Goal: Information Seeking & Learning: Learn about a topic

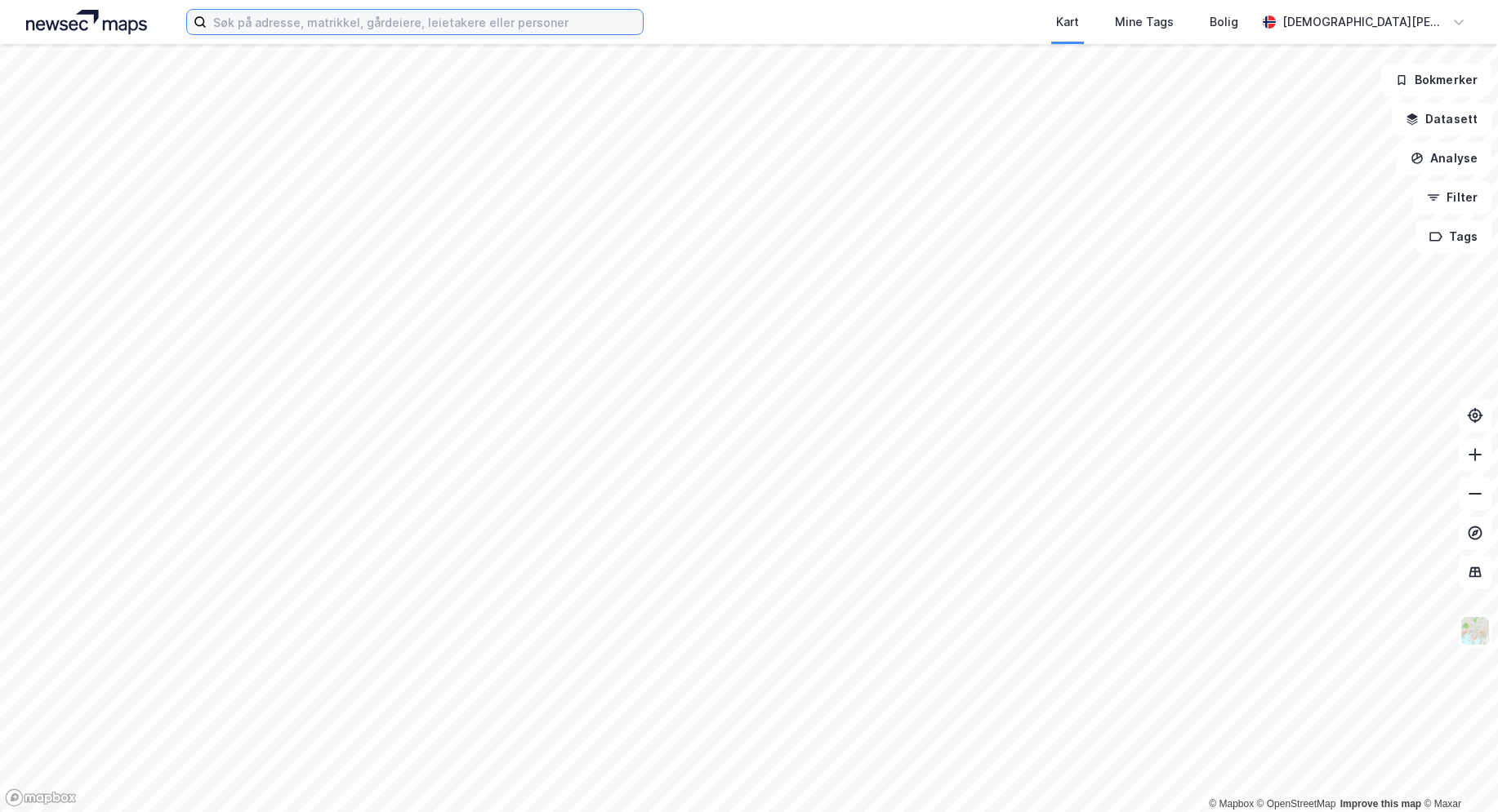
click at [418, 30] on input at bounding box center [425, 21] width 437 height 24
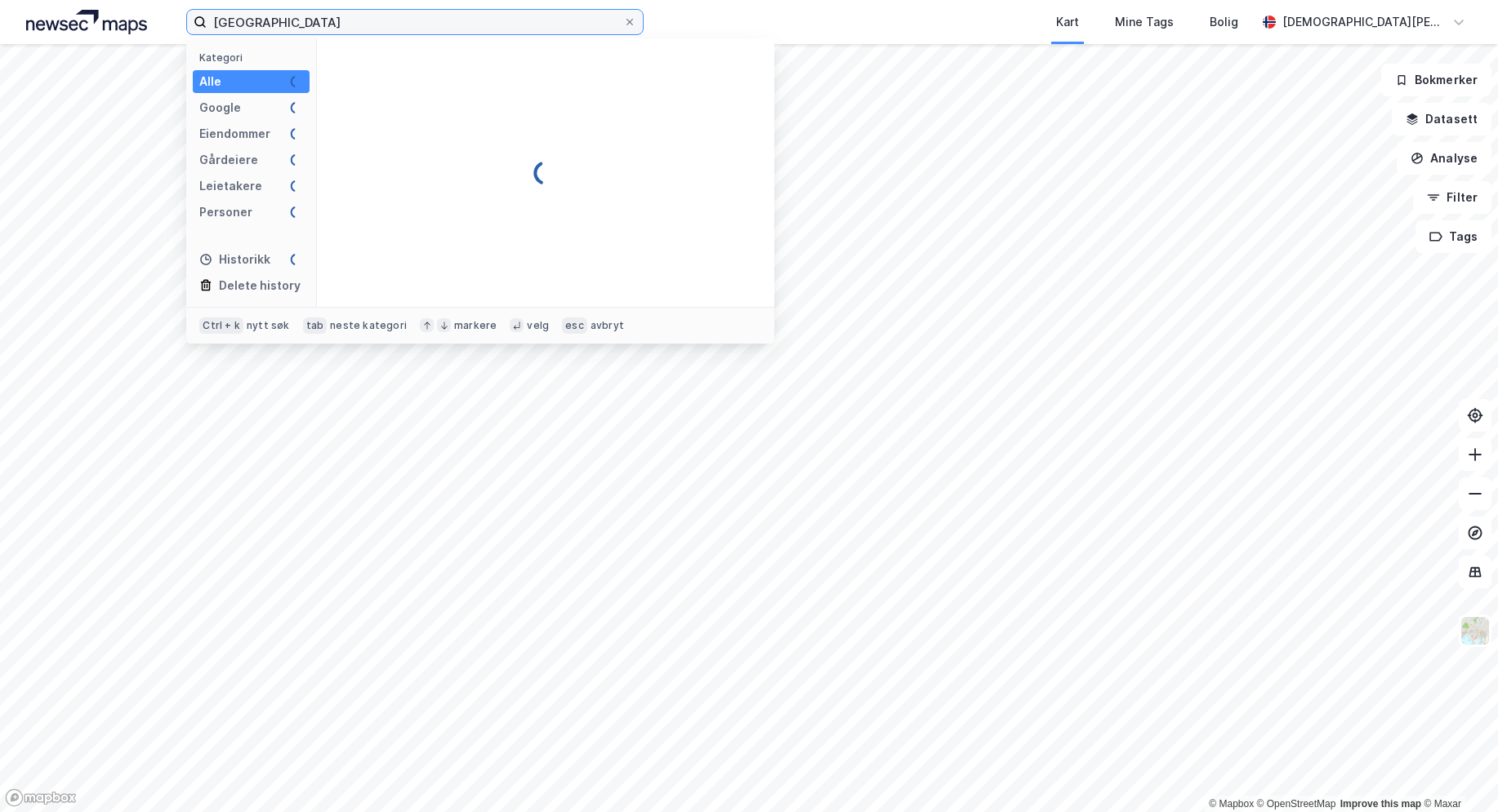
type input "[GEOGRAPHIC_DATA]"
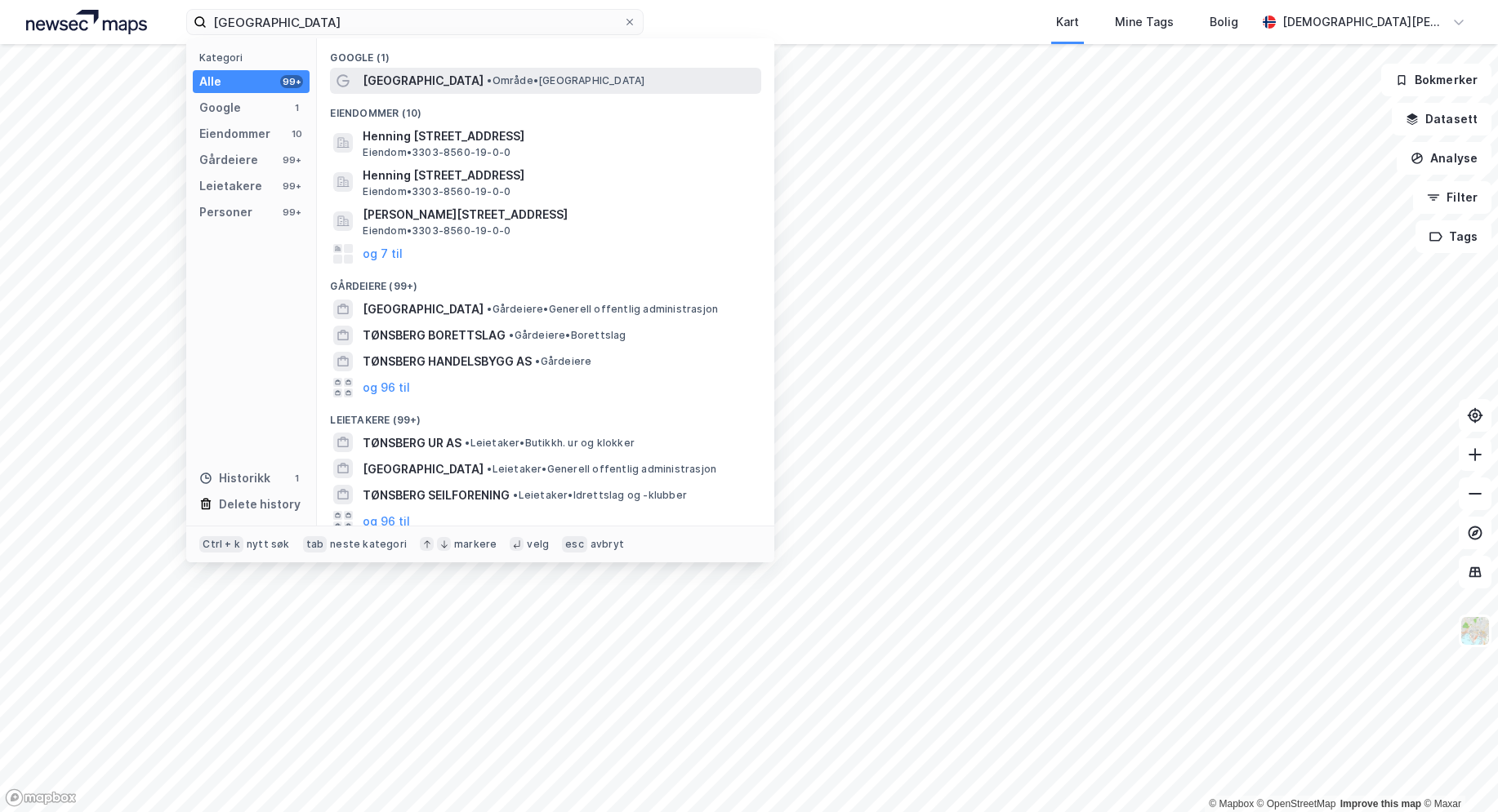
click at [367, 82] on span "[GEOGRAPHIC_DATA]" at bounding box center [423, 81] width 121 height 20
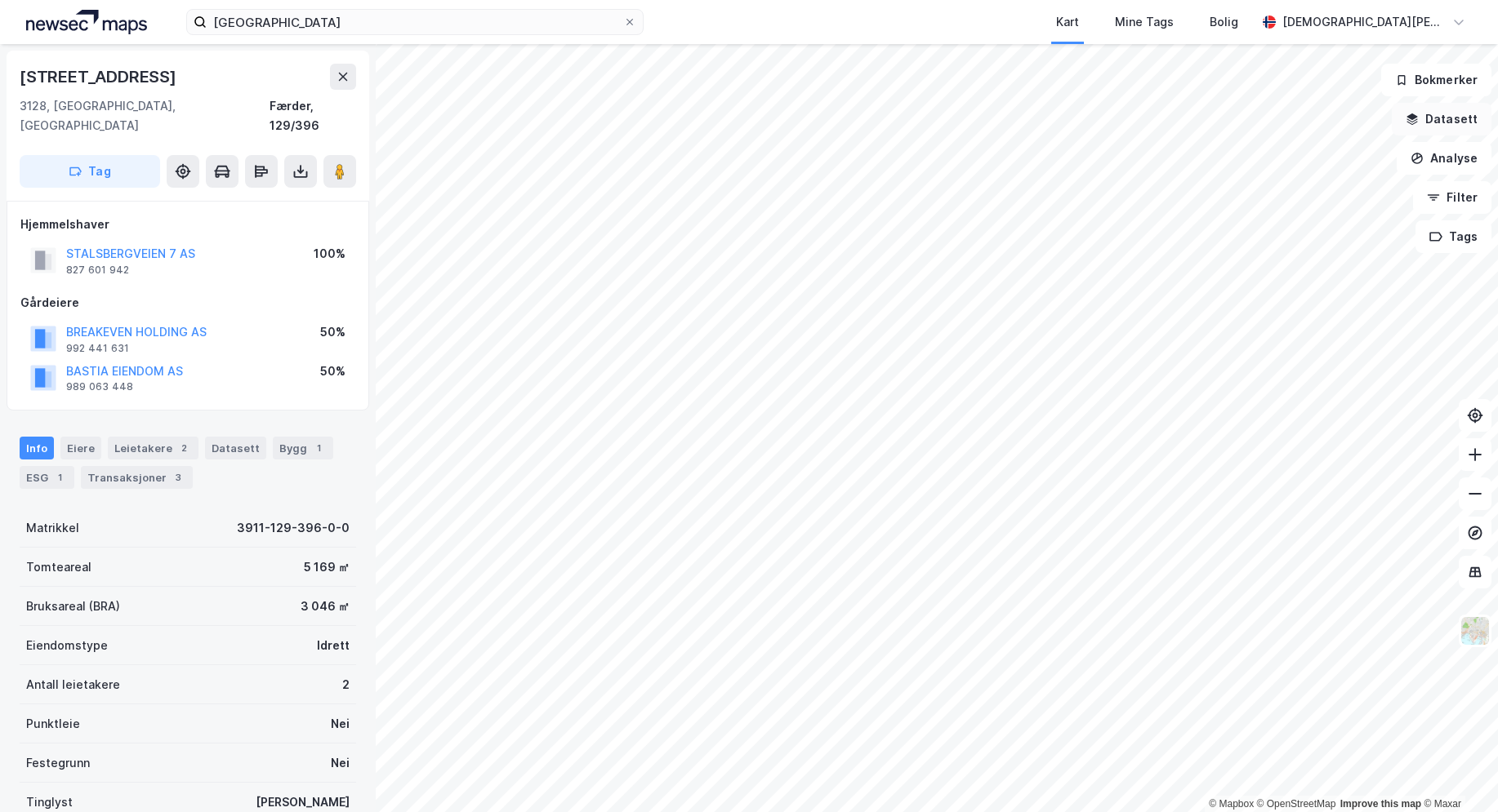
click at [1454, 126] on button "Datasett" at bounding box center [1441, 118] width 100 height 32
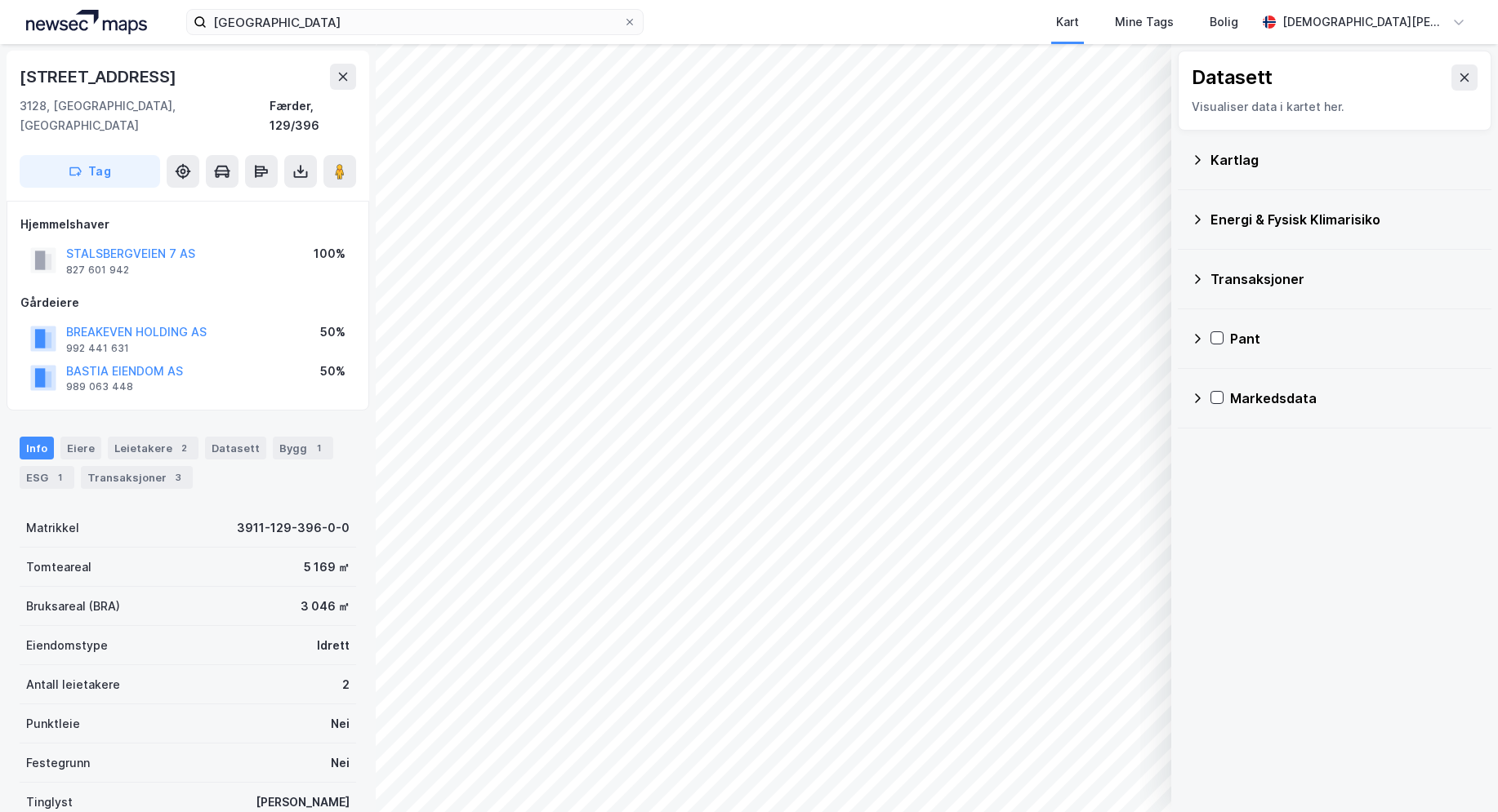
click at [1193, 157] on icon at bounding box center [1197, 159] width 13 height 13
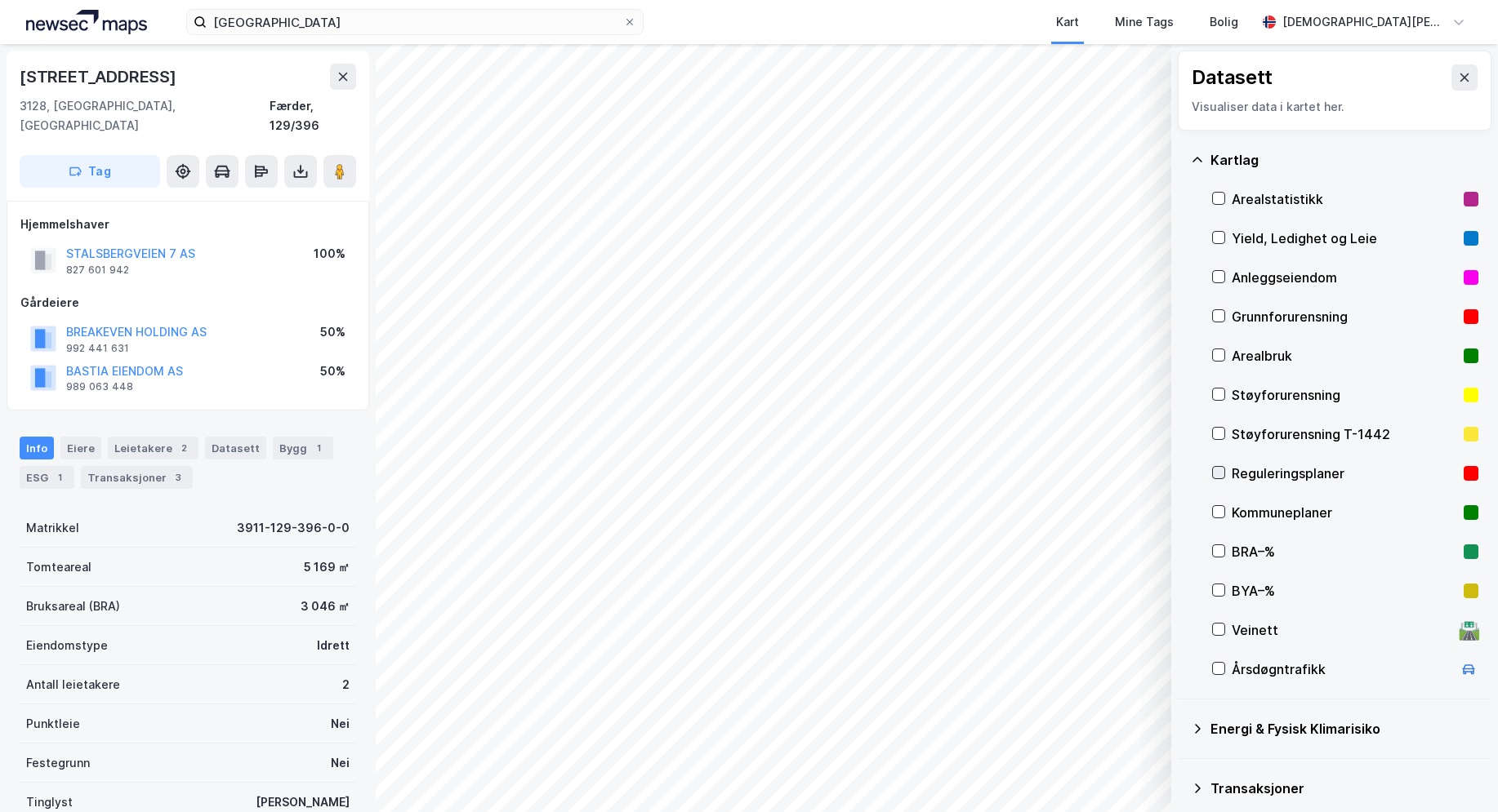
click at [1216, 471] on icon at bounding box center [1219, 472] width 12 height 12
click at [1216, 467] on div at bounding box center [1218, 472] width 13 height 13
click at [1226, 669] on div "Årsdøgntrafikk" at bounding box center [1345, 670] width 267 height 39
click at [1221, 667] on icon at bounding box center [1219, 669] width 12 height 12
click at [1218, 240] on icon at bounding box center [1219, 238] width 12 height 12
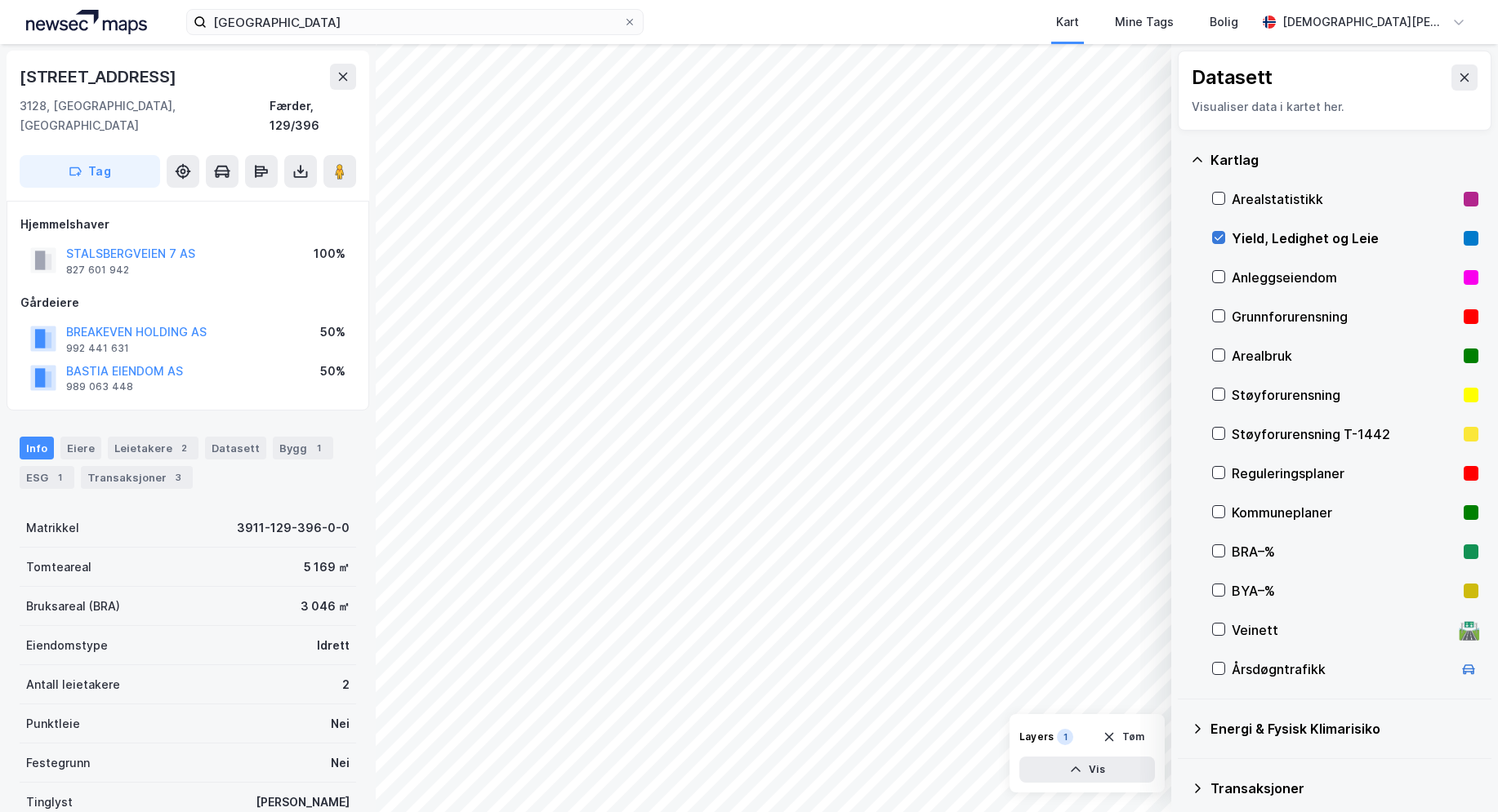
click at [1220, 241] on icon at bounding box center [1219, 238] width 12 height 12
click at [1215, 199] on icon at bounding box center [1219, 198] width 12 height 12
click at [1096, 764] on button "Vis" at bounding box center [1087, 769] width 136 height 26
click at [1138, 700] on button "Tøm" at bounding box center [1123, 698] width 62 height 26
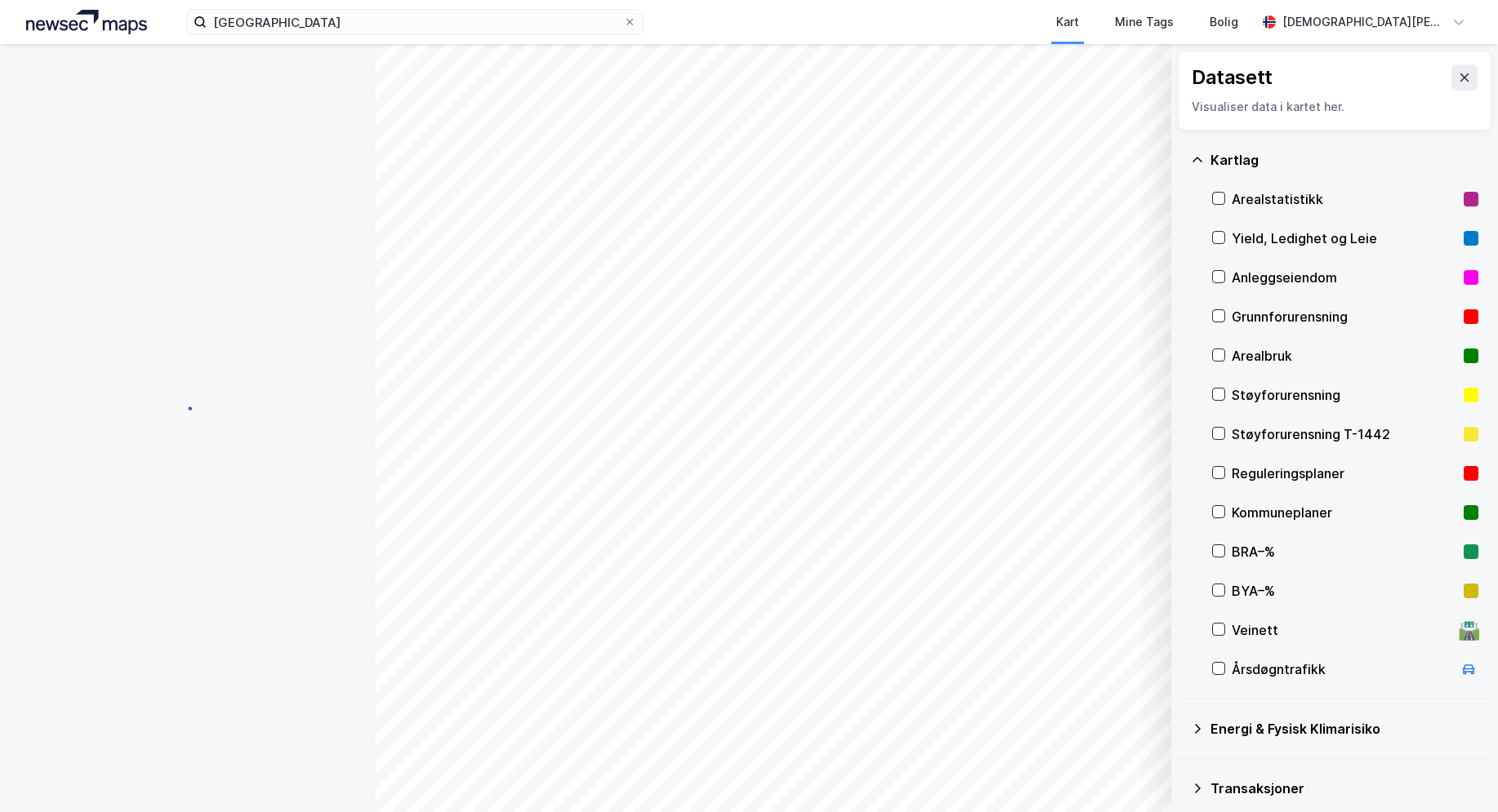
scroll to position [115, 0]
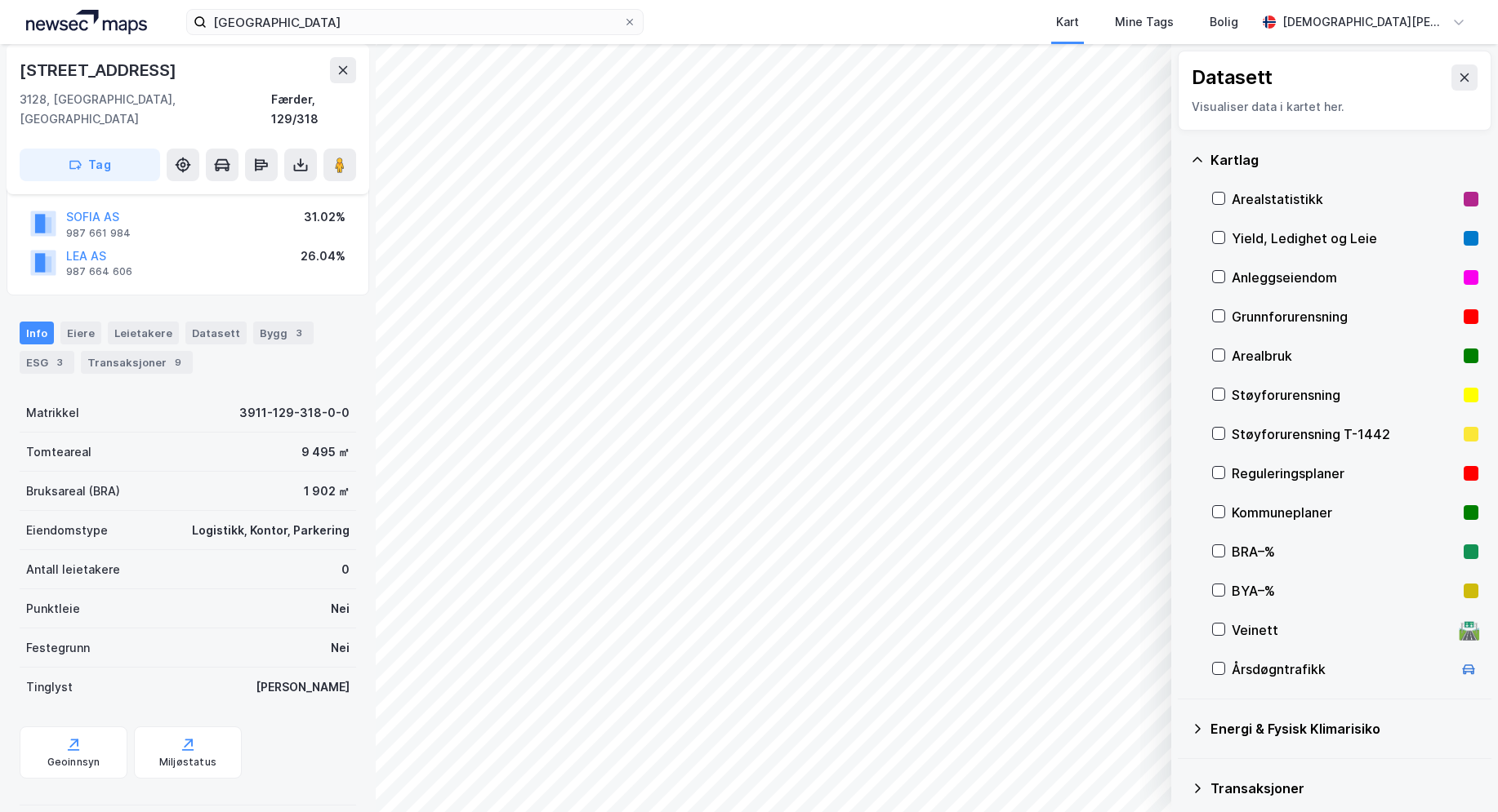
scroll to position [115, 0]
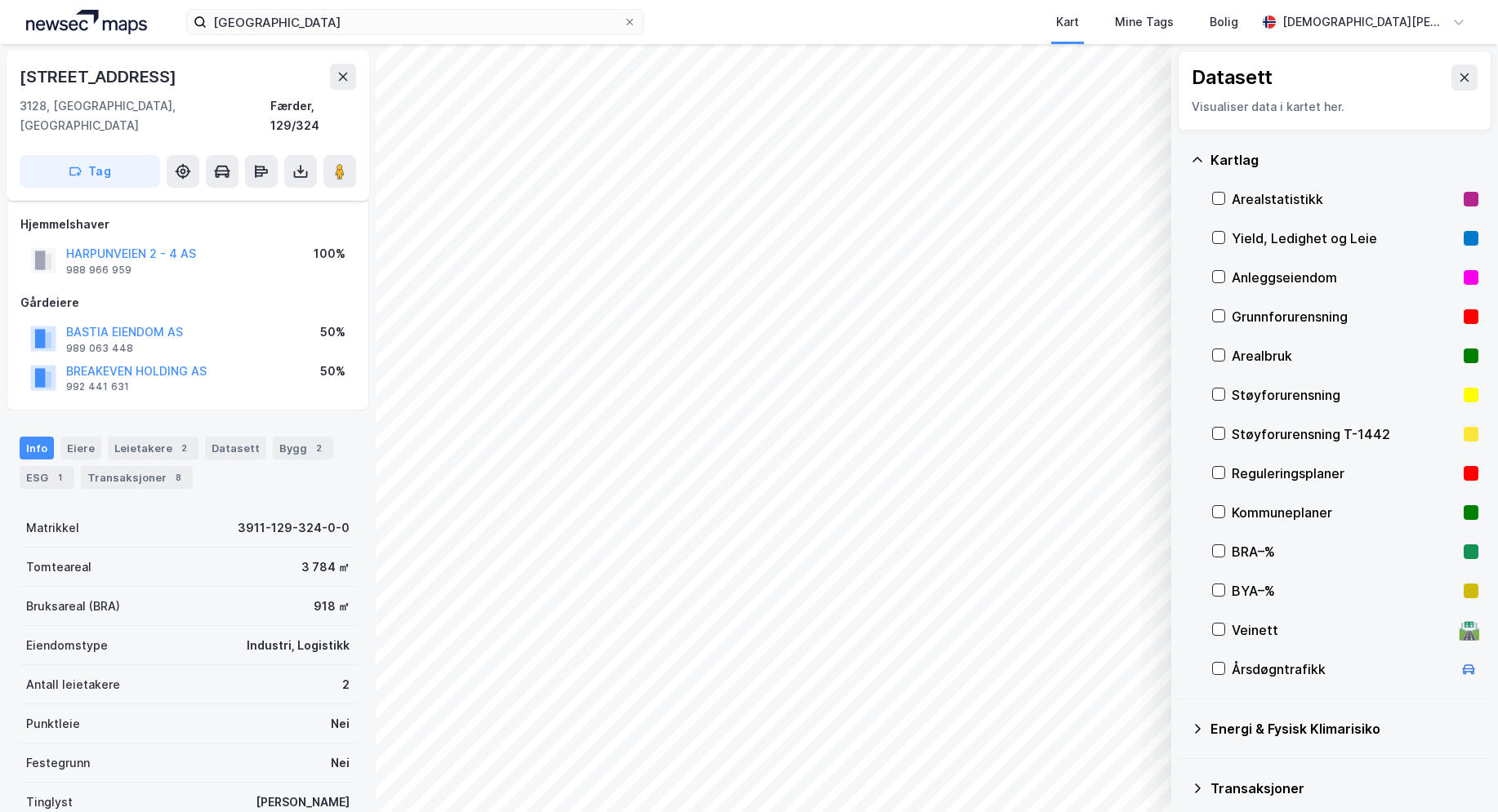
scroll to position [115, 0]
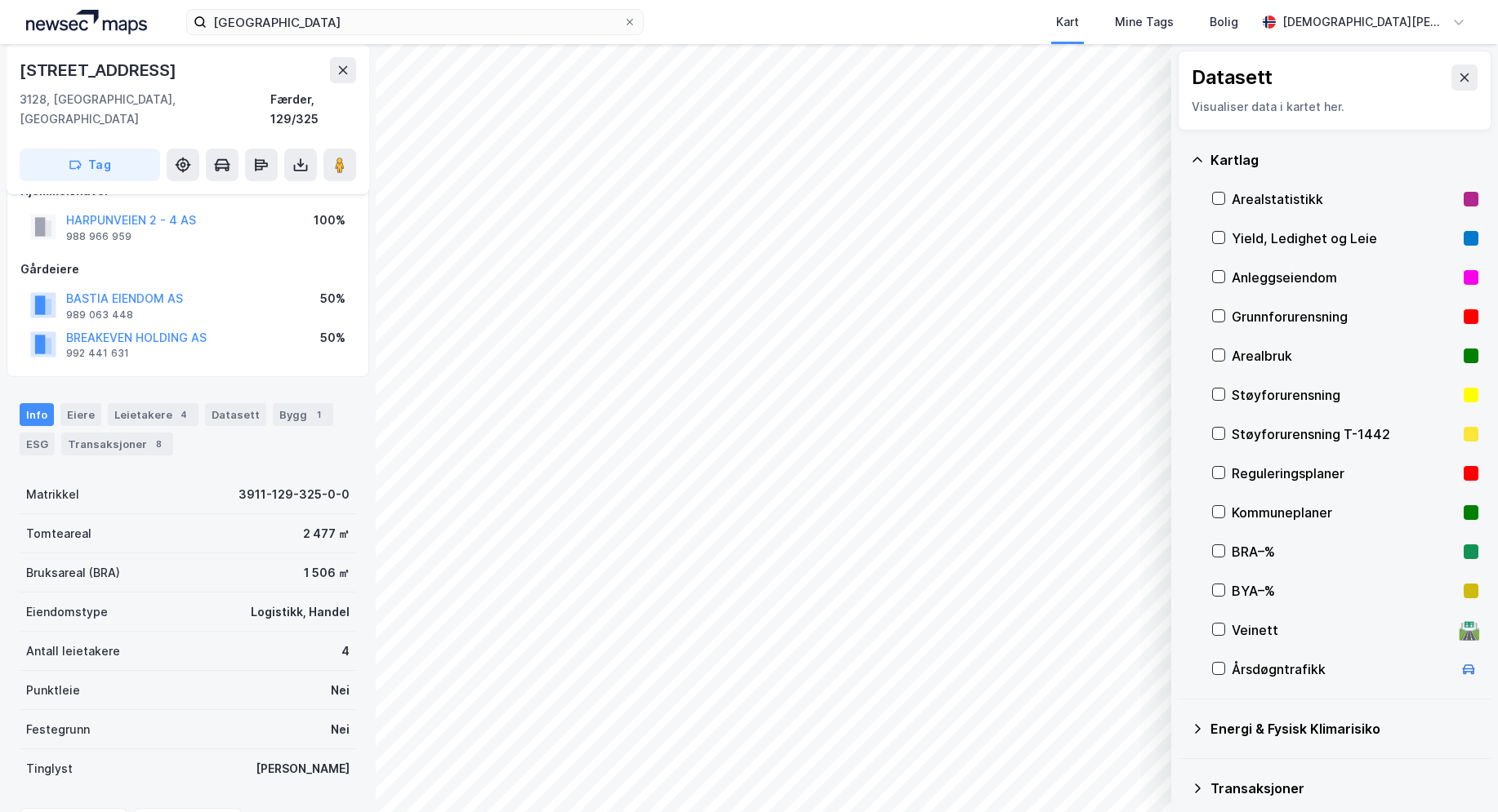
scroll to position [115, 0]
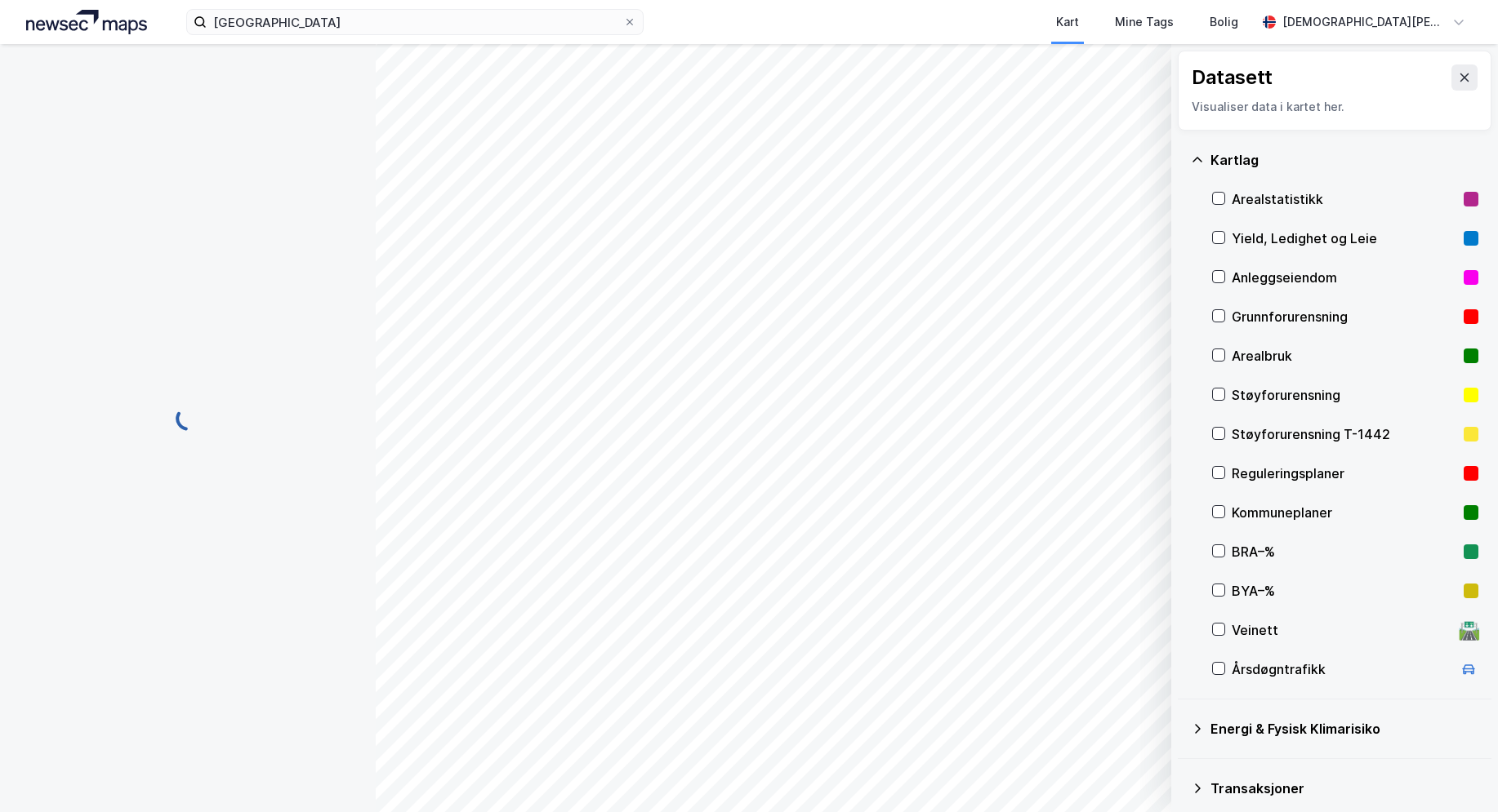
scroll to position [115, 0]
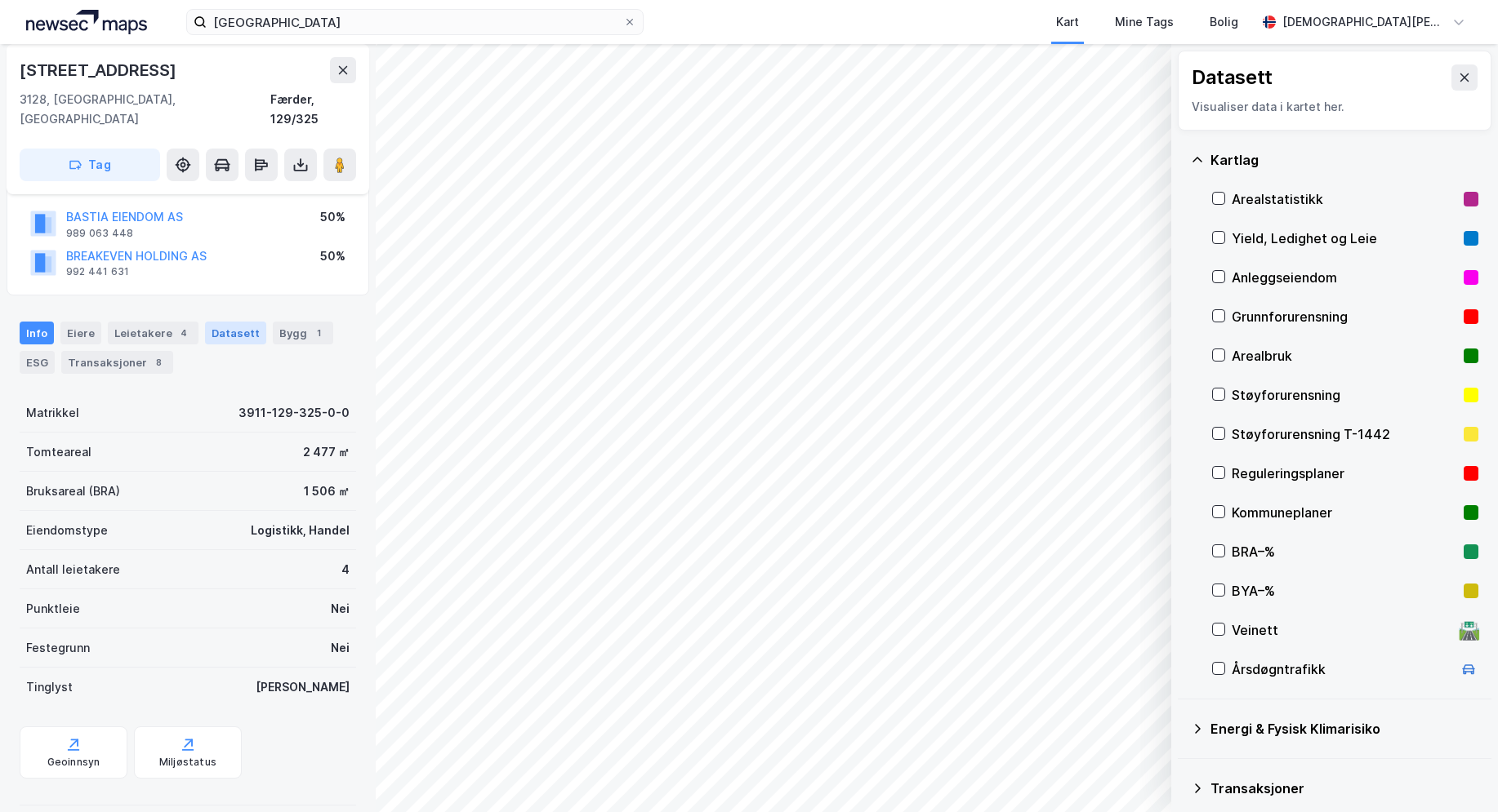
click at [247, 322] on div "Datasett" at bounding box center [235, 333] width 62 height 22
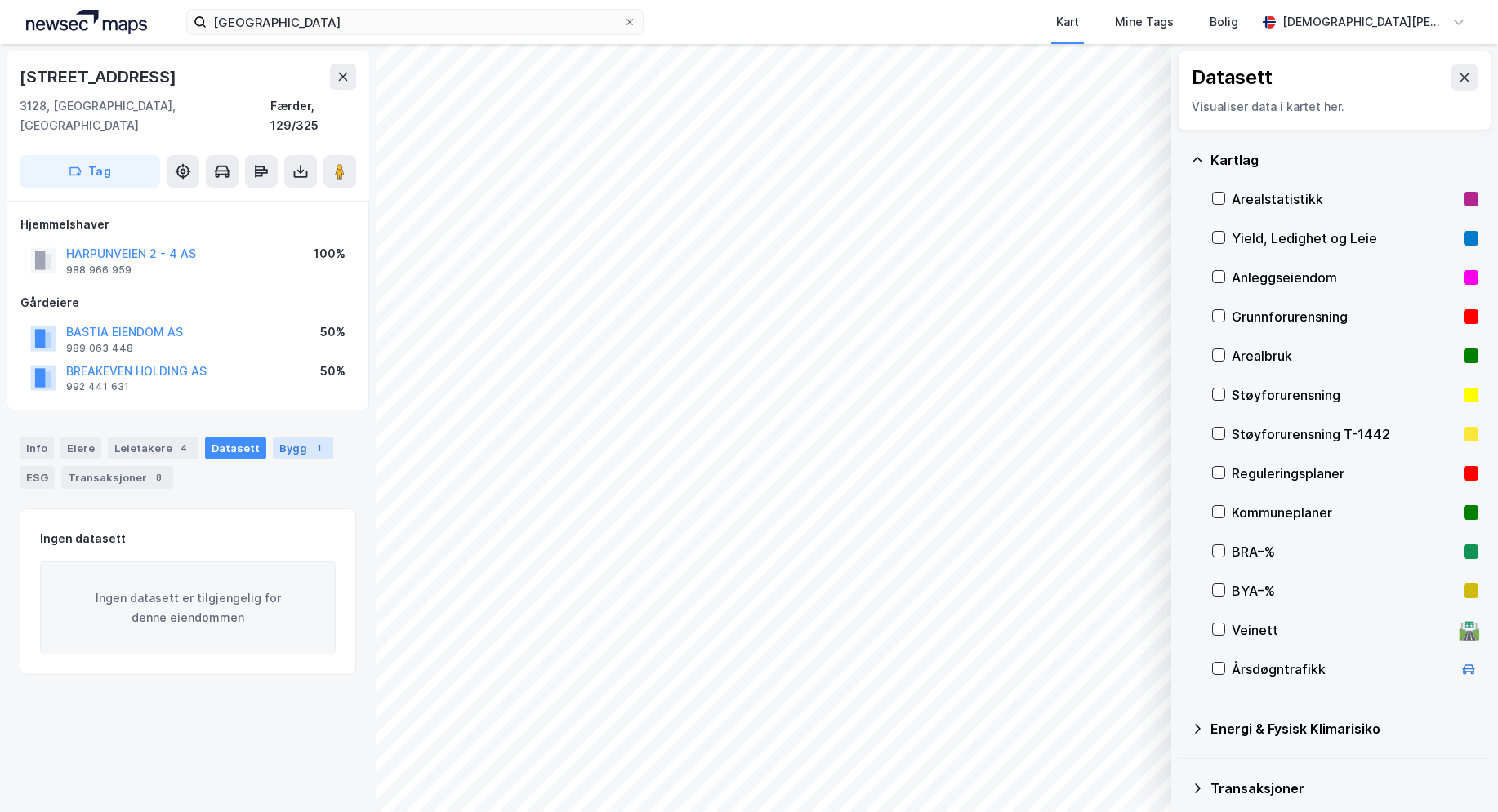
click at [311, 440] on div "1" at bounding box center [318, 448] width 17 height 17
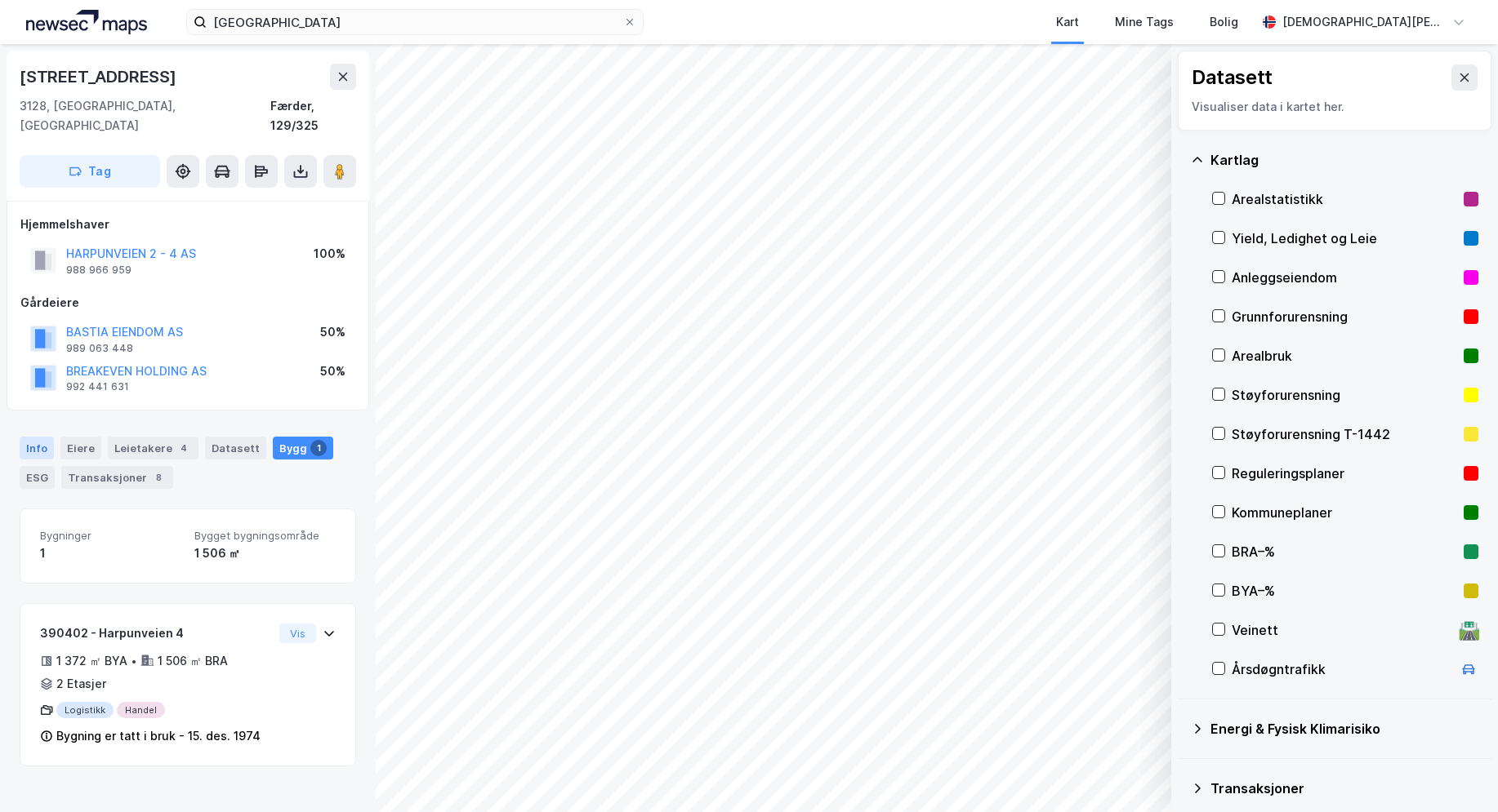
click at [32, 436] on div "Info" at bounding box center [36, 447] width 34 height 22
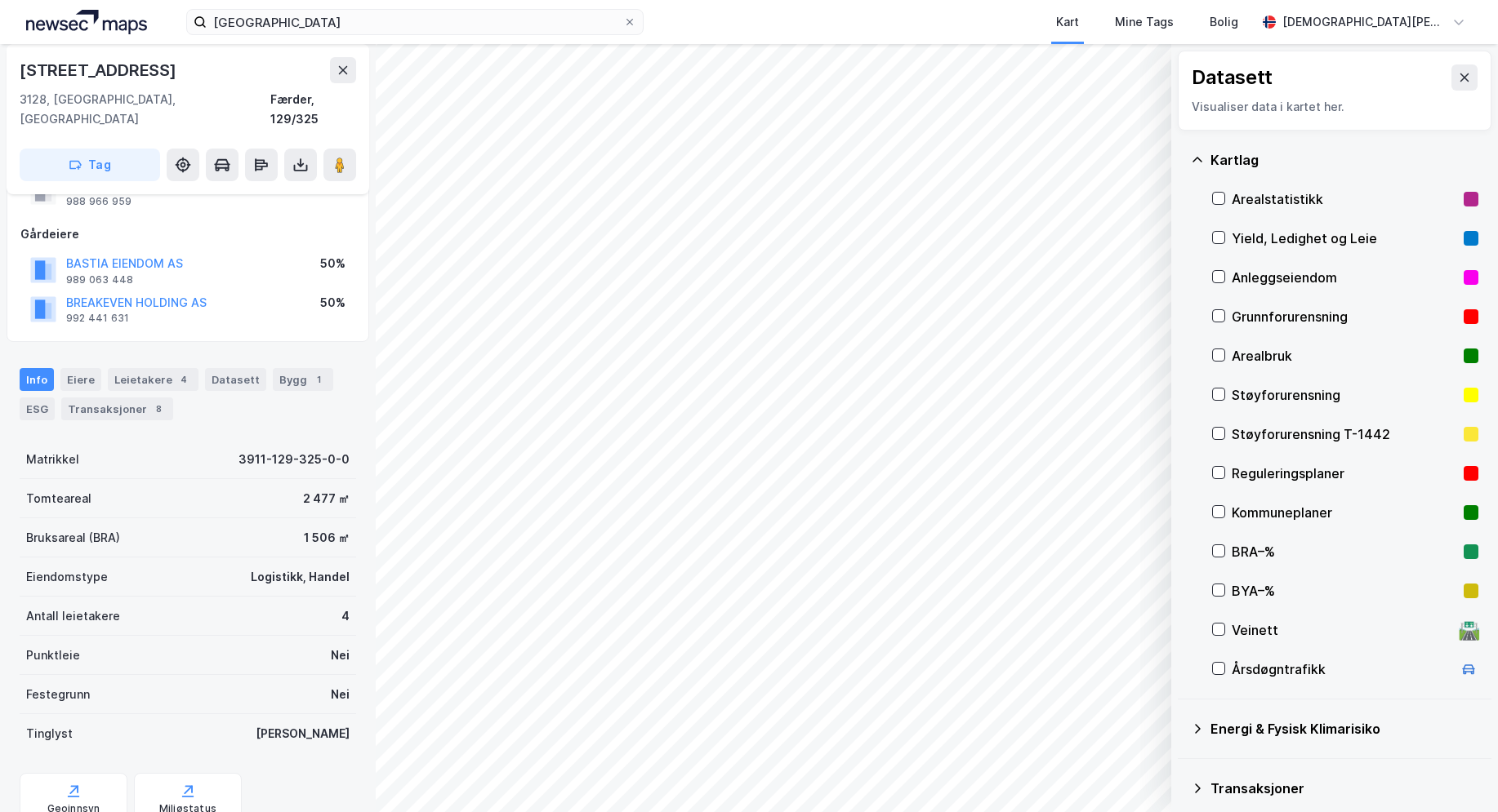
scroll to position [115, 0]
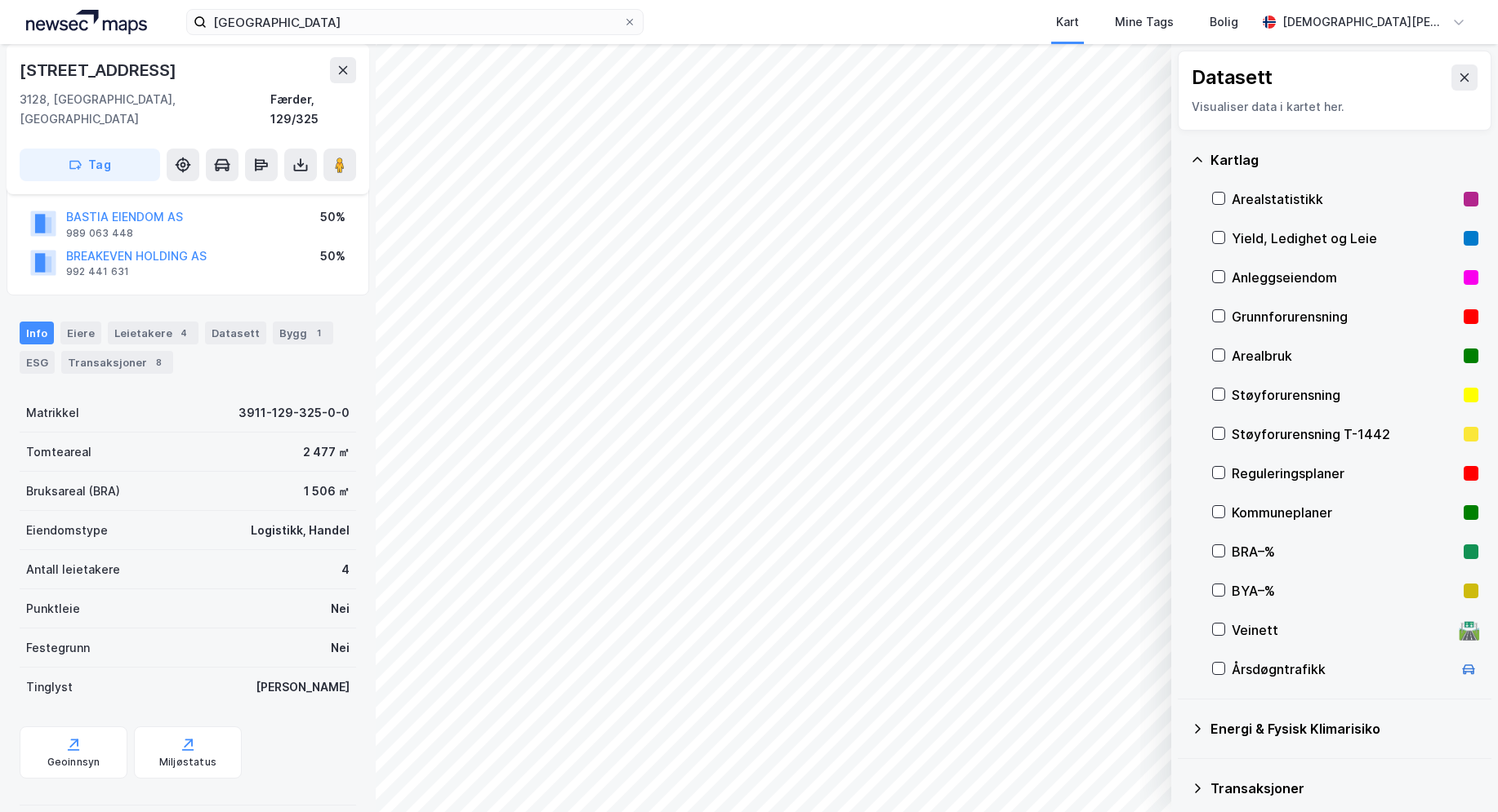
click at [318, 521] on div "Logistikk, Handel" at bounding box center [300, 531] width 99 height 20
click at [228, 322] on div "Datasett" at bounding box center [235, 333] width 62 height 22
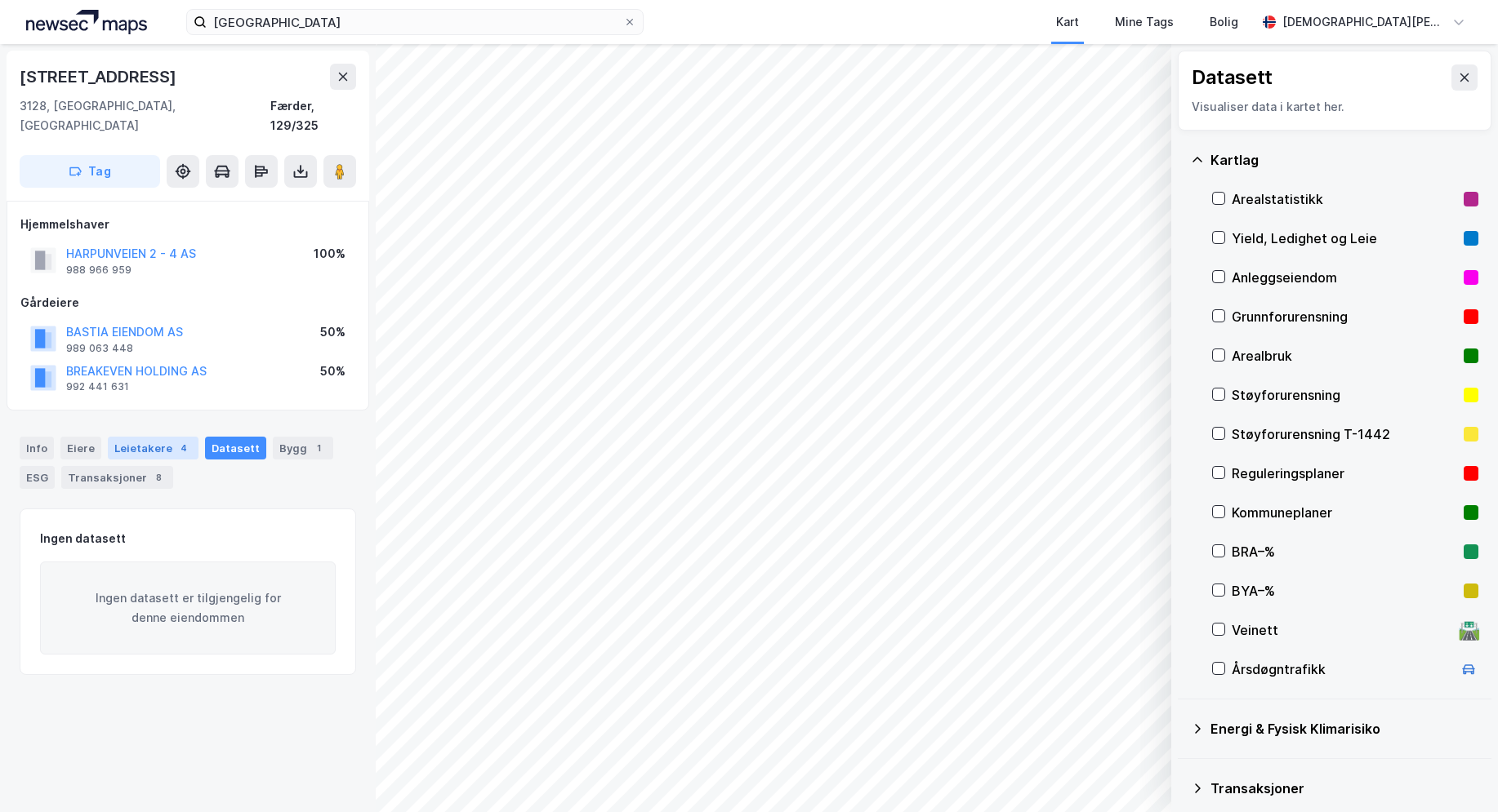
click at [141, 436] on div "Leietakere 4" at bounding box center [152, 447] width 91 height 22
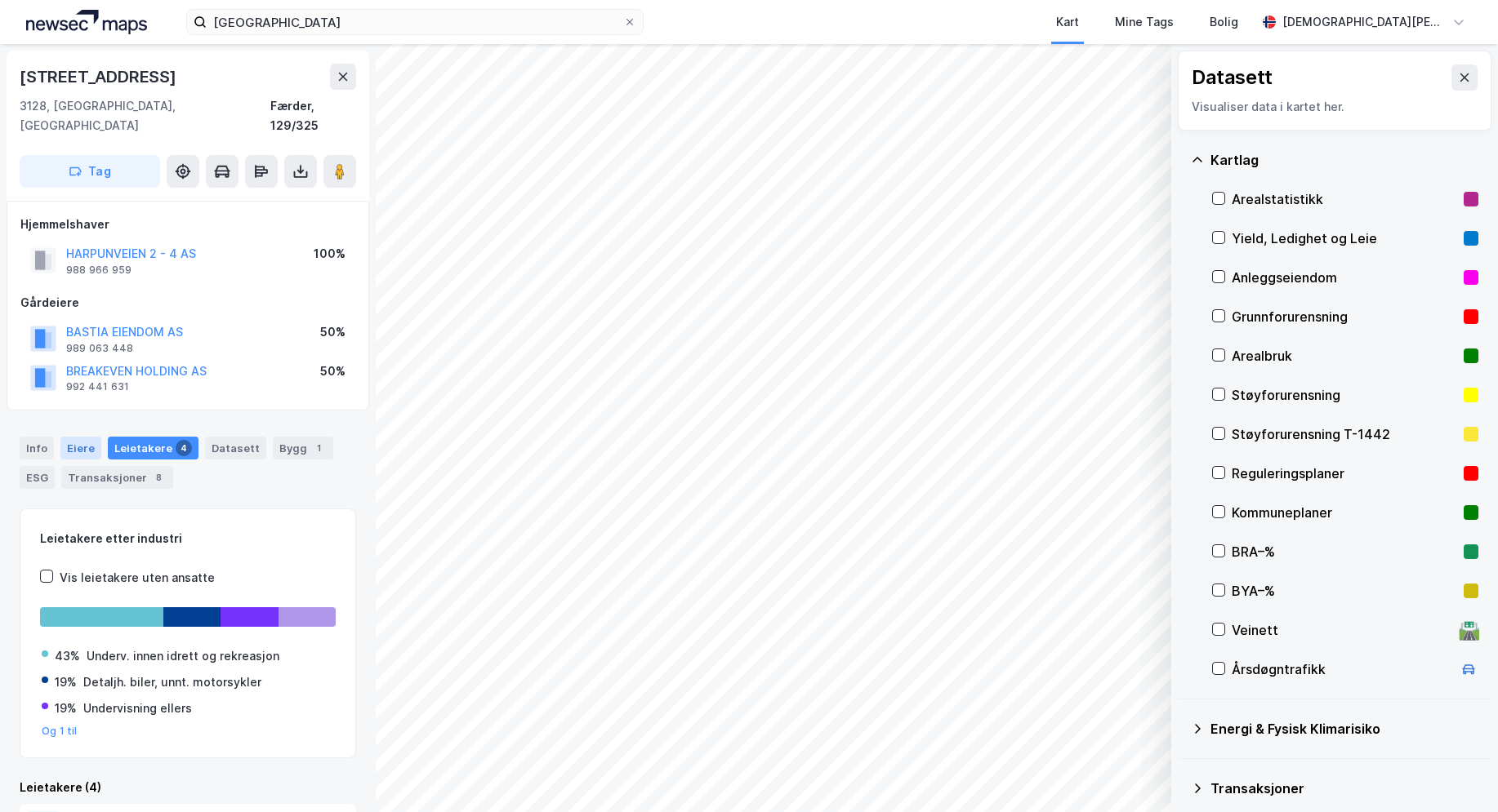
click at [77, 436] on div "Eiere" at bounding box center [81, 447] width 41 height 22
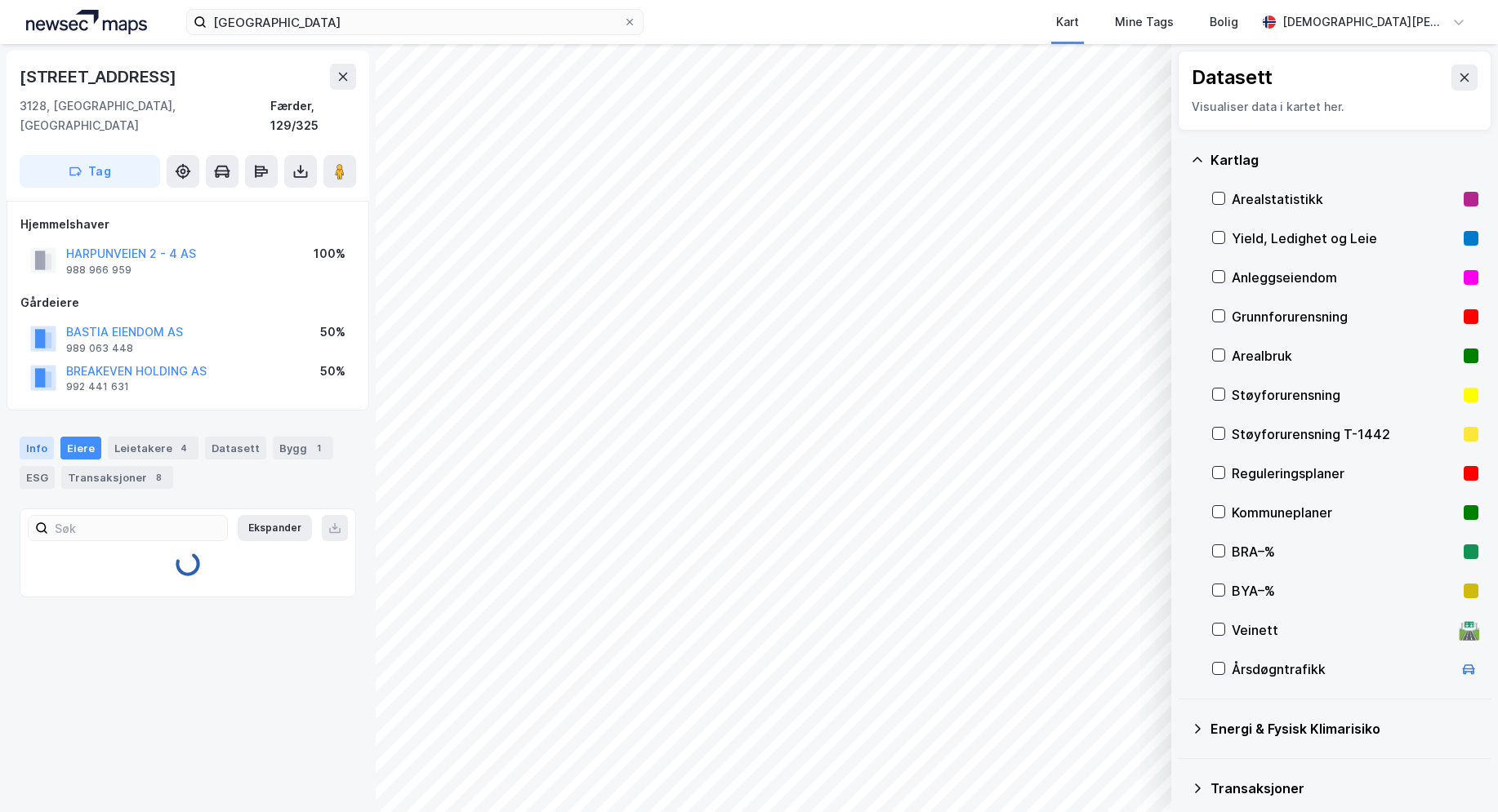
click at [34, 436] on div "Info" at bounding box center [36, 447] width 34 height 22
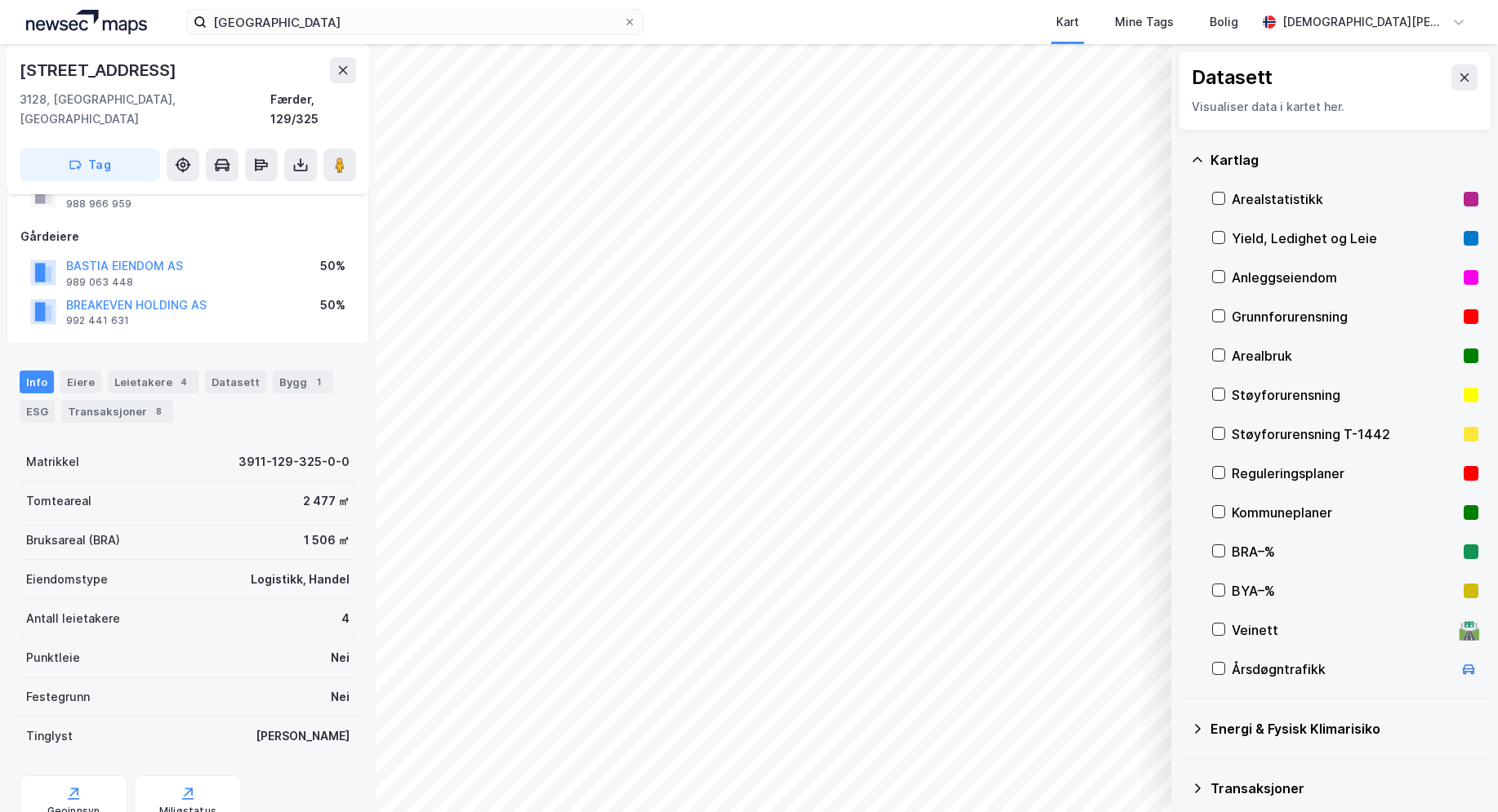
scroll to position [115, 0]
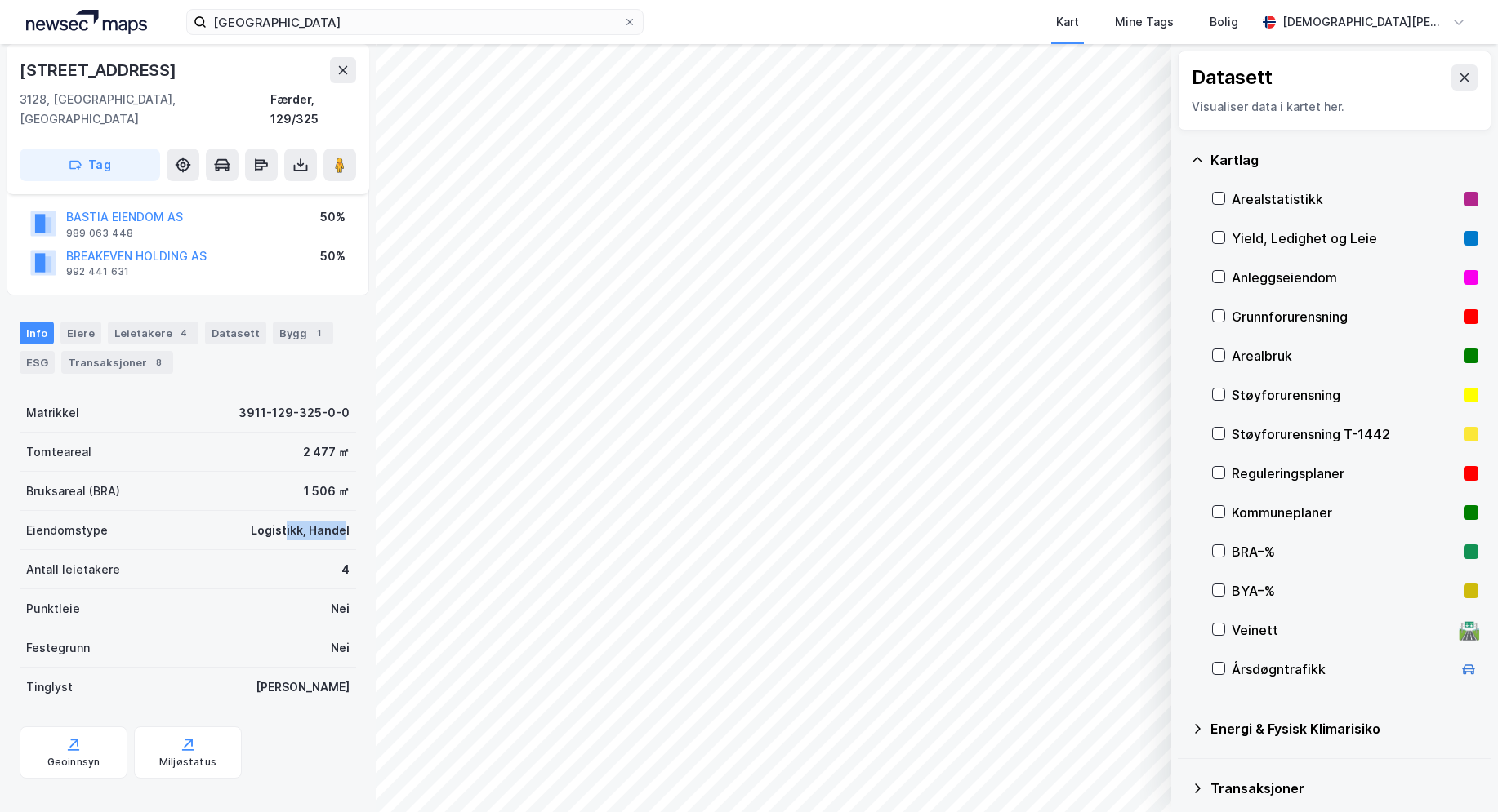
drag, startPoint x: 298, startPoint y: 511, endPoint x: 272, endPoint y: 513, distance: 26.1
click at [273, 521] on div "Logistikk, Handel" at bounding box center [300, 531] width 99 height 20
click at [272, 521] on div "Logistikk, Handel" at bounding box center [300, 531] width 99 height 20
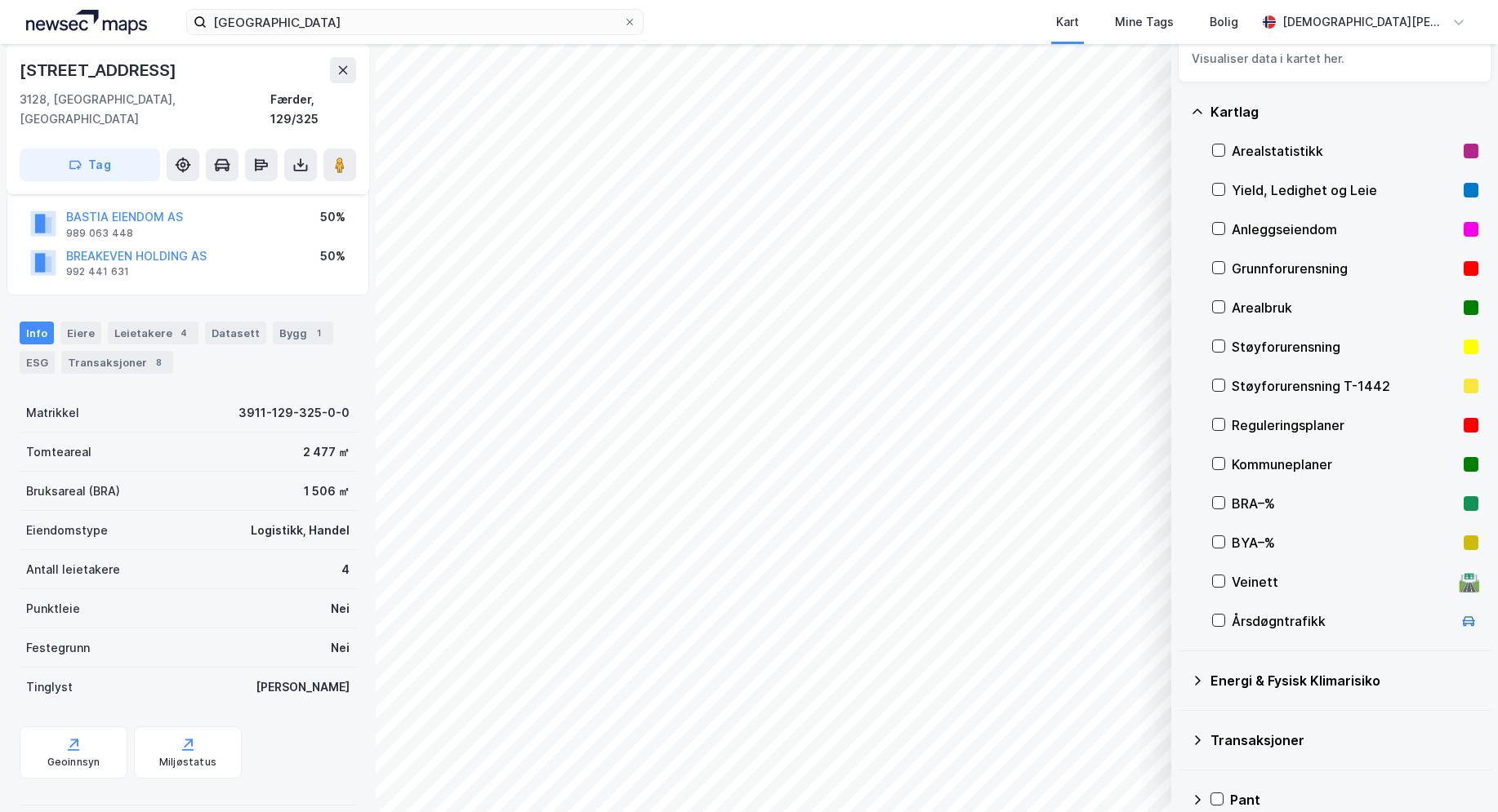
scroll to position [0, 0]
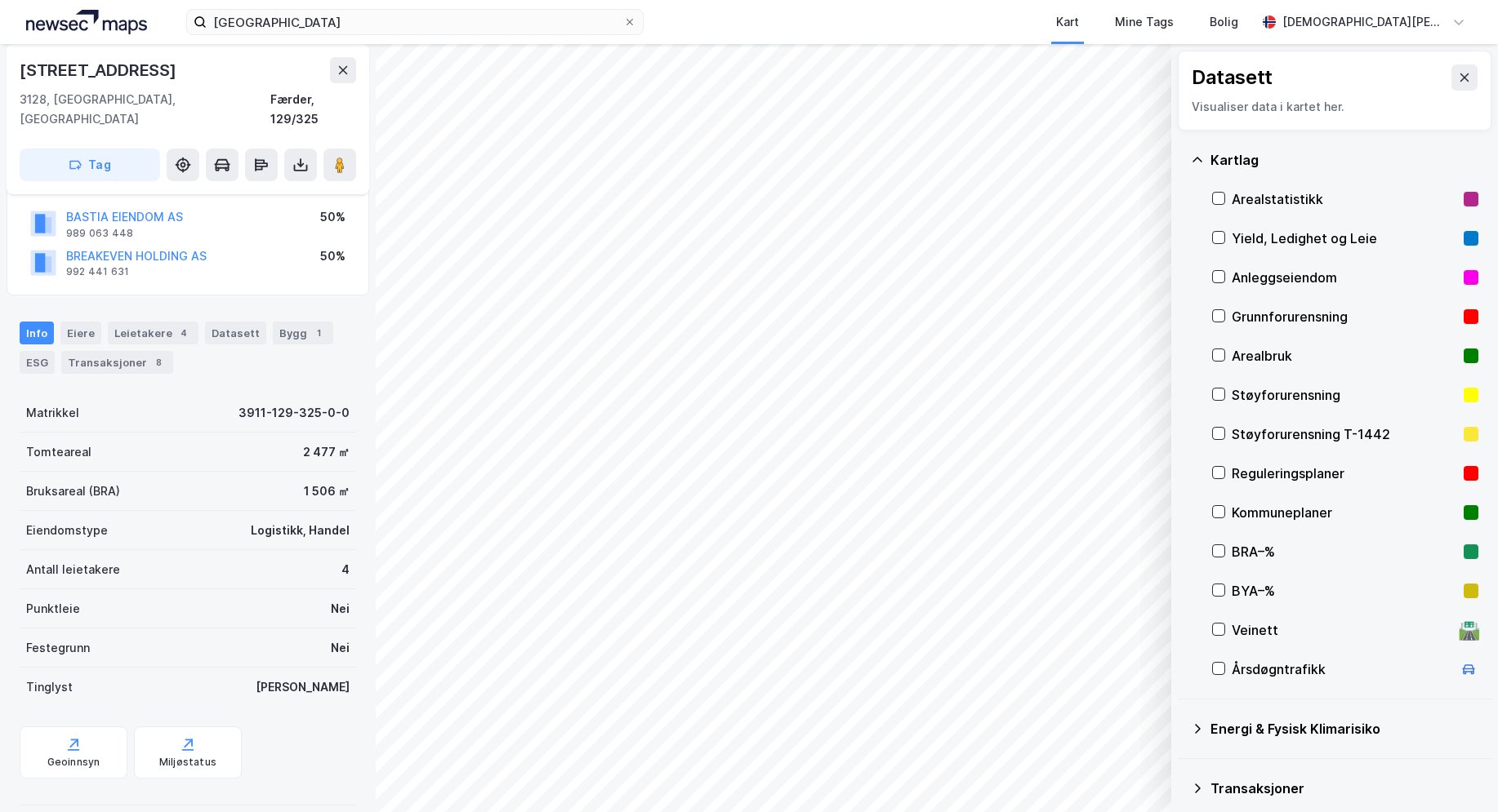
drag, startPoint x: 234, startPoint y: 312, endPoint x: 258, endPoint y: 312, distance: 24.0
click at [237, 322] on div "Datasett" at bounding box center [235, 333] width 62 height 22
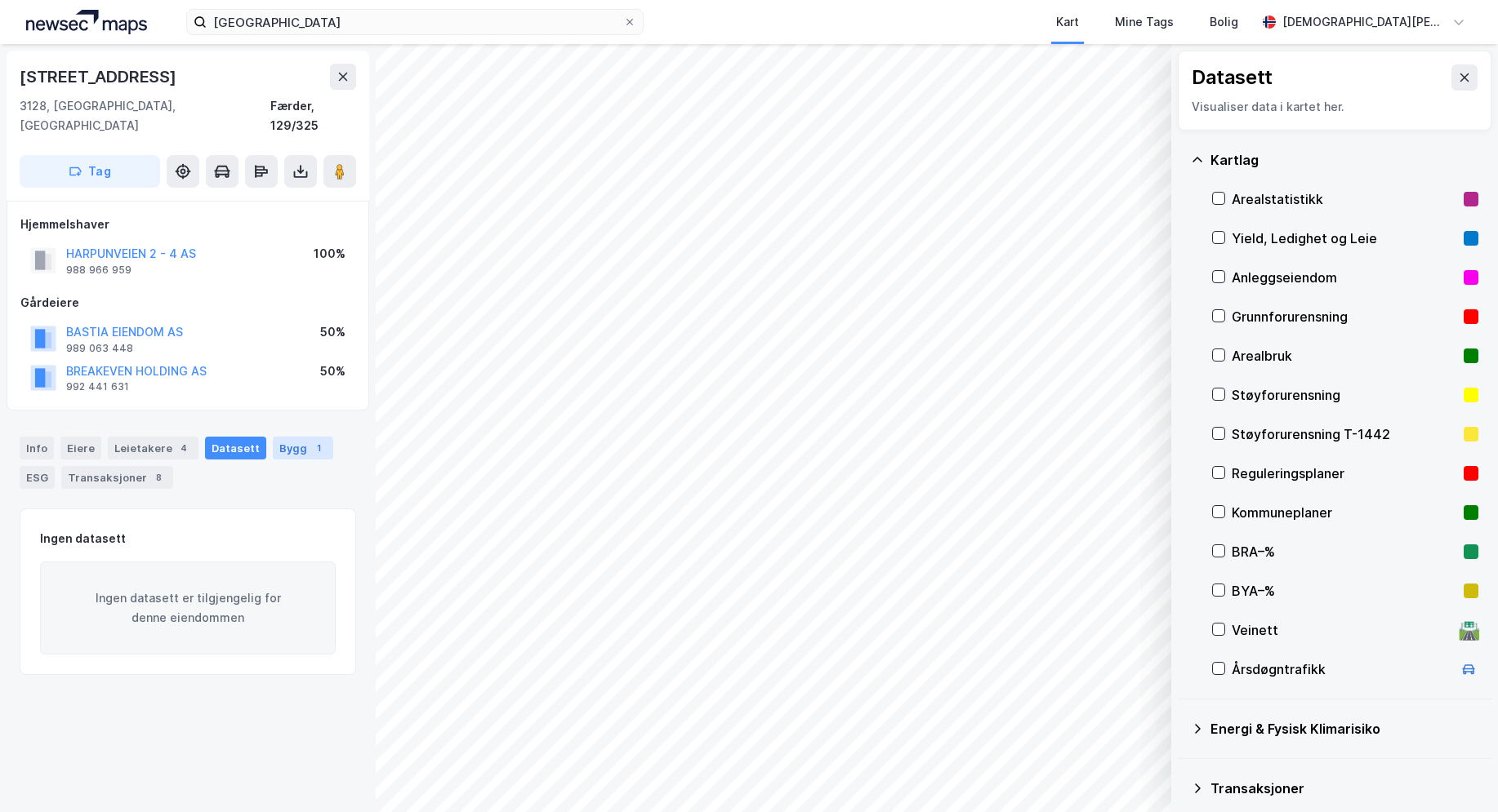
click at [284, 436] on div "Bygg 1" at bounding box center [303, 447] width 61 height 22
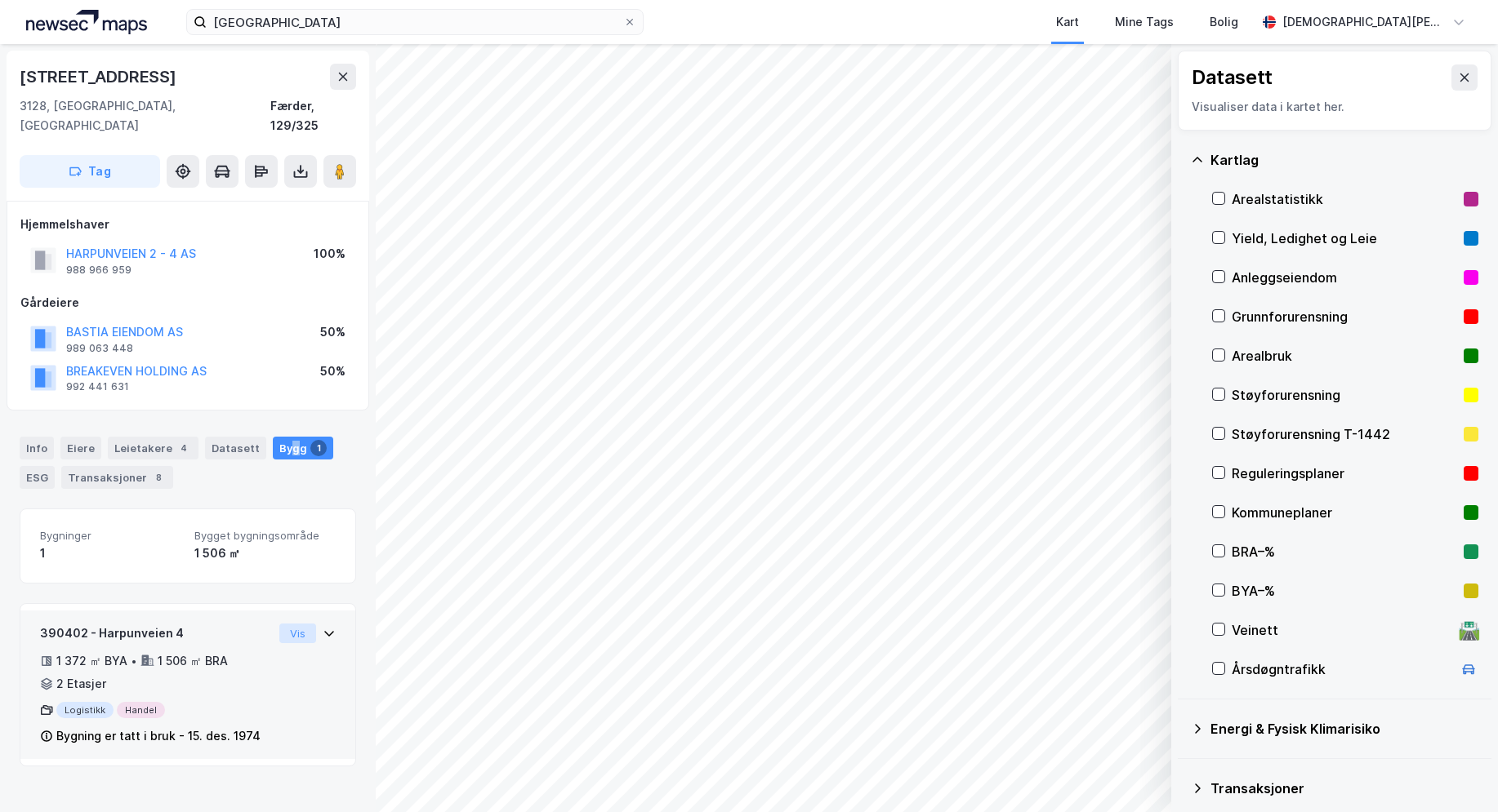
click at [299, 624] on button "Vis" at bounding box center [298, 633] width 37 height 20
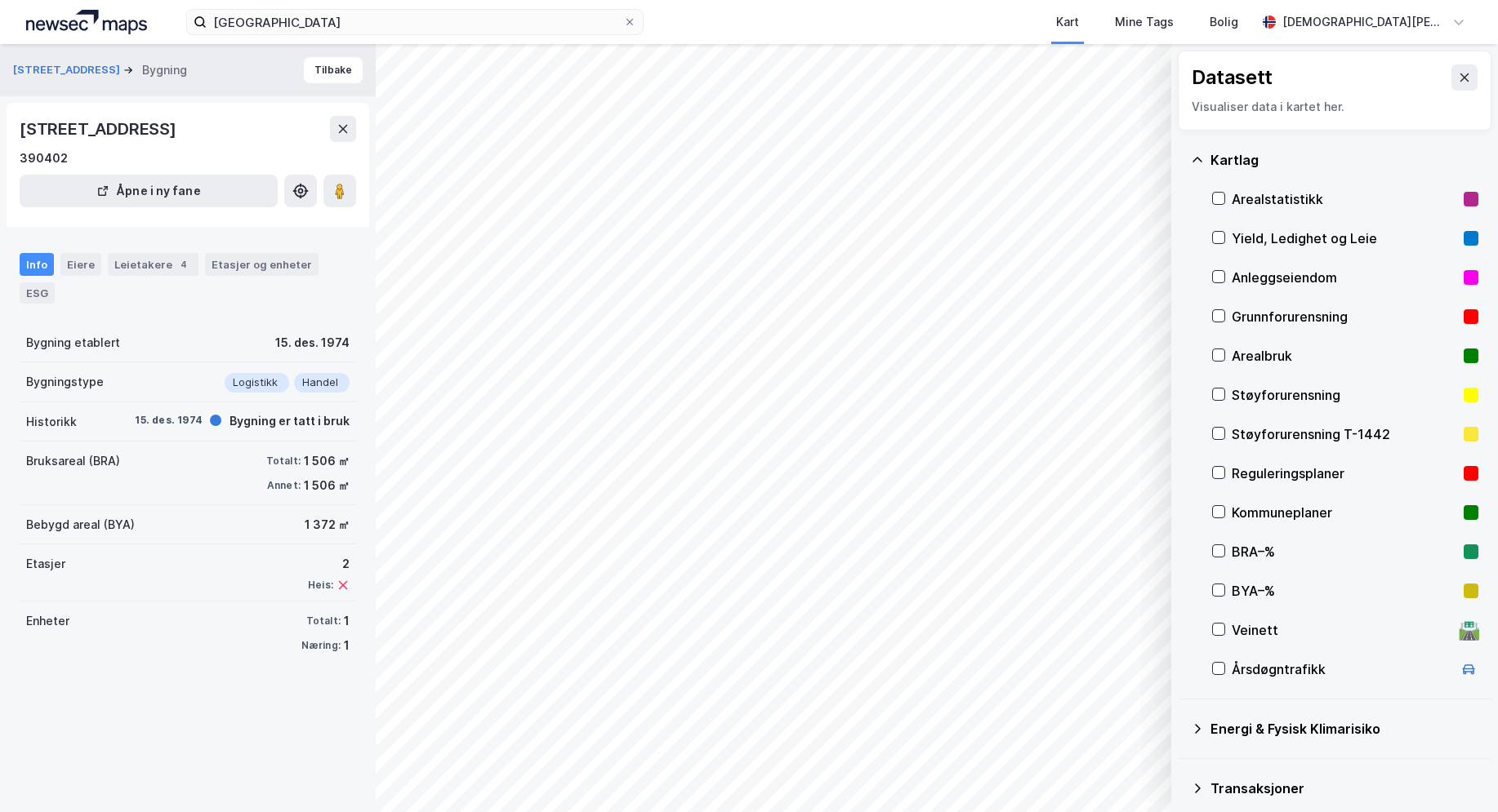
click at [322, 381] on div "Handel" at bounding box center [321, 383] width 56 height 20
click at [265, 258] on div "Etasjer og enheter" at bounding box center [262, 264] width 101 height 15
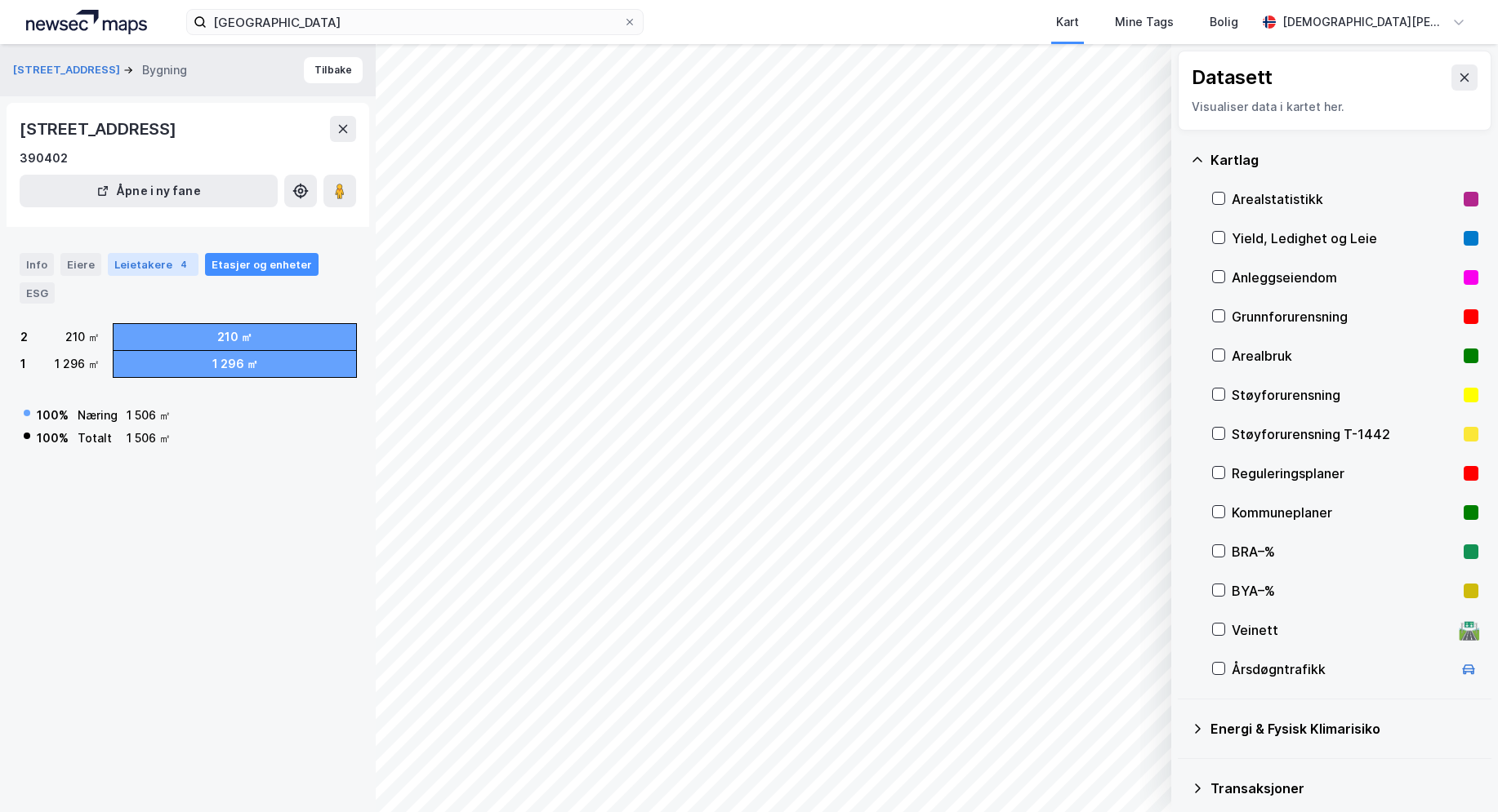
click at [147, 264] on div "Leietakere 4" at bounding box center [152, 264] width 91 height 22
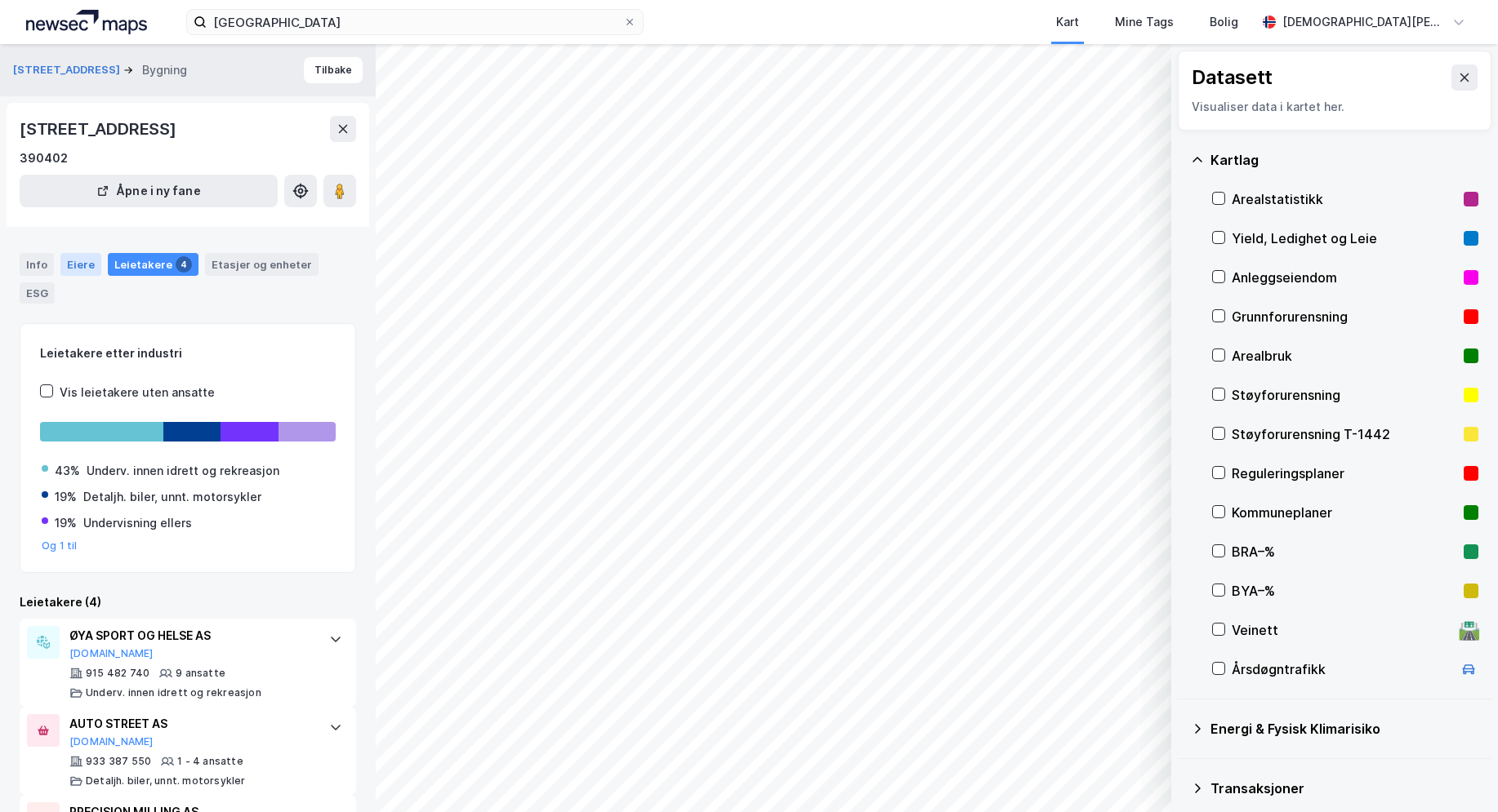
click at [79, 264] on div "Eiere" at bounding box center [81, 264] width 41 height 22
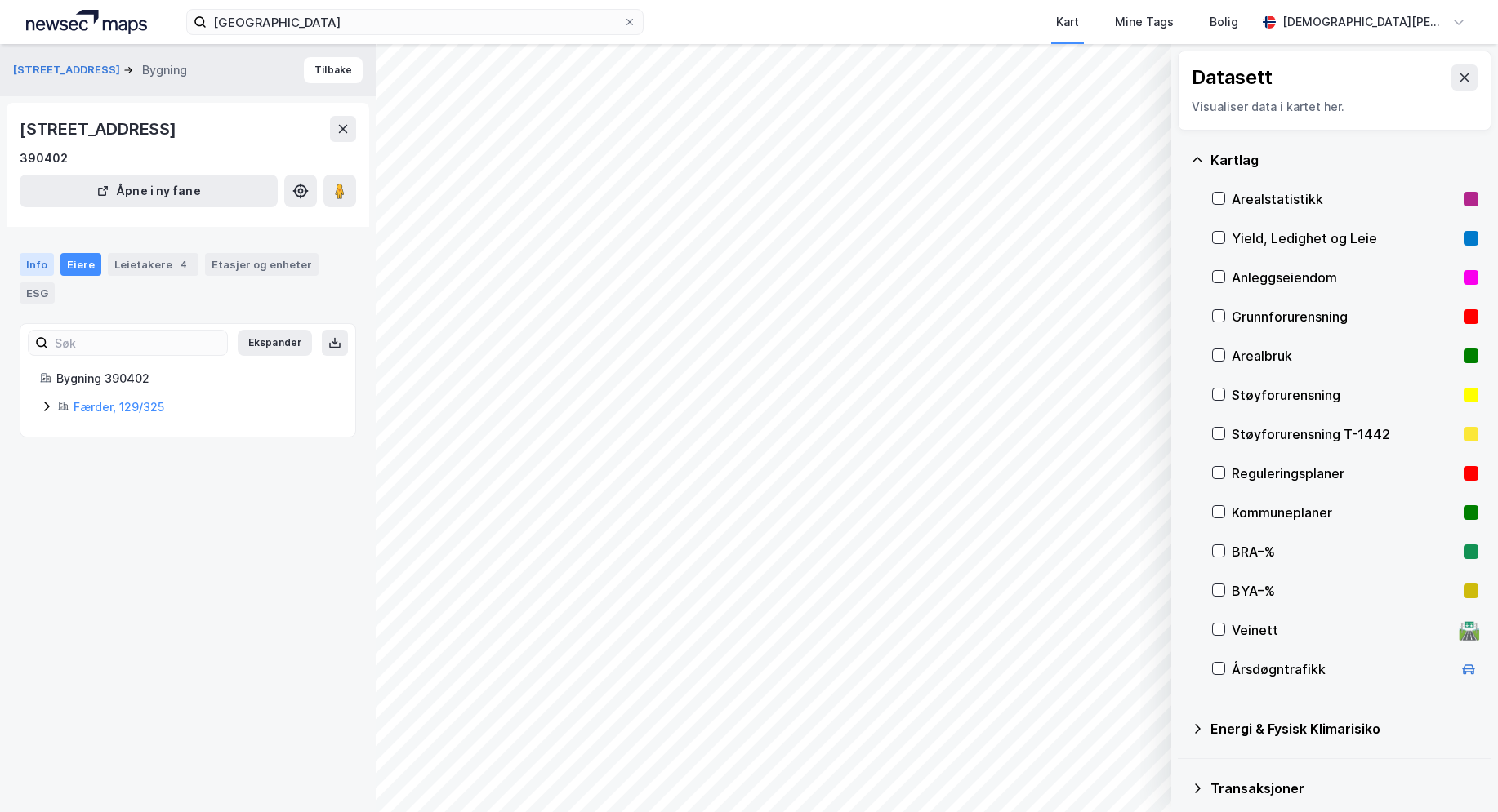
click at [34, 257] on div "Info" at bounding box center [36, 264] width 34 height 22
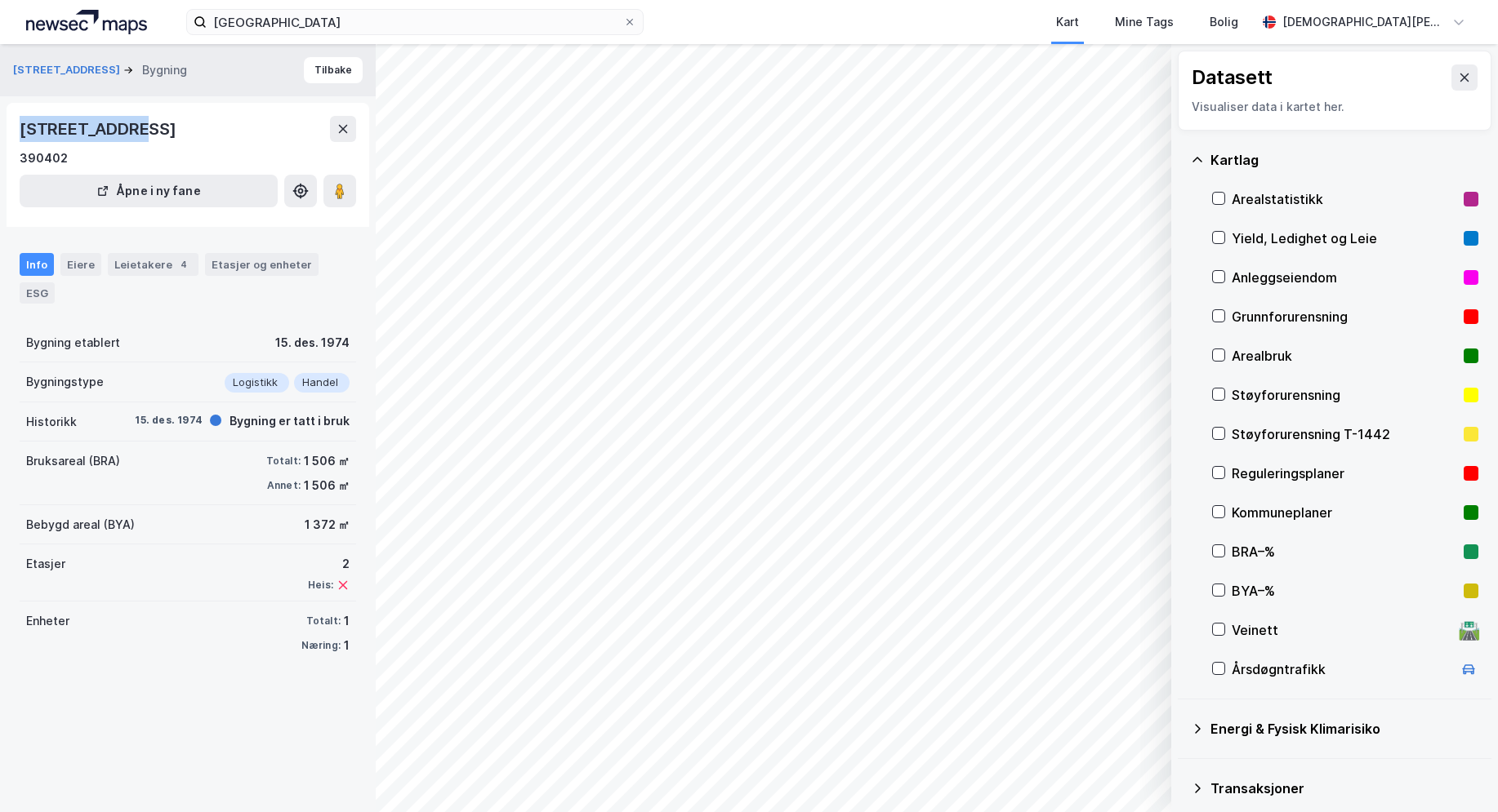
drag, startPoint x: 133, startPoint y: 125, endPoint x: 20, endPoint y: 127, distance: 113.0
click at [20, 127] on div "[STREET_ADDRESS]" at bounding box center [100, 129] width 160 height 26
copy div "[STREET_ADDRESS]"
drag, startPoint x: 243, startPoint y: 624, endPoint x: 235, endPoint y: 488, distance: 136.2
click at [246, 622] on div "Enheter Totalt: 1 Næring: 1" at bounding box center [187, 632] width 337 height 63
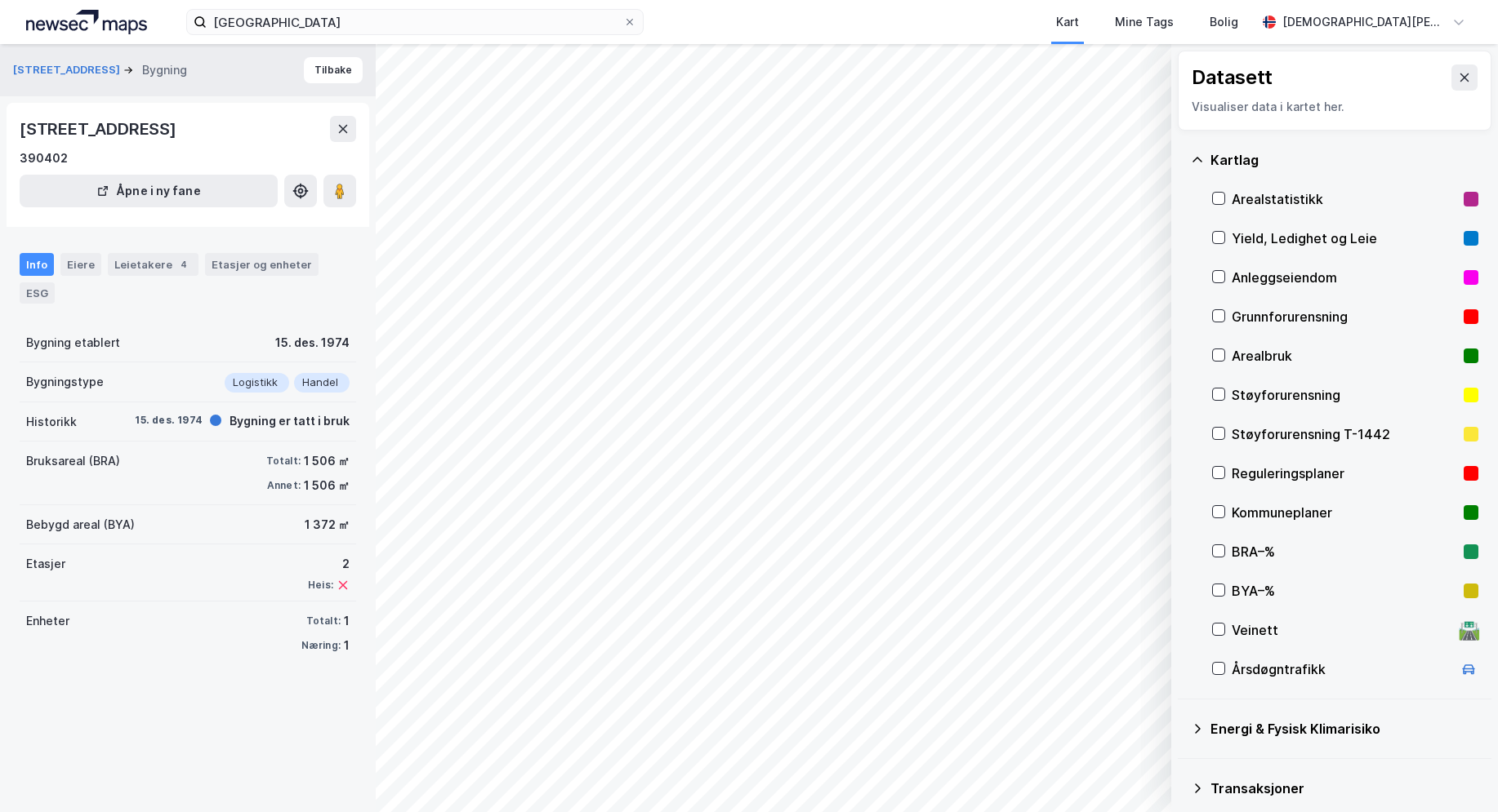
click at [297, 382] on div "Handel" at bounding box center [321, 383] width 56 height 20
click at [245, 382] on div "Logistikk" at bounding box center [257, 383] width 64 height 20
drag, startPoint x: 133, startPoint y: 131, endPoint x: 13, endPoint y: 128, distance: 120.0
click at [13, 128] on div "[STREET_ADDRESS] fane" at bounding box center [187, 164] width 362 height 124
copy div "[STREET_ADDRESS]"
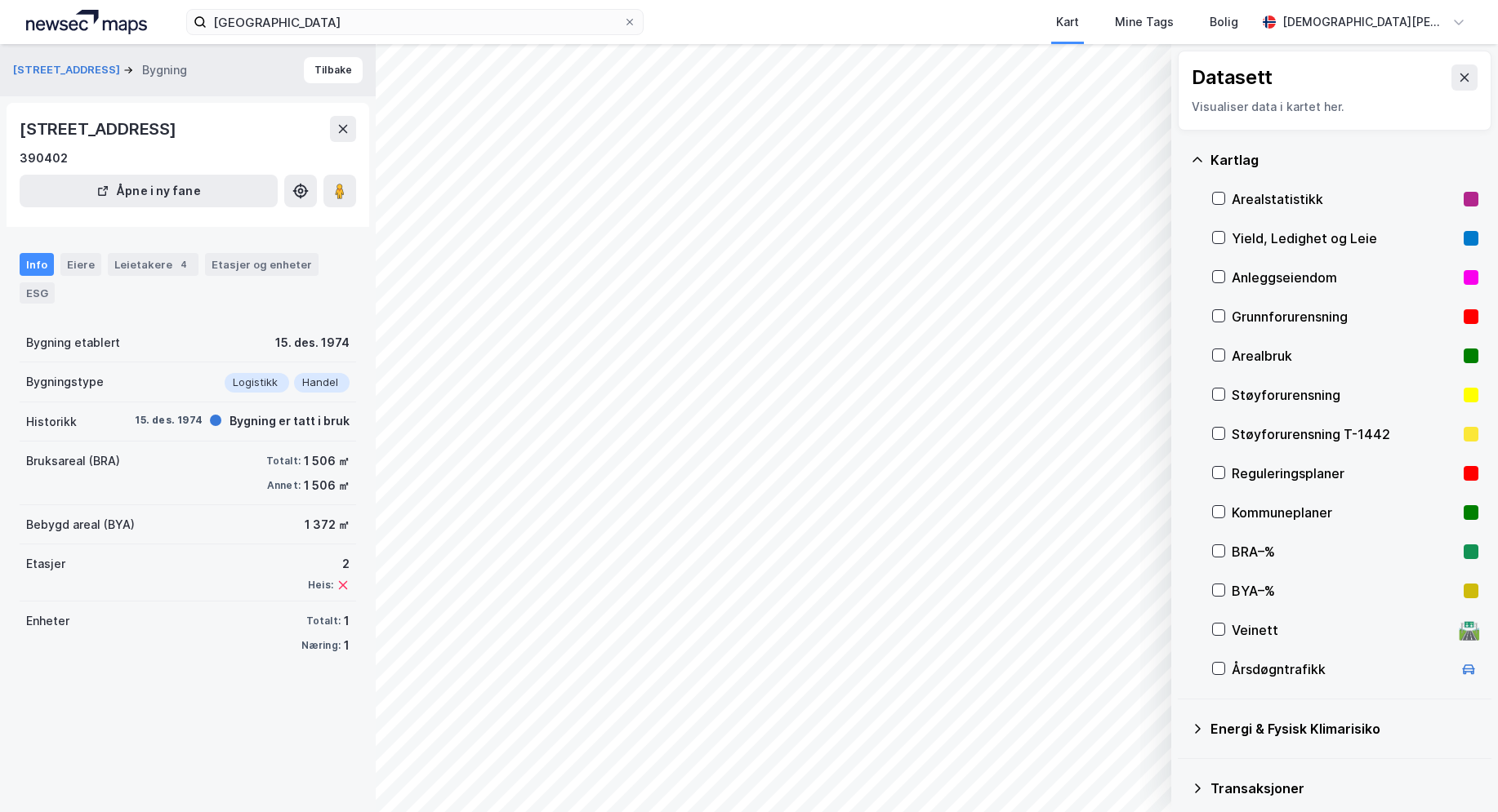
click at [167, 133] on div "[STREET_ADDRESS]" at bounding box center [100, 129] width 160 height 26
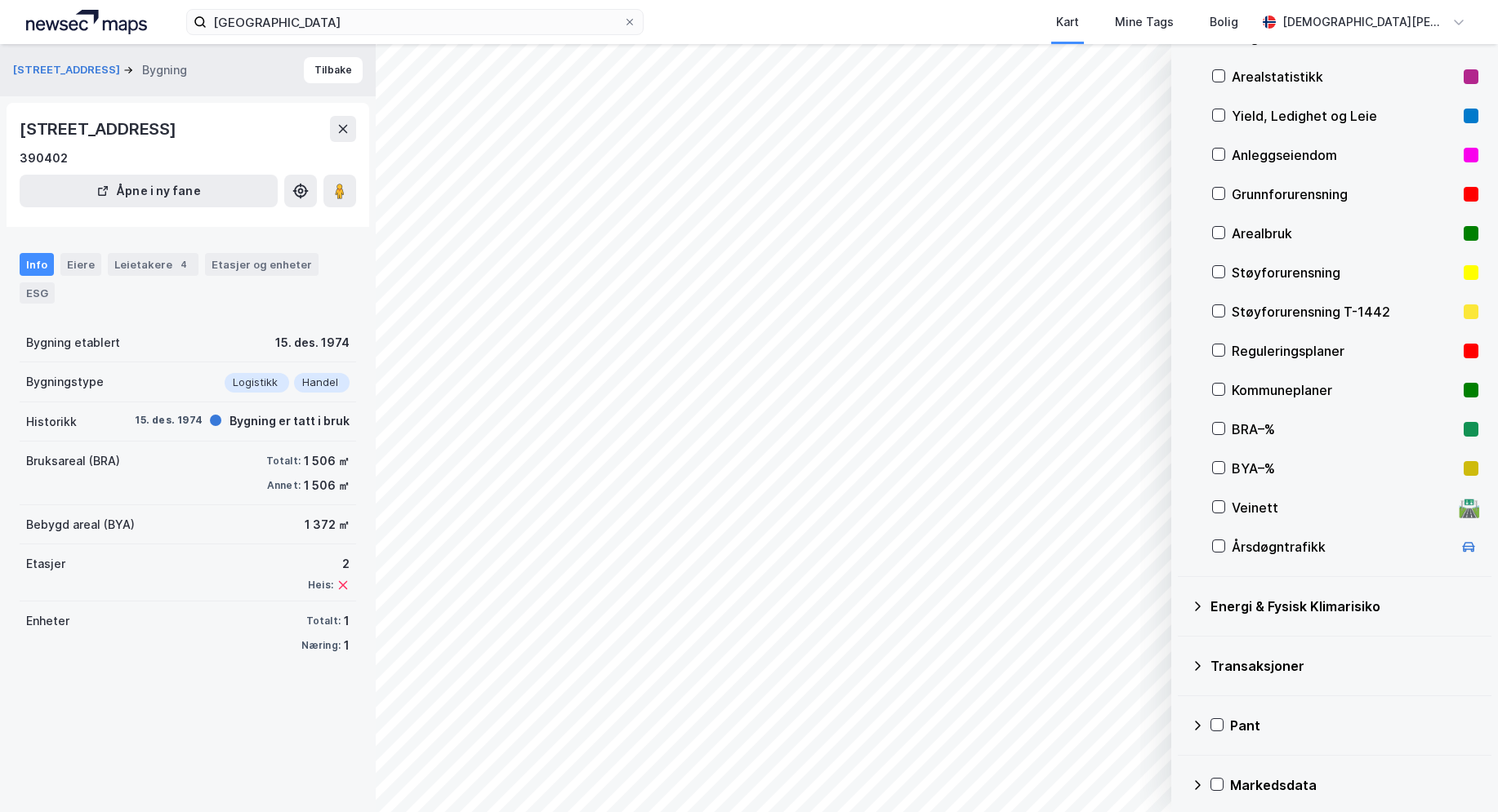
scroll to position [133, 0]
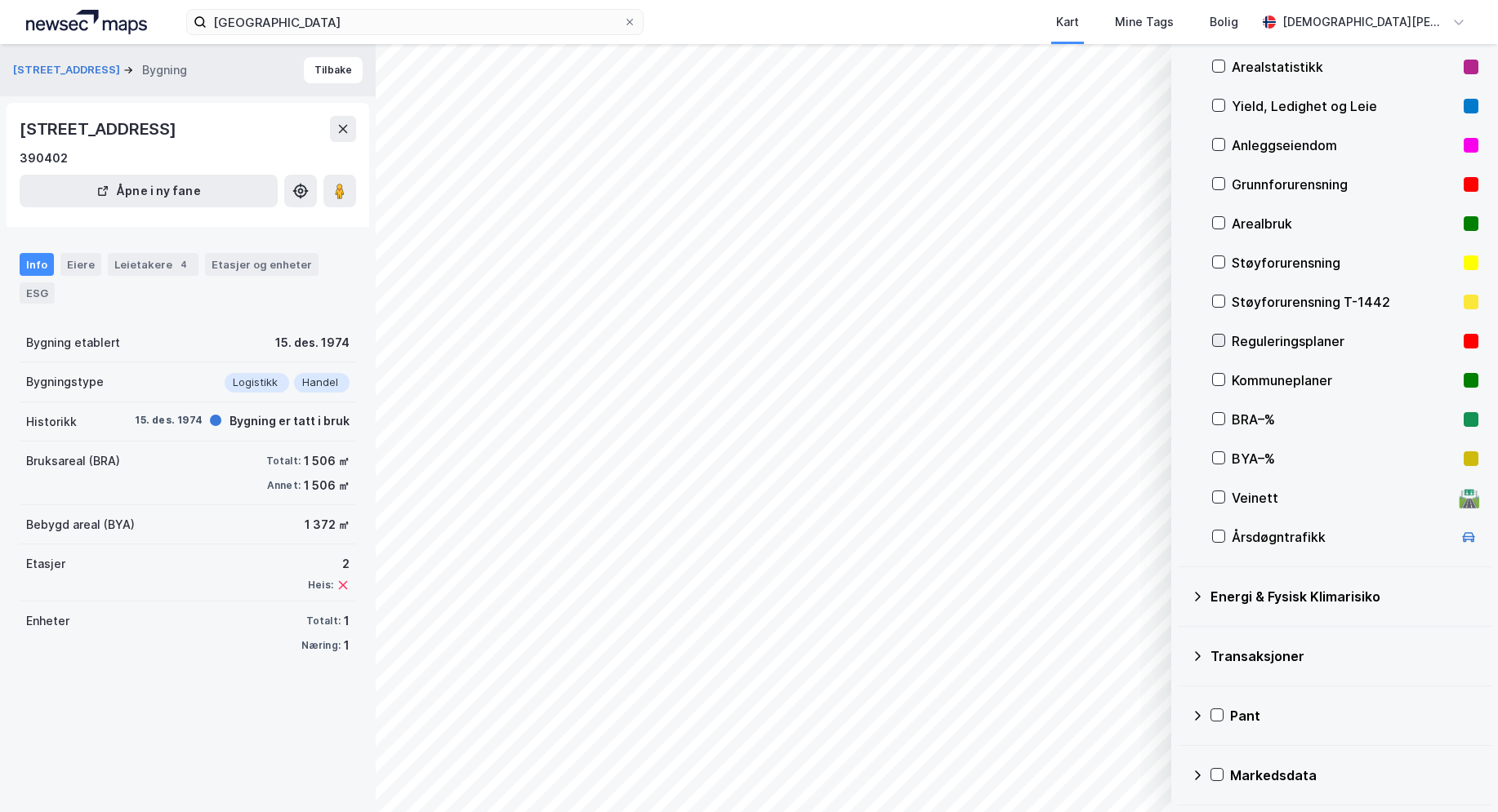
click at [1222, 337] on icon at bounding box center [1219, 341] width 12 height 12
click at [1089, 780] on button "Vis" at bounding box center [1087, 769] width 136 height 26
click at [1133, 699] on button "Tøm" at bounding box center [1123, 698] width 62 height 26
click at [1218, 380] on icon at bounding box center [1219, 380] width 12 height 12
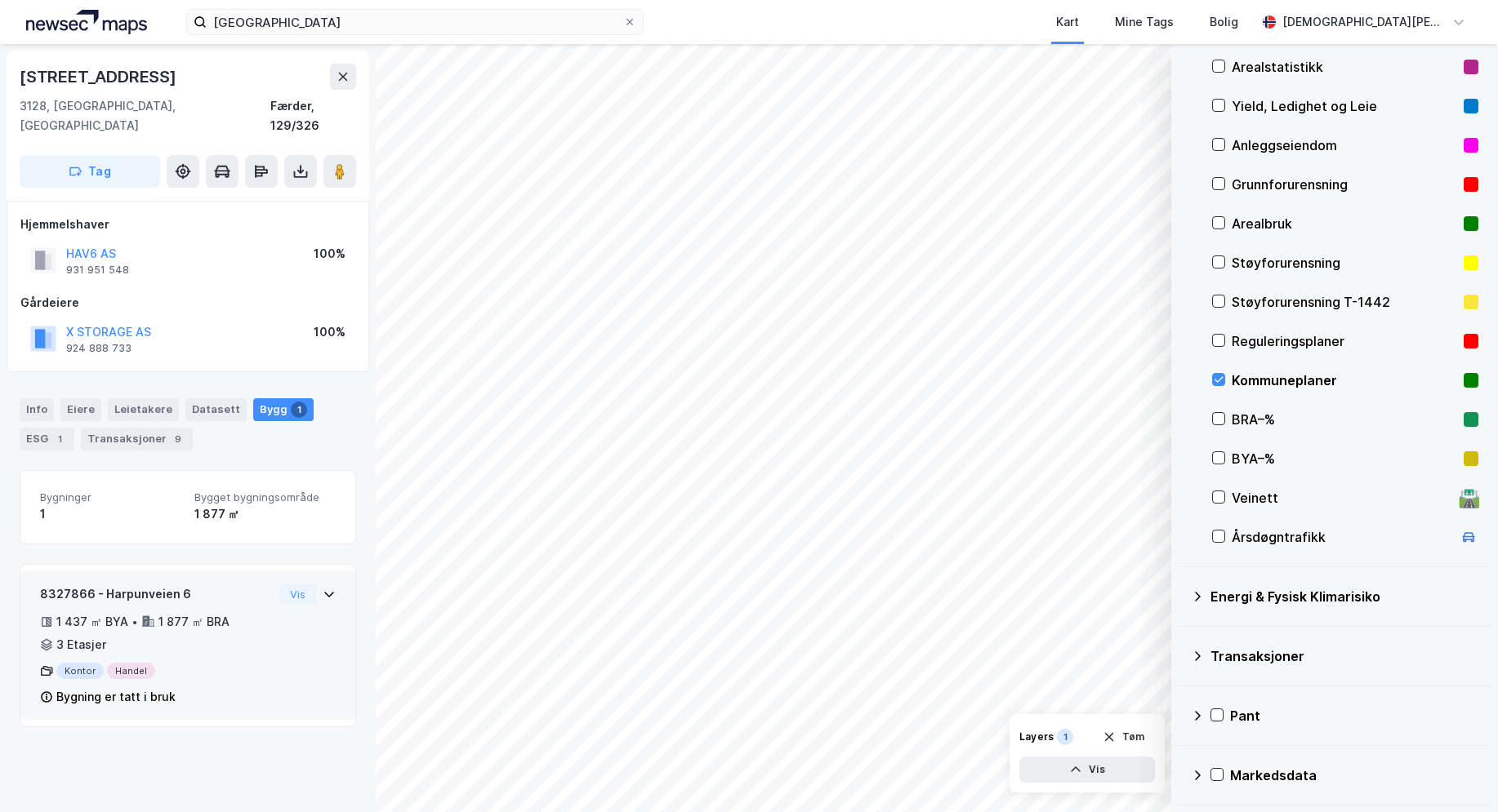
click at [123, 663] on div "Kontor Handel" at bounding box center [156, 670] width 232 height 17
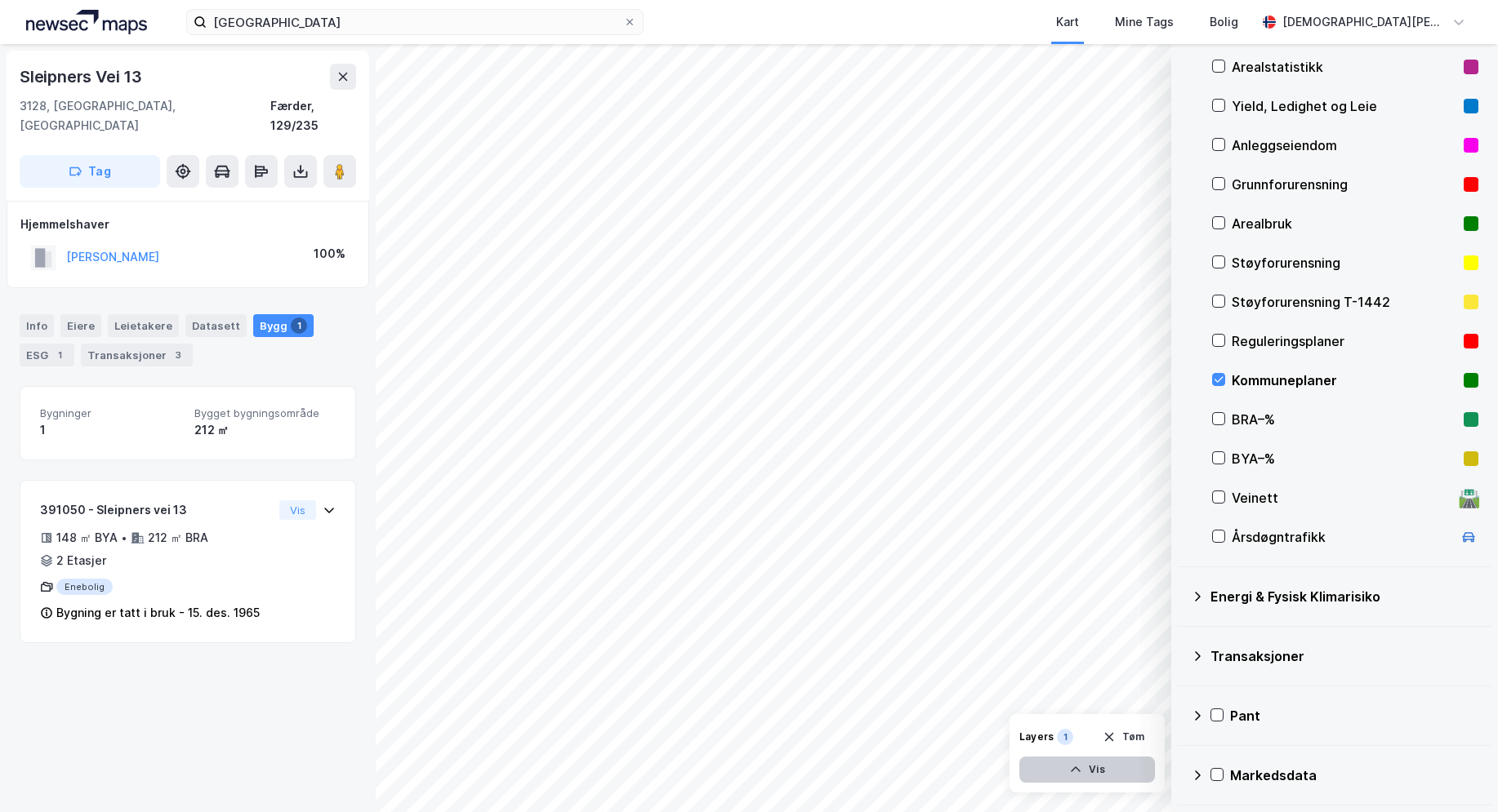
click at [1082, 770] on icon "button" at bounding box center [1075, 769] width 13 height 13
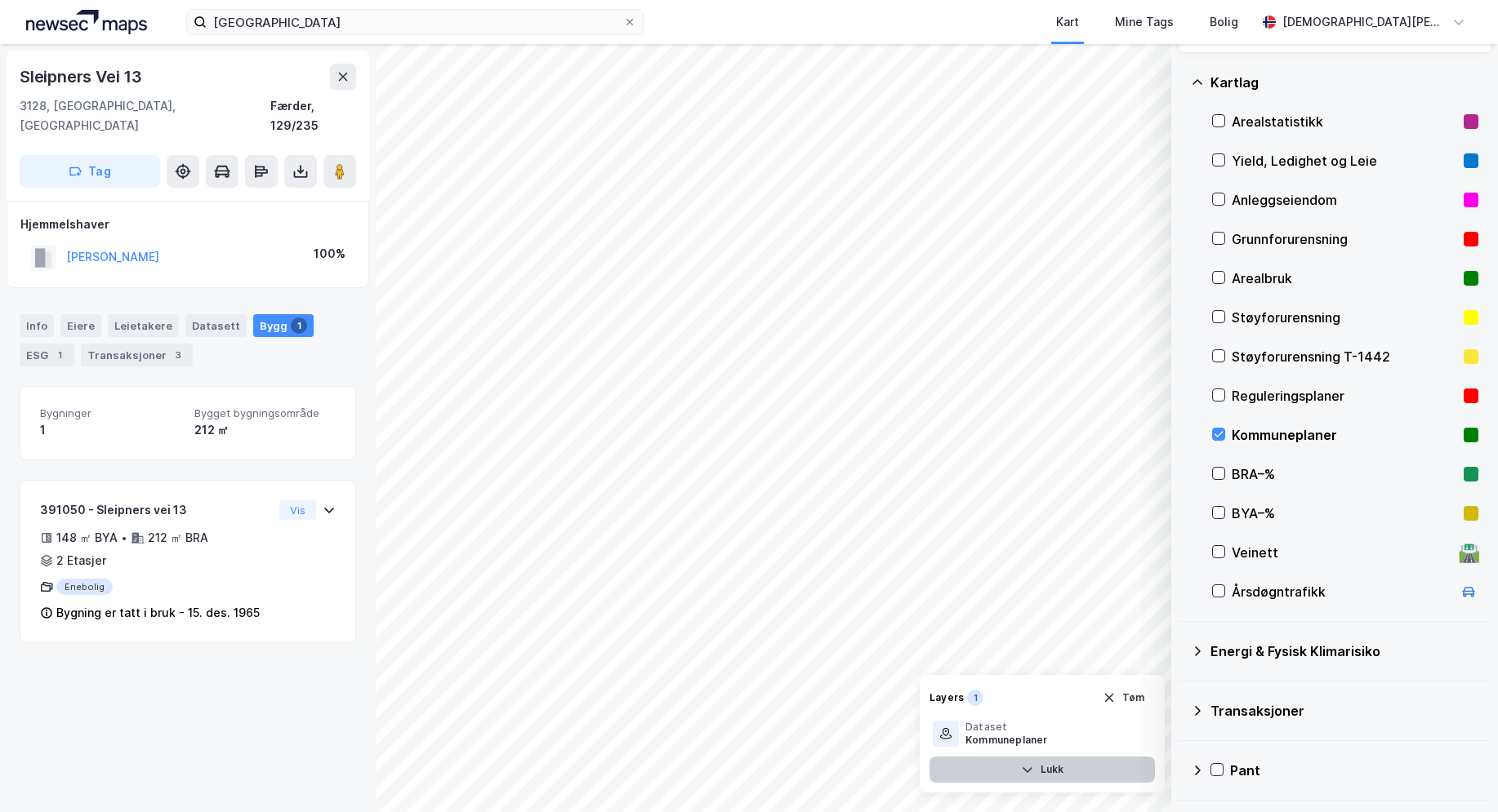
scroll to position [133, 0]
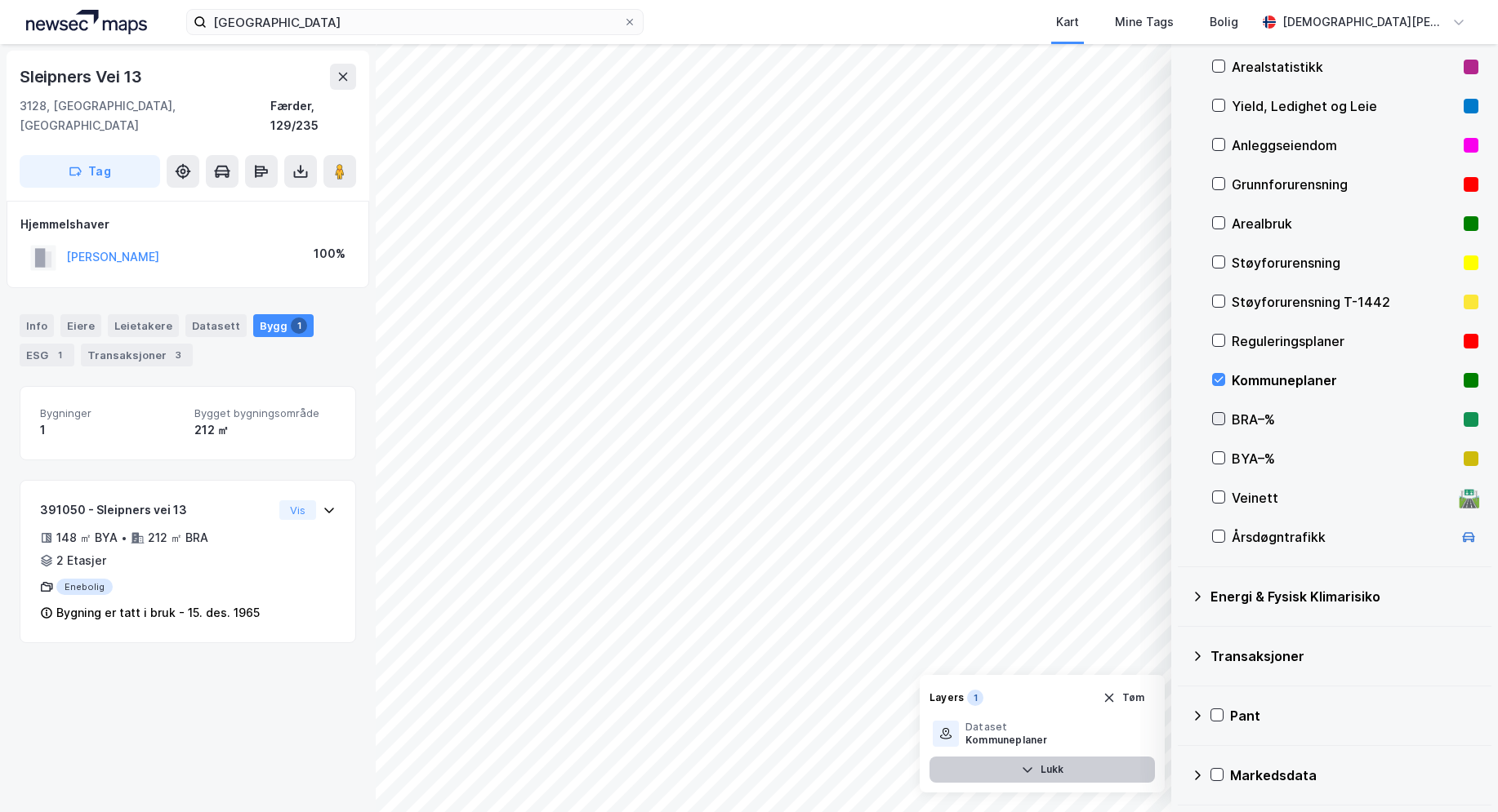
click at [1218, 417] on icon at bounding box center [1219, 419] width 12 height 12
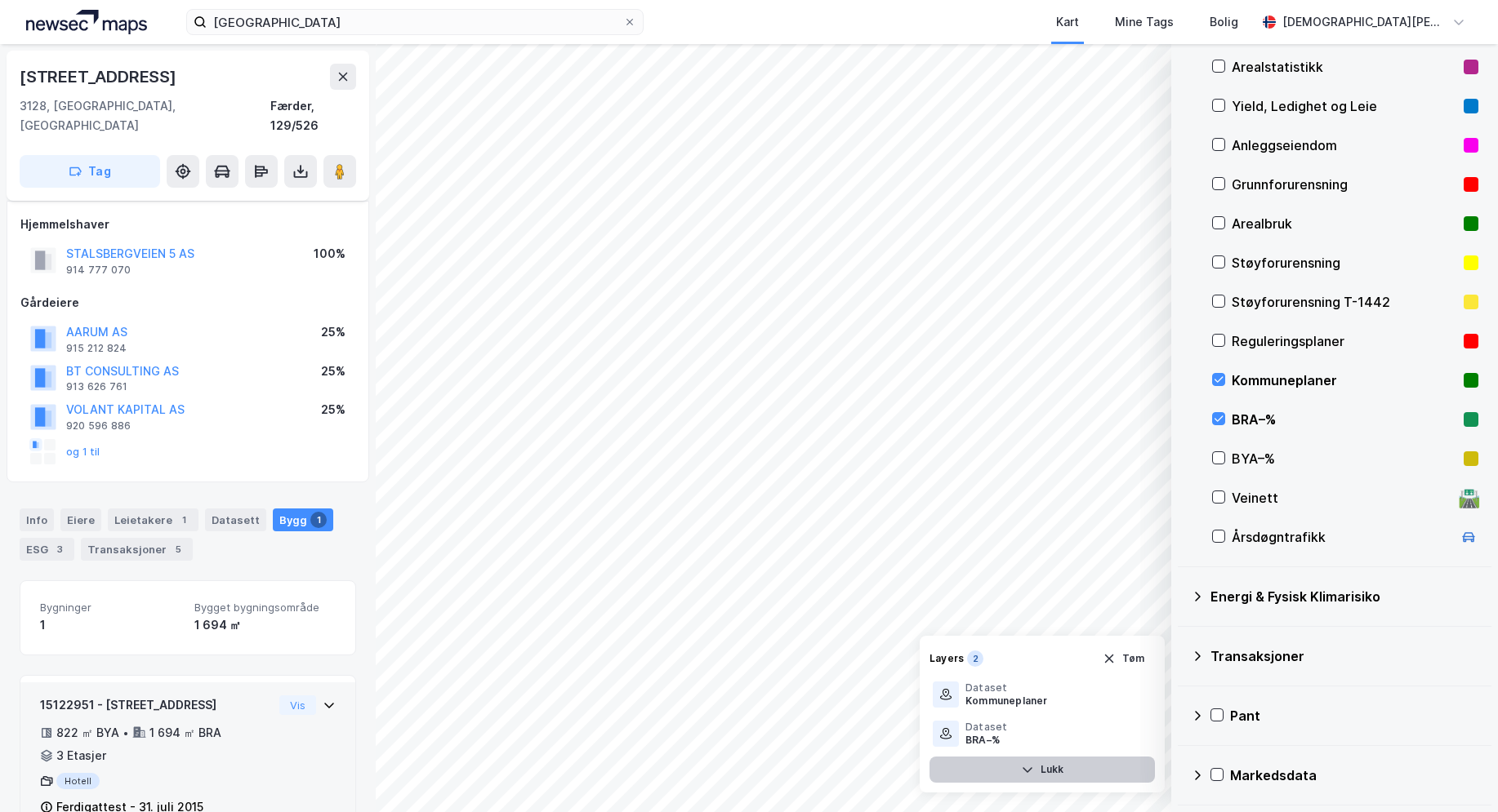
scroll to position [25, 0]
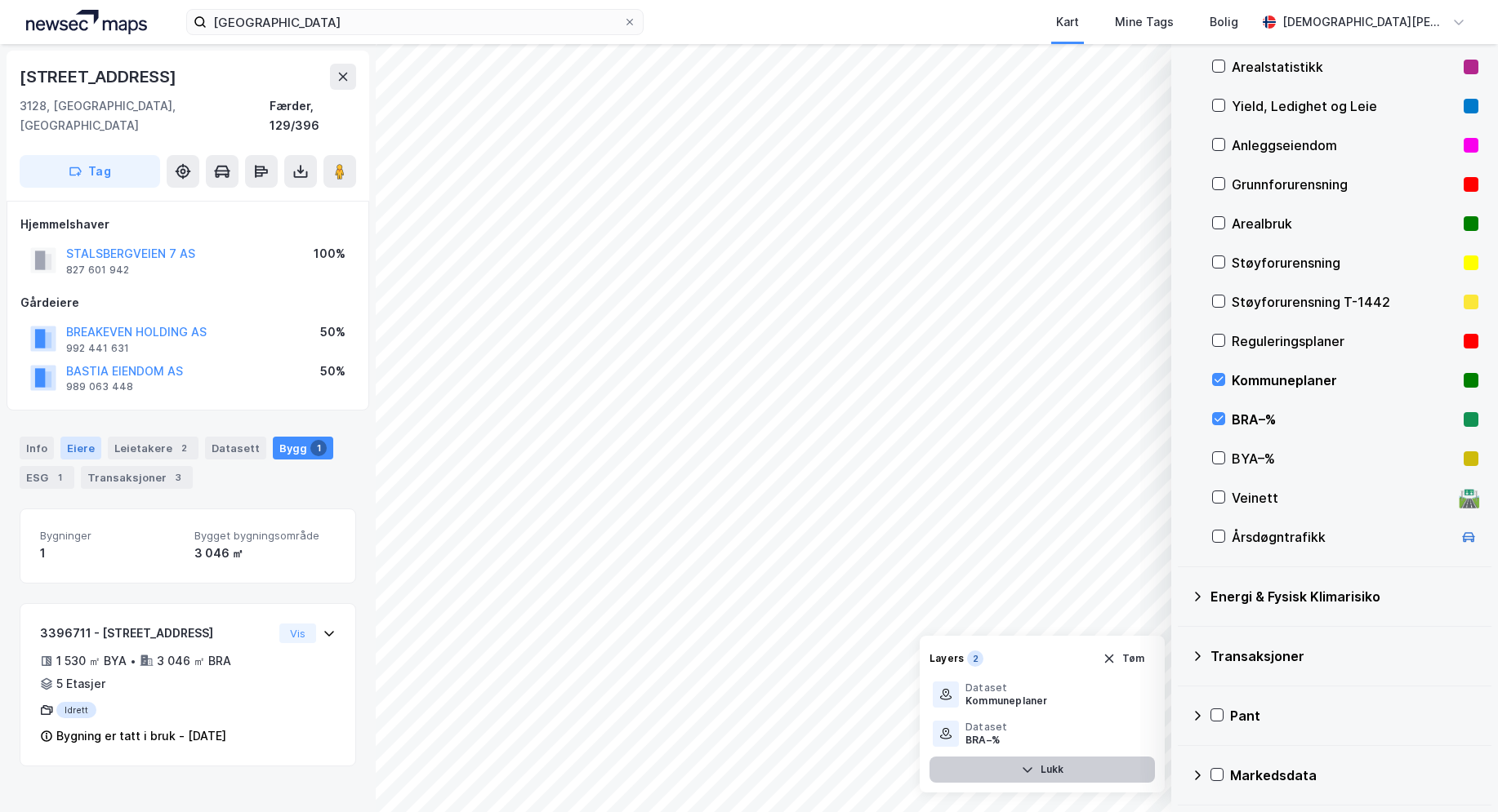
click at [82, 436] on div "Eiere" at bounding box center [81, 447] width 41 height 22
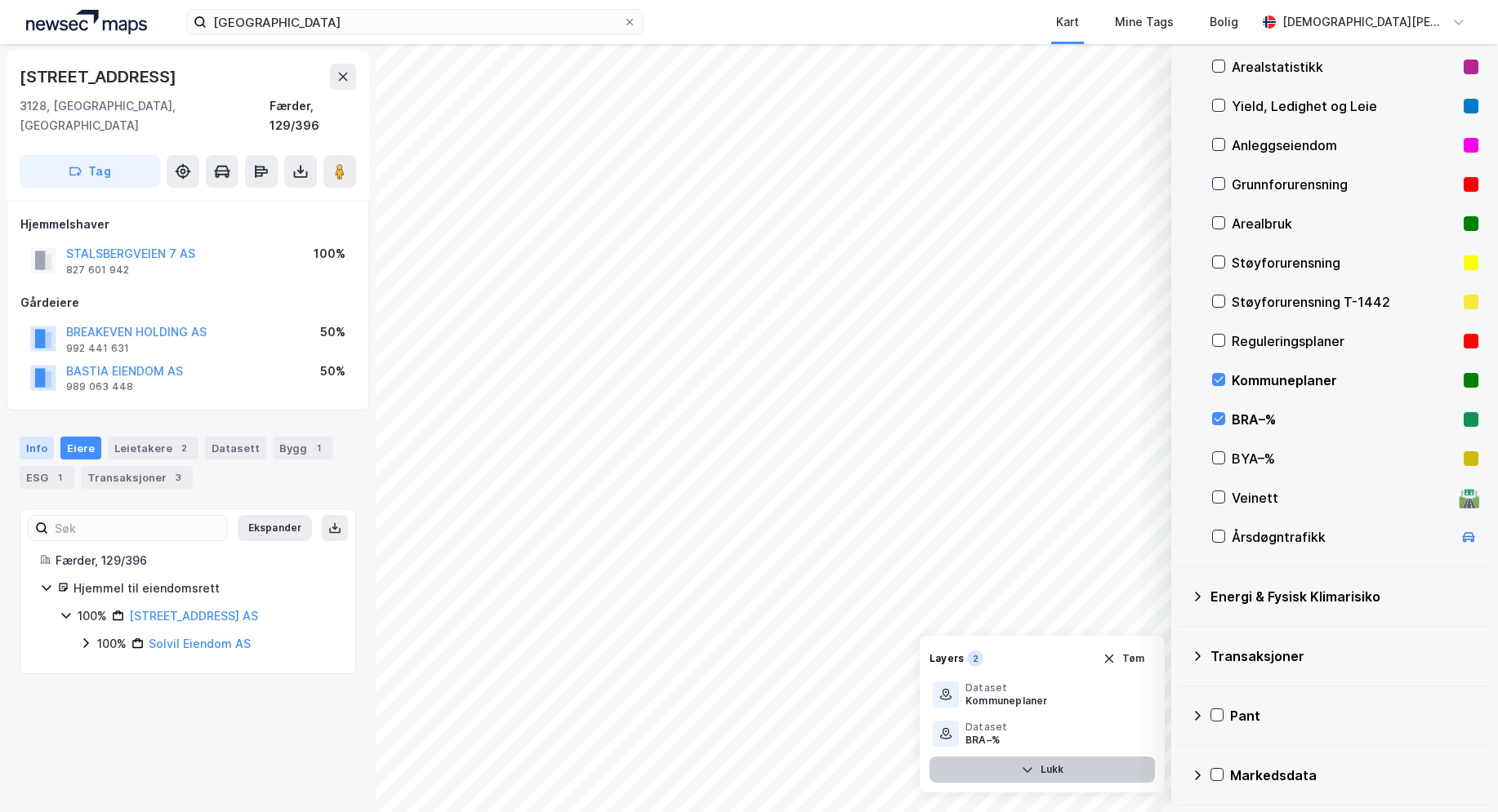
click at [41, 436] on div "Info" at bounding box center [36, 447] width 34 height 22
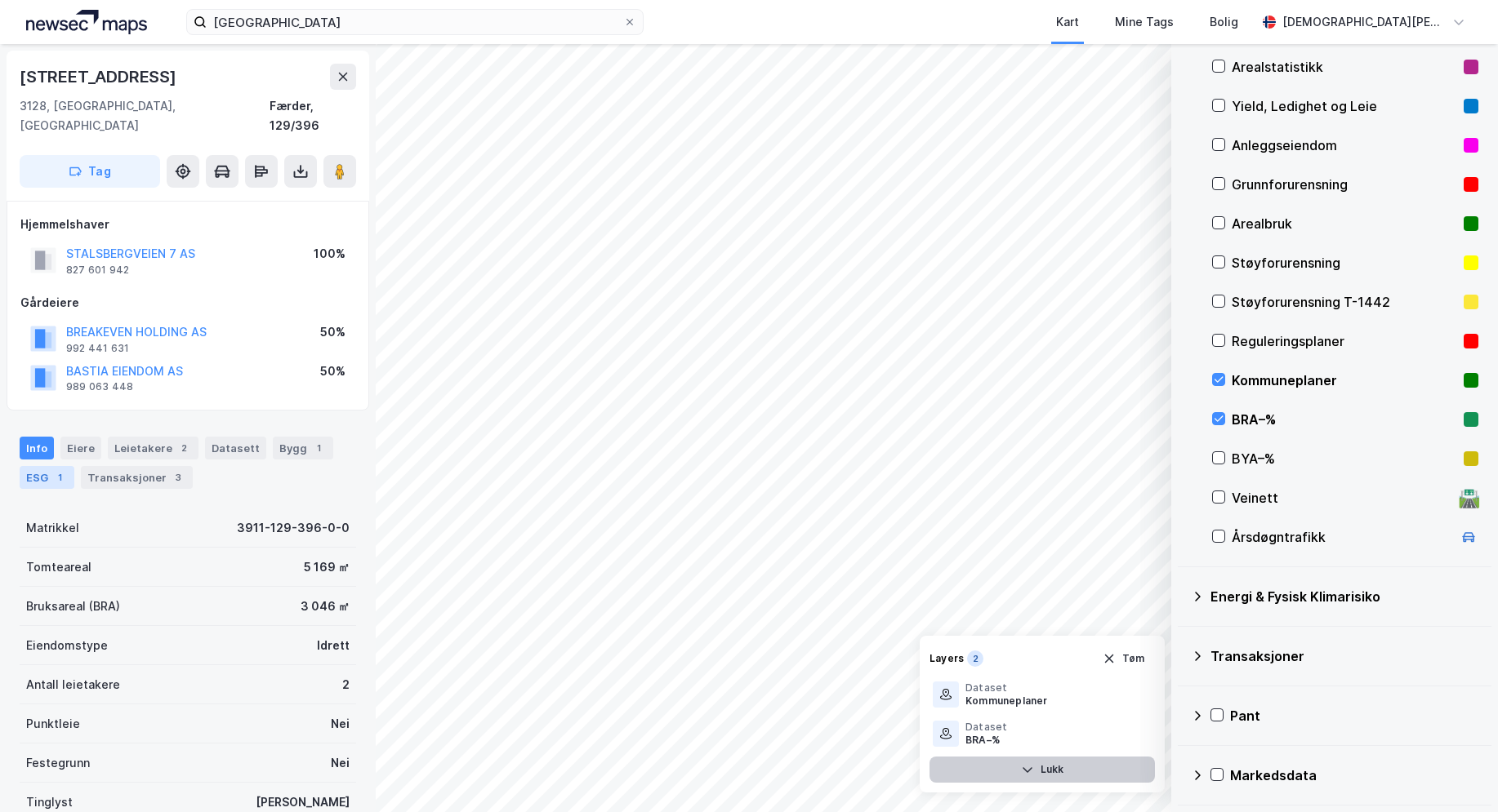
click at [42, 467] on div "ESG 1" at bounding box center [47, 477] width 55 height 22
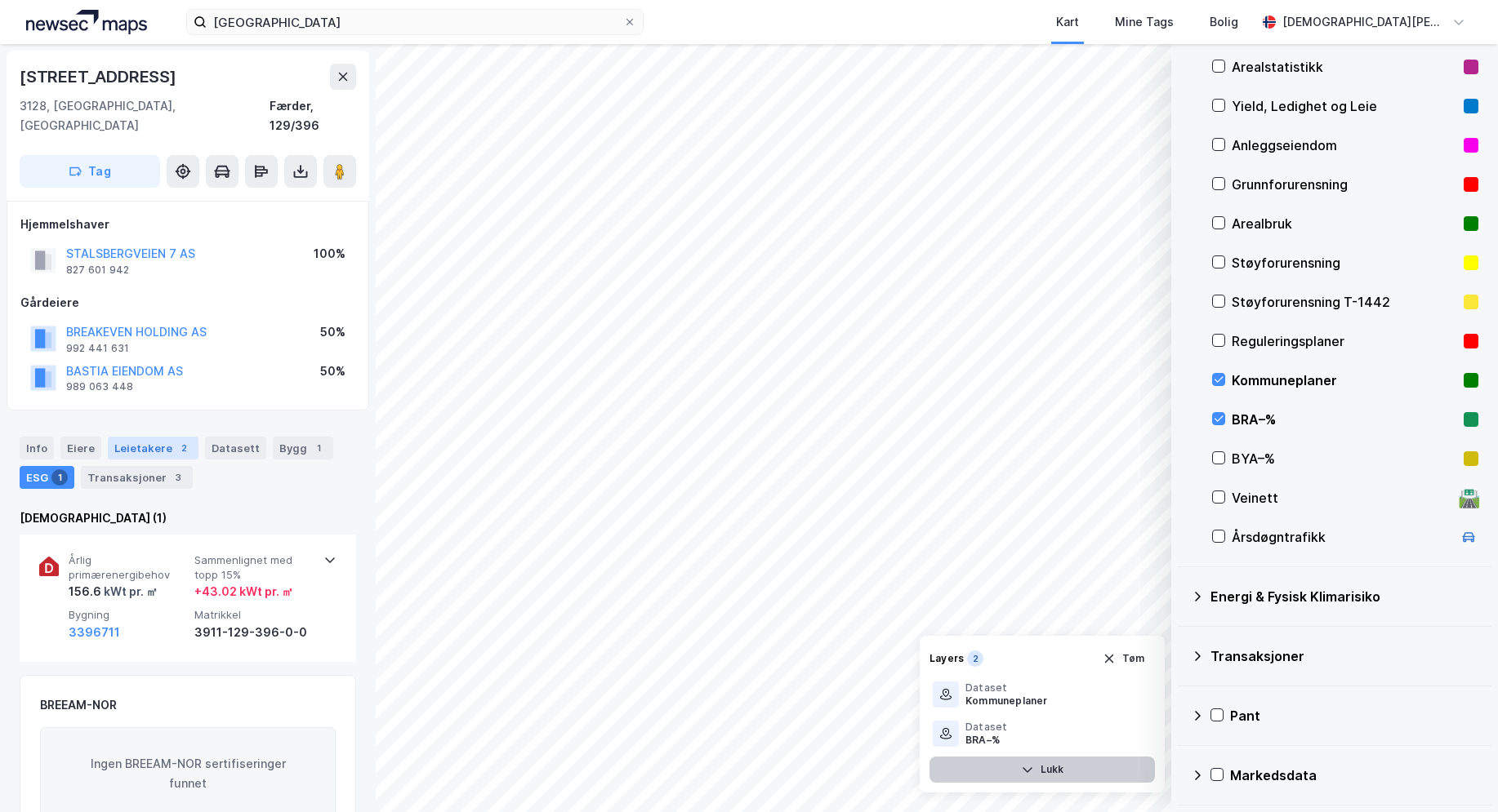
click at [145, 436] on div "Leietakere 2" at bounding box center [152, 447] width 91 height 22
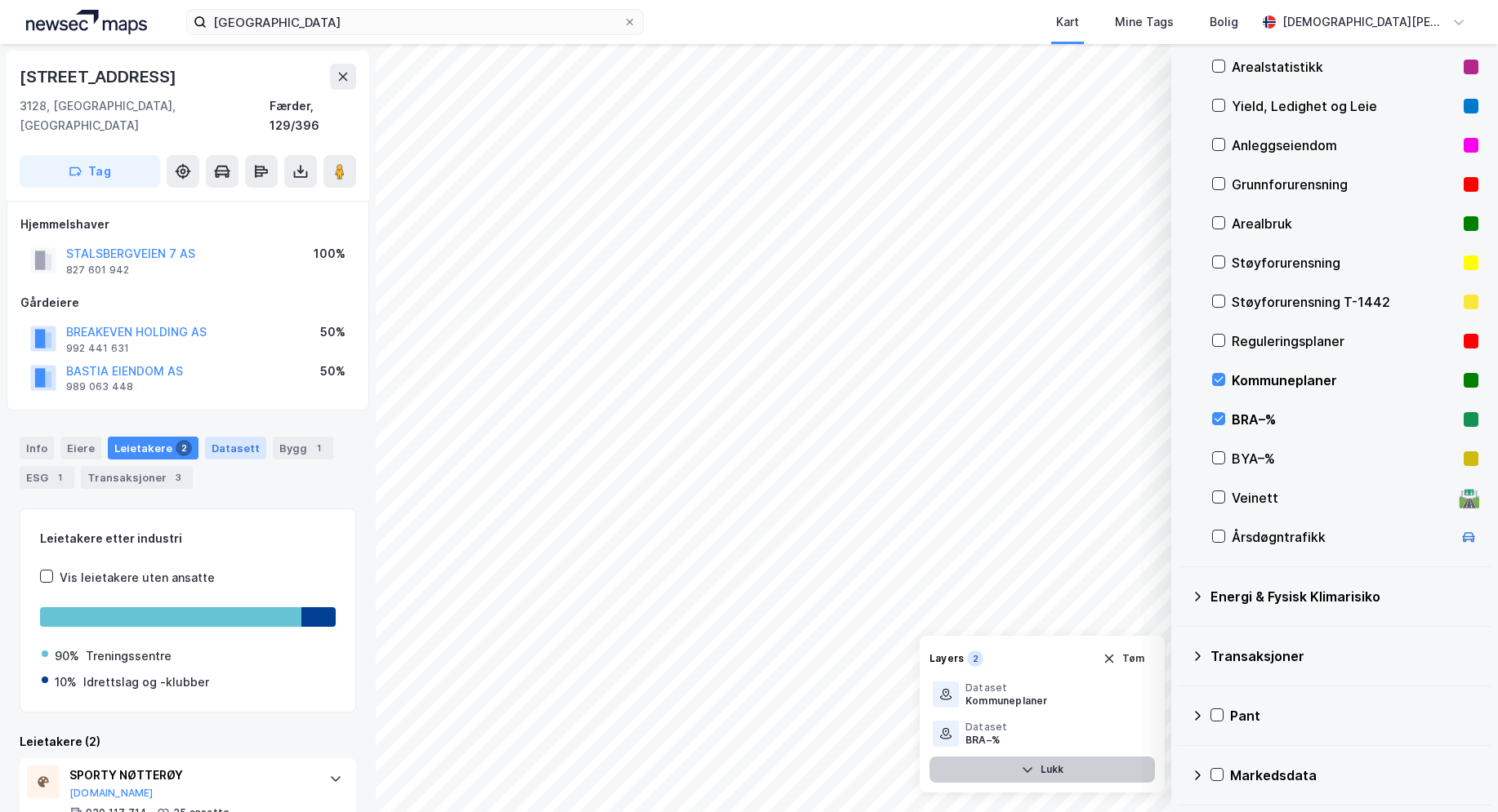
click at [231, 436] on div "Datasett" at bounding box center [235, 447] width 62 height 22
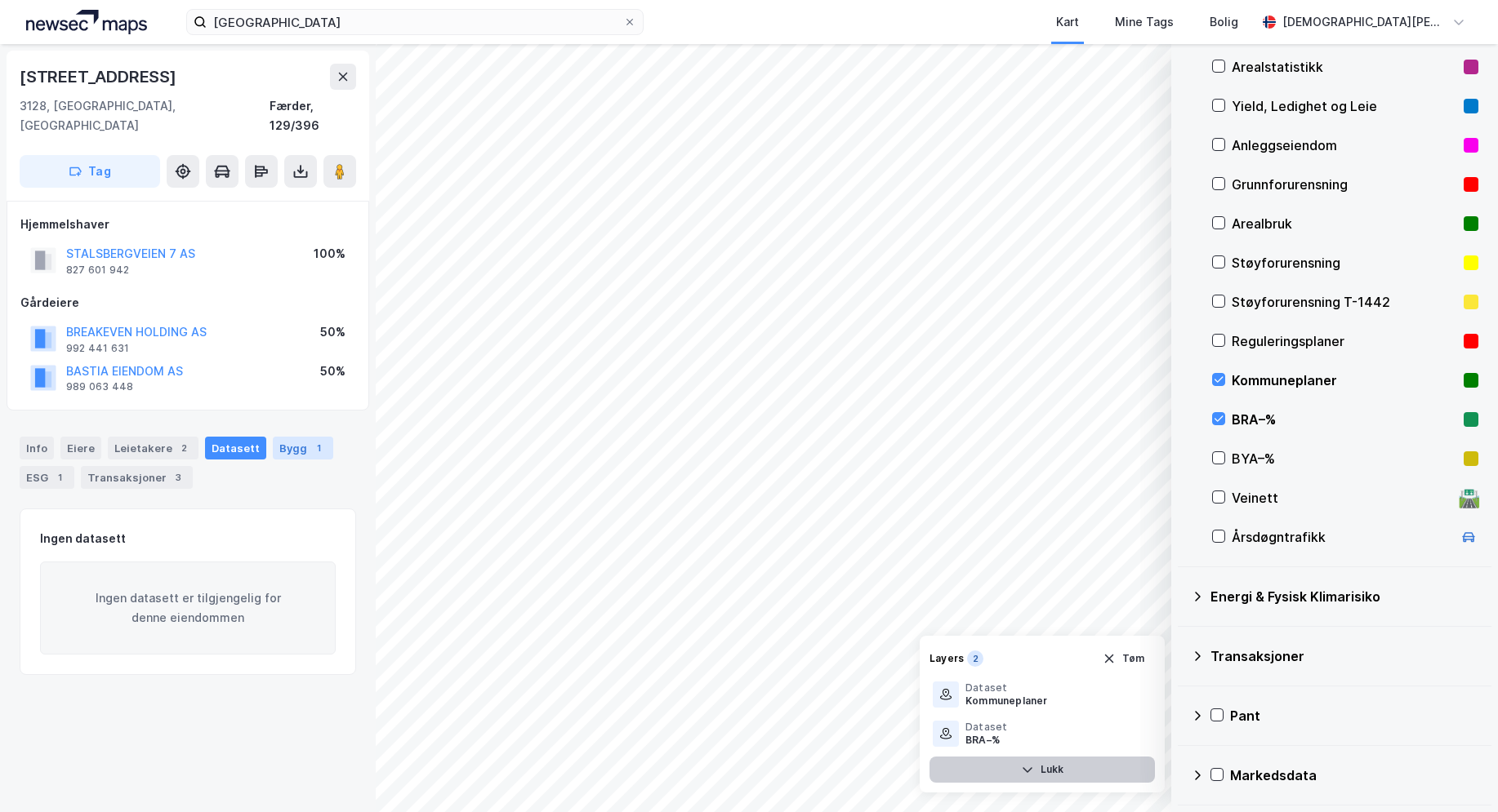
click at [284, 436] on div "Bygg 1" at bounding box center [303, 447] width 61 height 22
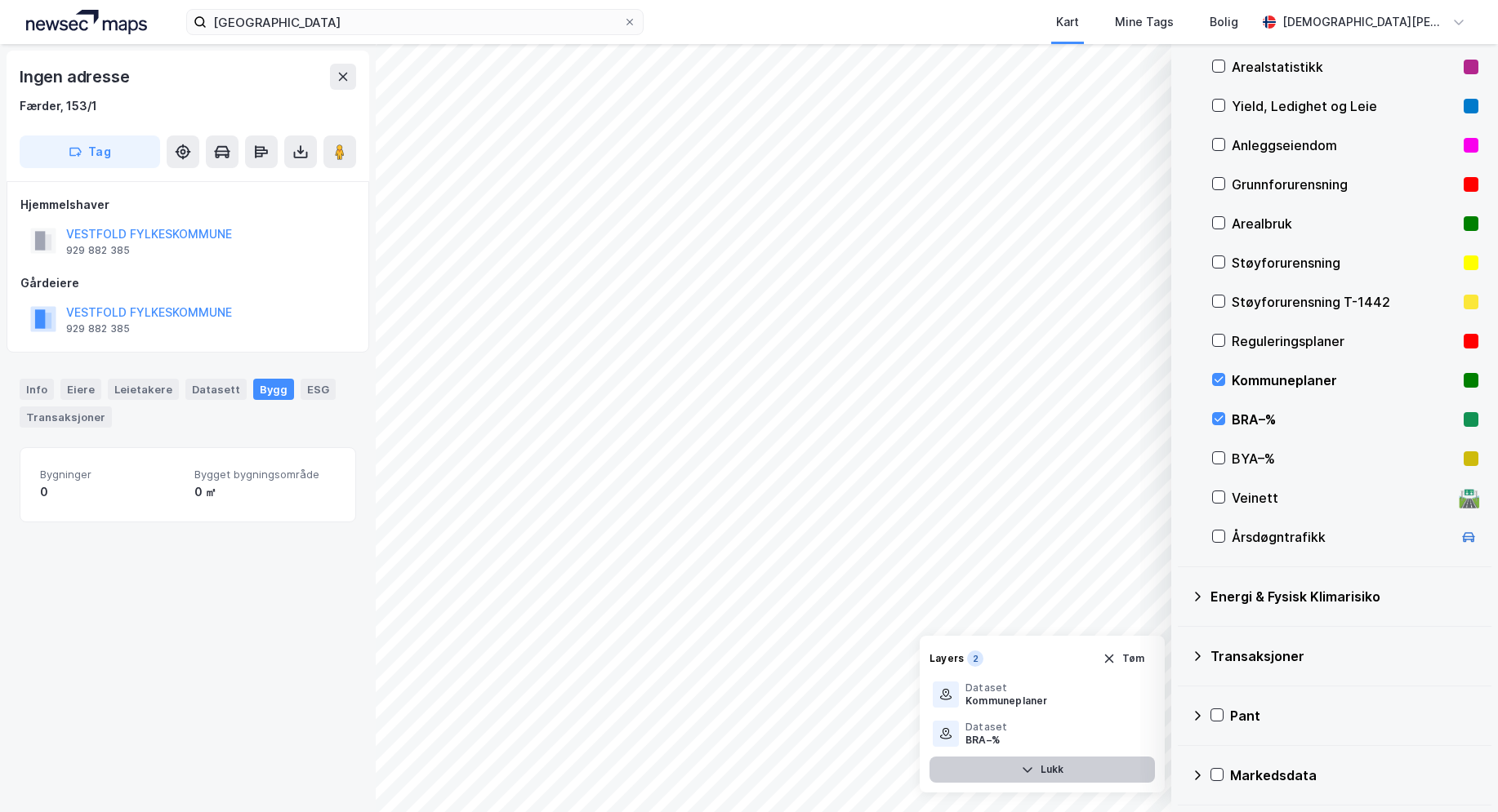
click at [1201, 772] on icon at bounding box center [1197, 775] width 13 height 13
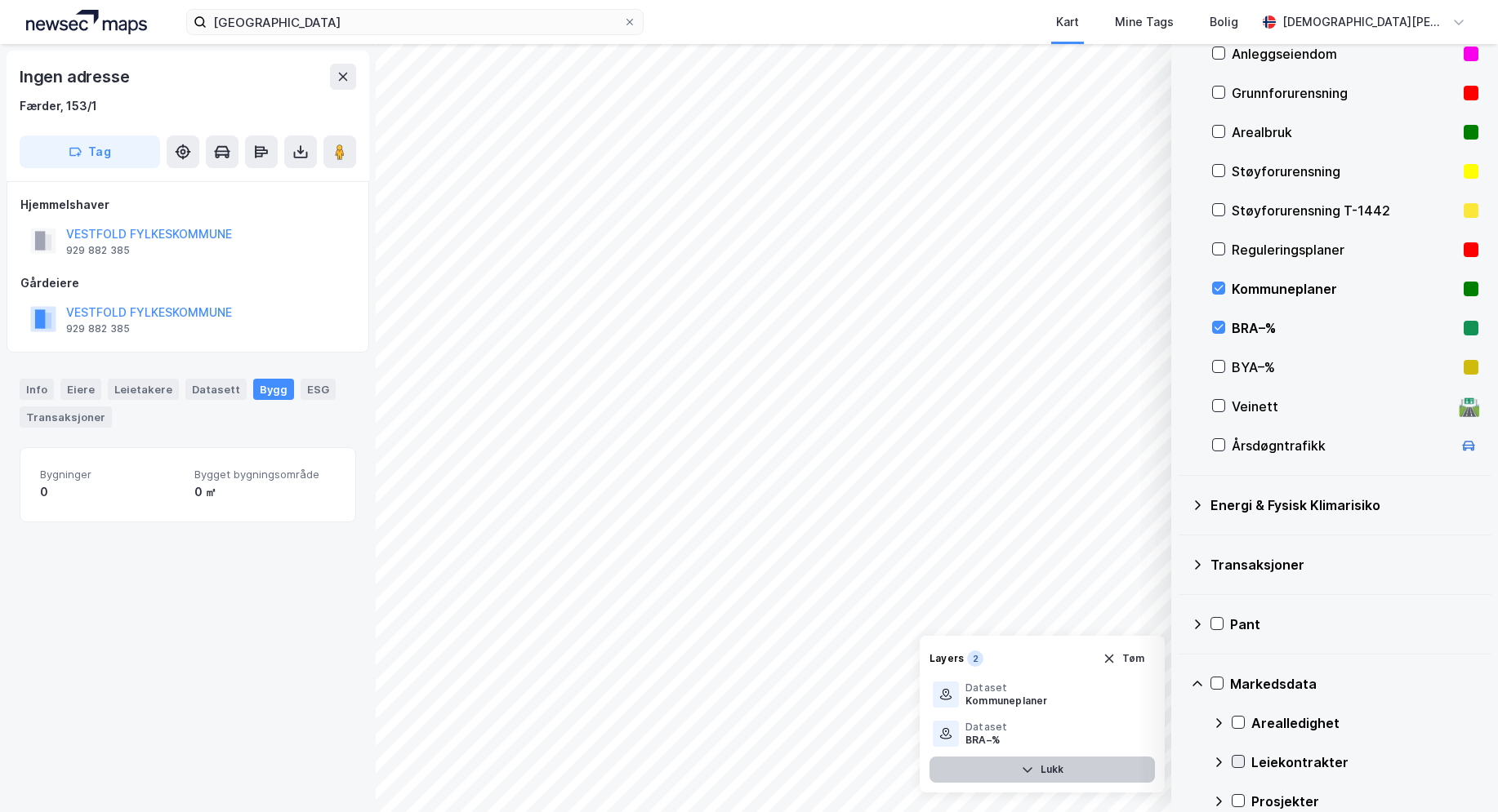
scroll to position [289, 0]
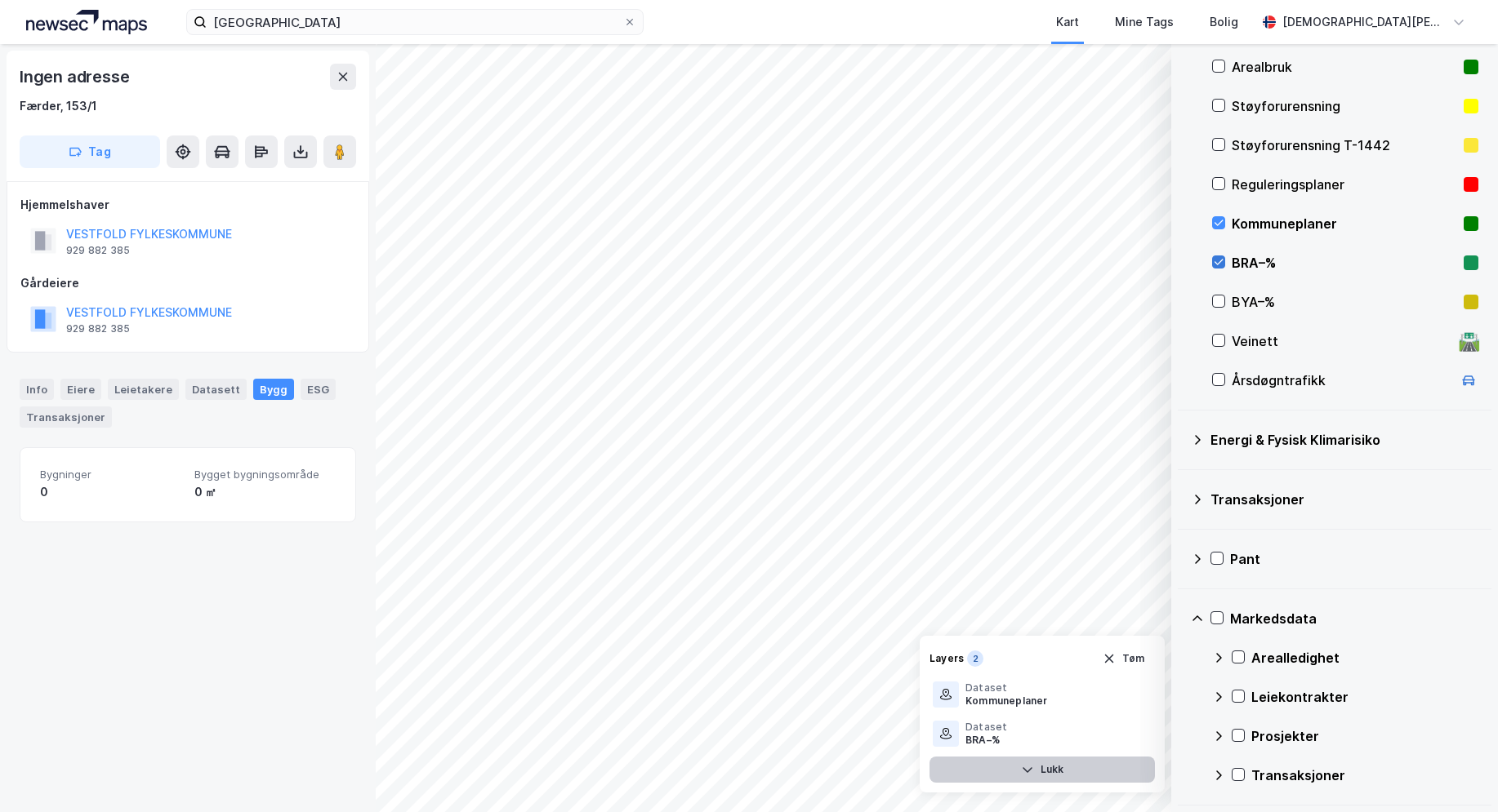
click at [1221, 261] on icon at bounding box center [1219, 263] width 12 height 12
click at [43, 389] on div "Info" at bounding box center [36, 389] width 34 height 21
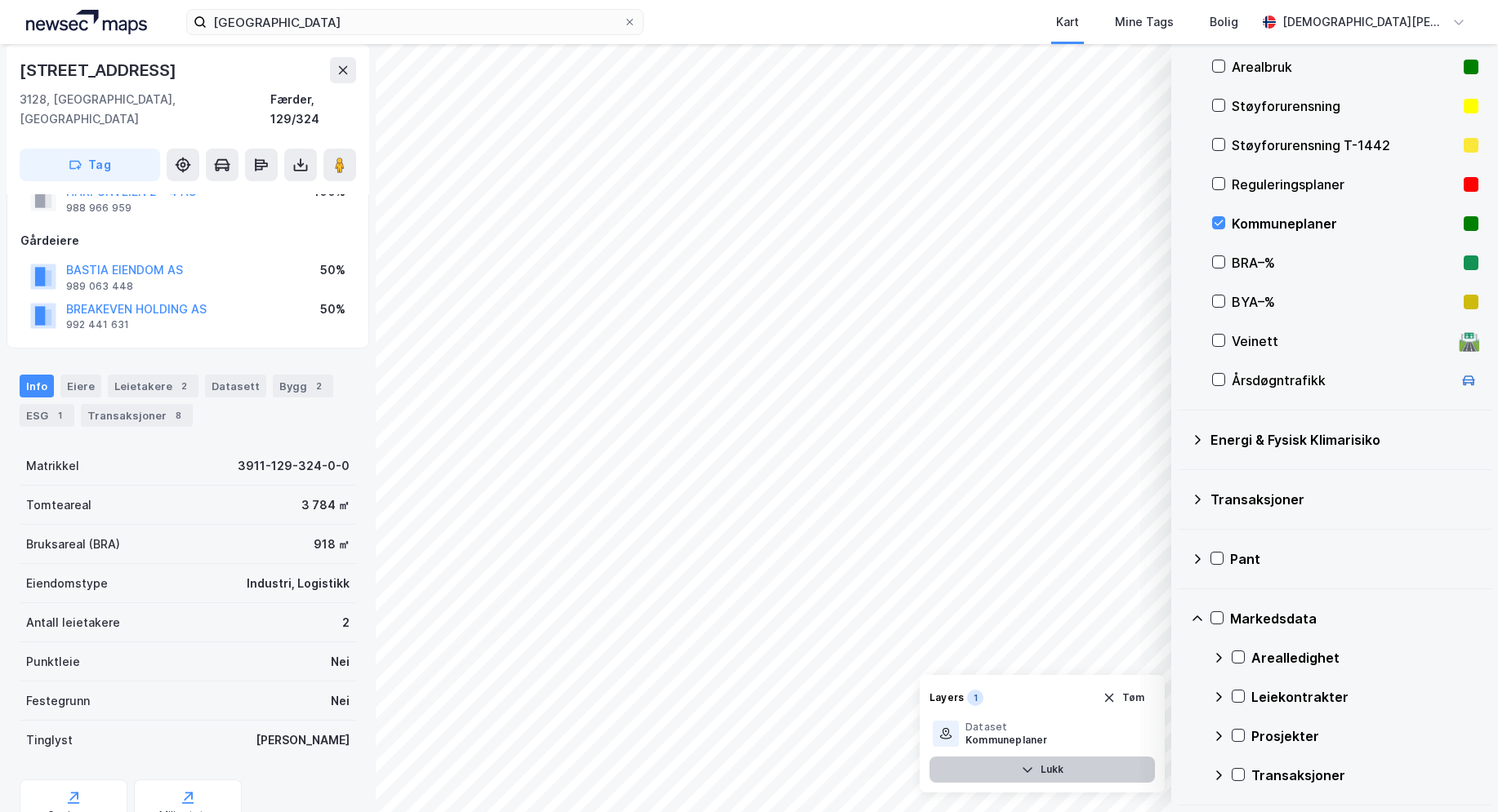
scroll to position [115, 0]
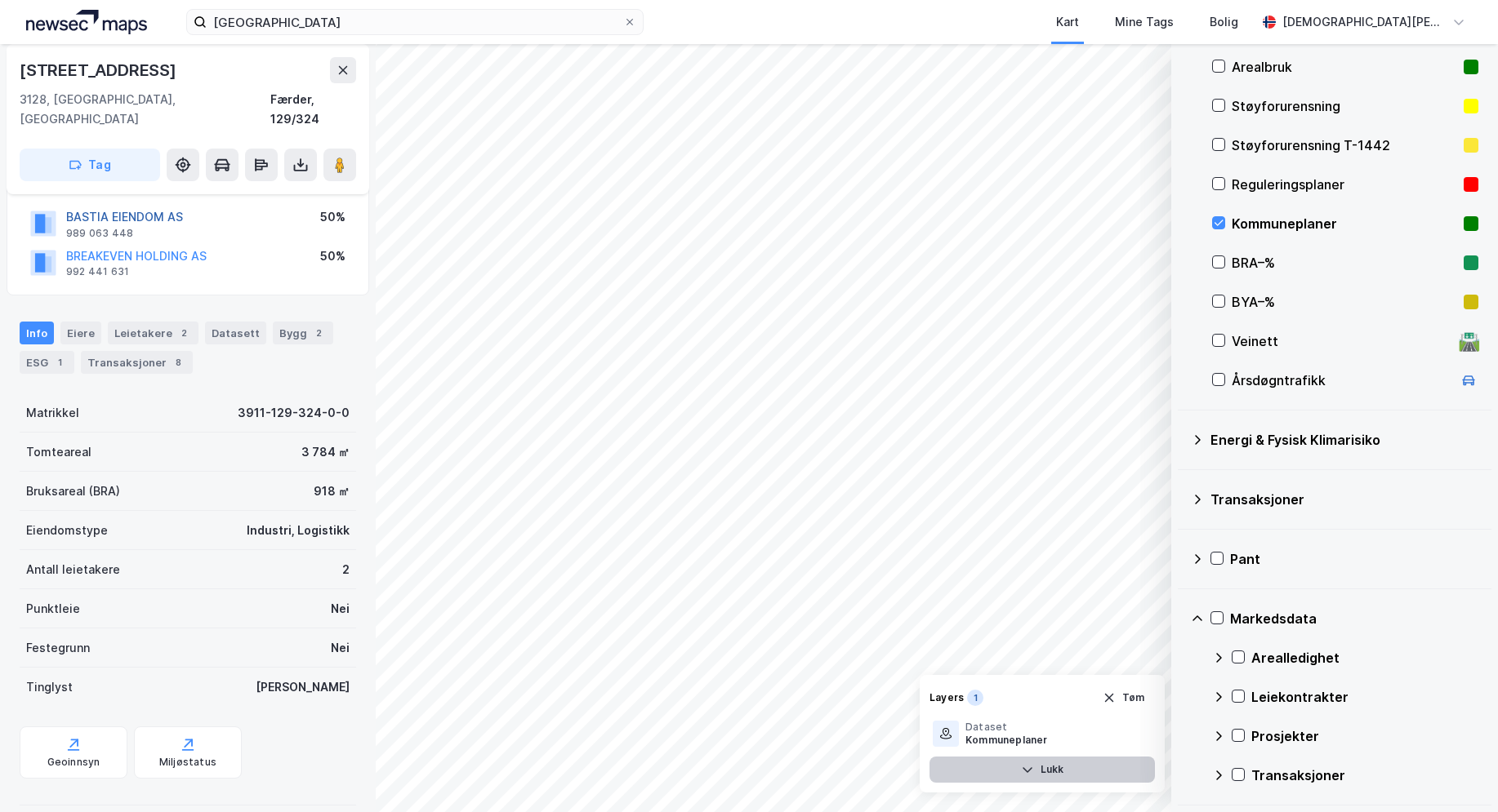
click at [67, 322] on div "Eiere" at bounding box center [81, 333] width 41 height 22
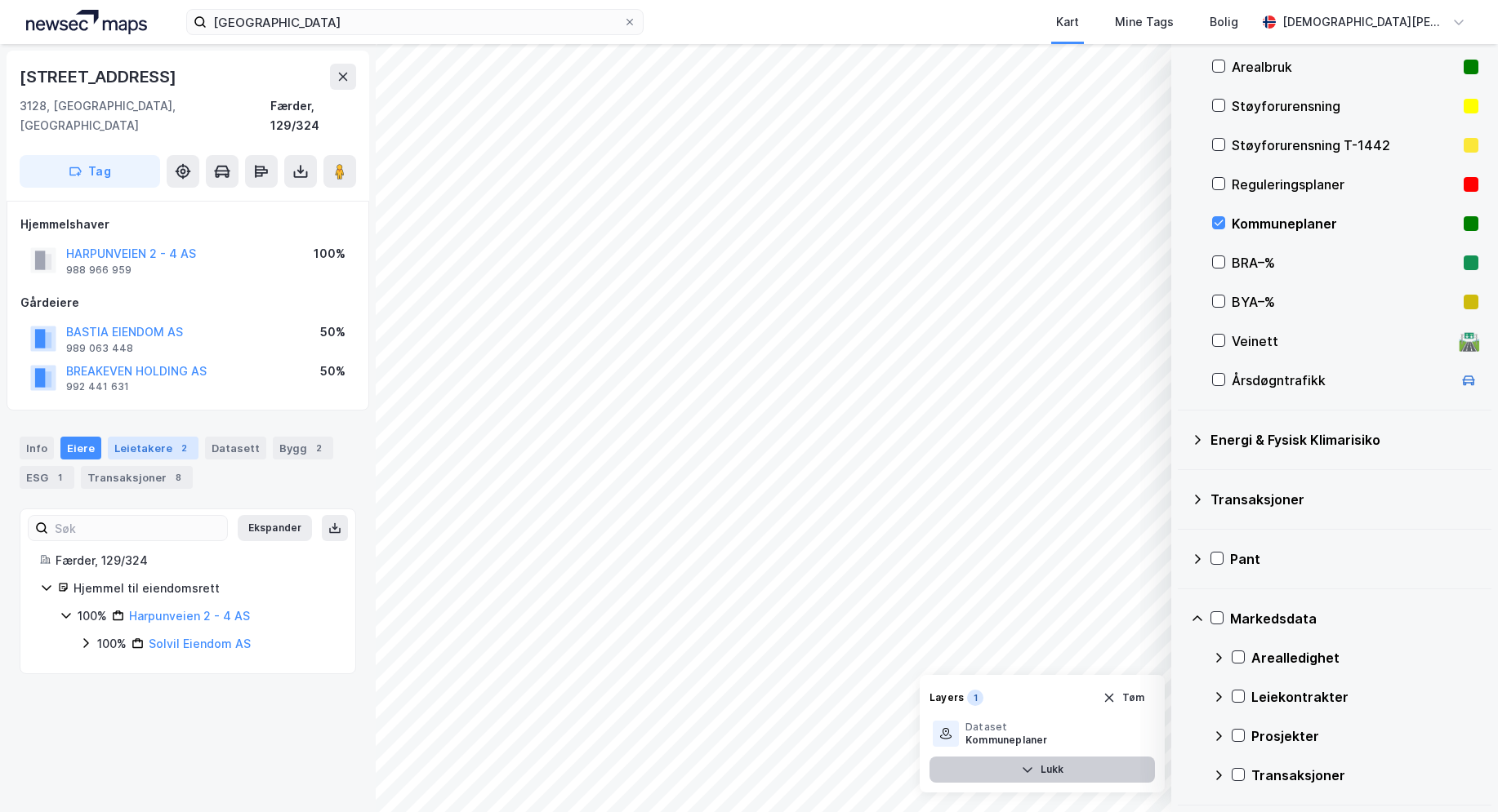
click at [133, 436] on div "Leietakere 2" at bounding box center [152, 447] width 91 height 22
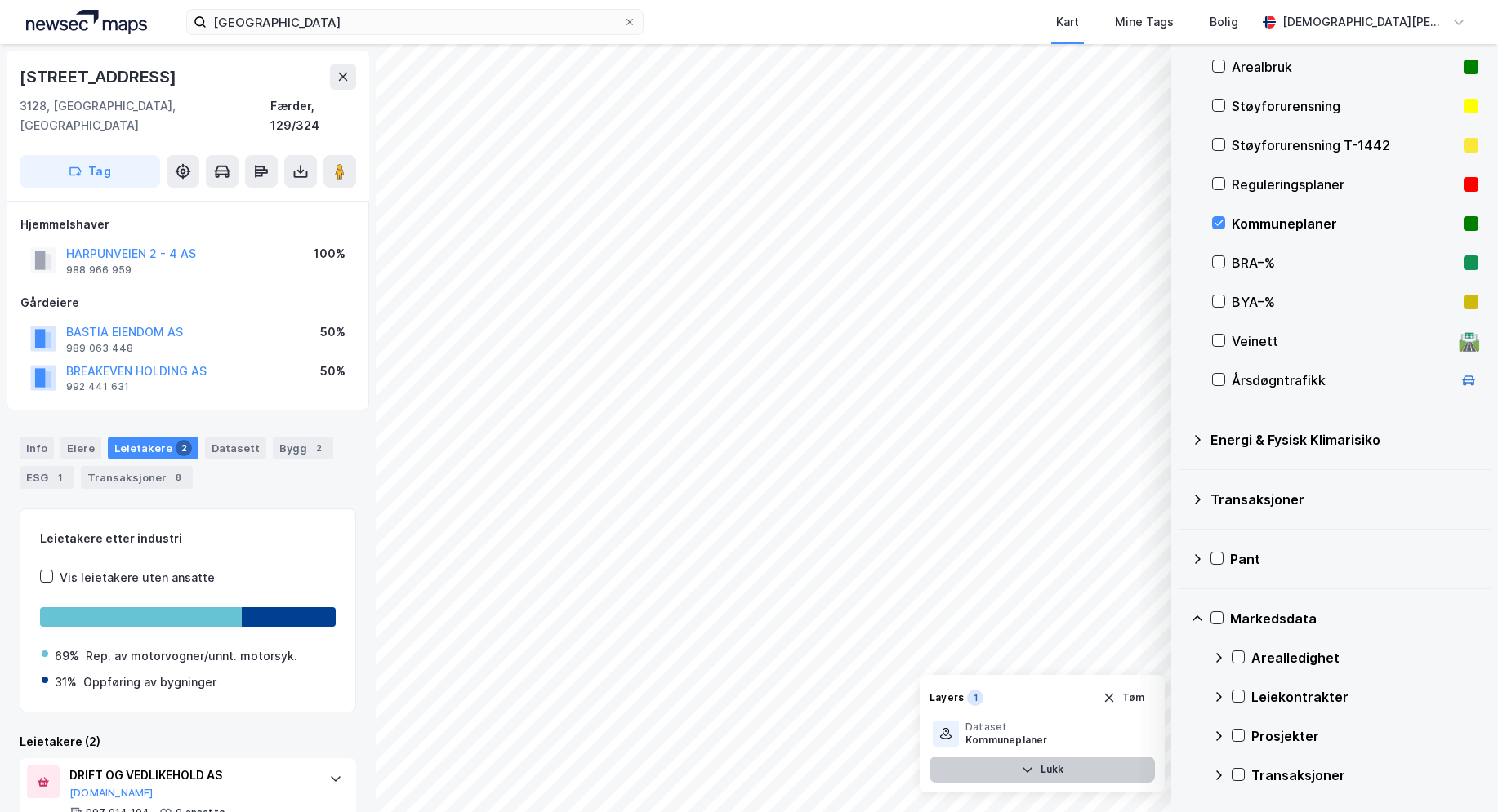
scroll to position [122, 0]
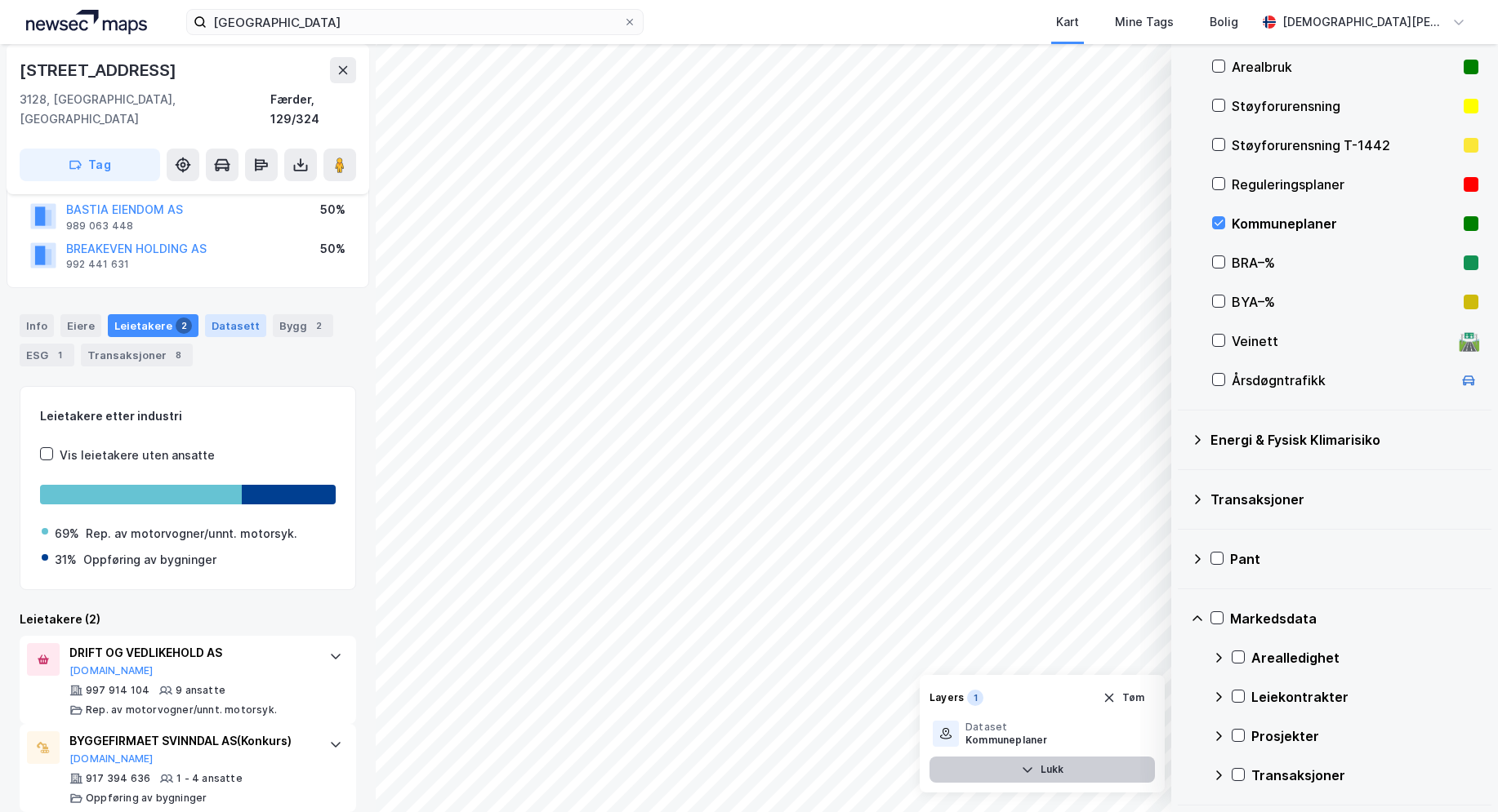
click at [220, 314] on div "Datasett" at bounding box center [235, 325] width 62 height 22
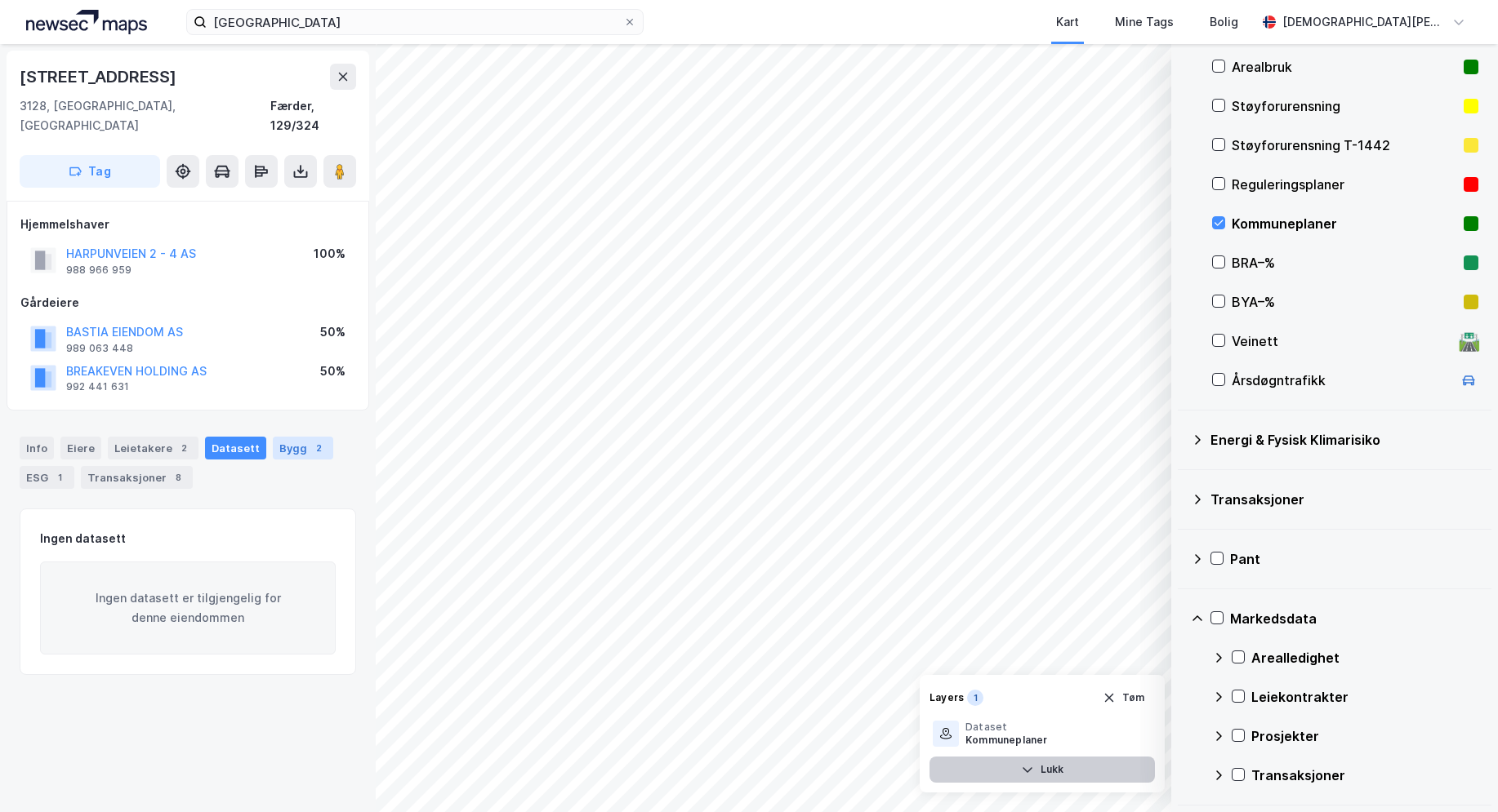
click at [272, 436] on div "Bygg 2" at bounding box center [303, 447] width 61 height 22
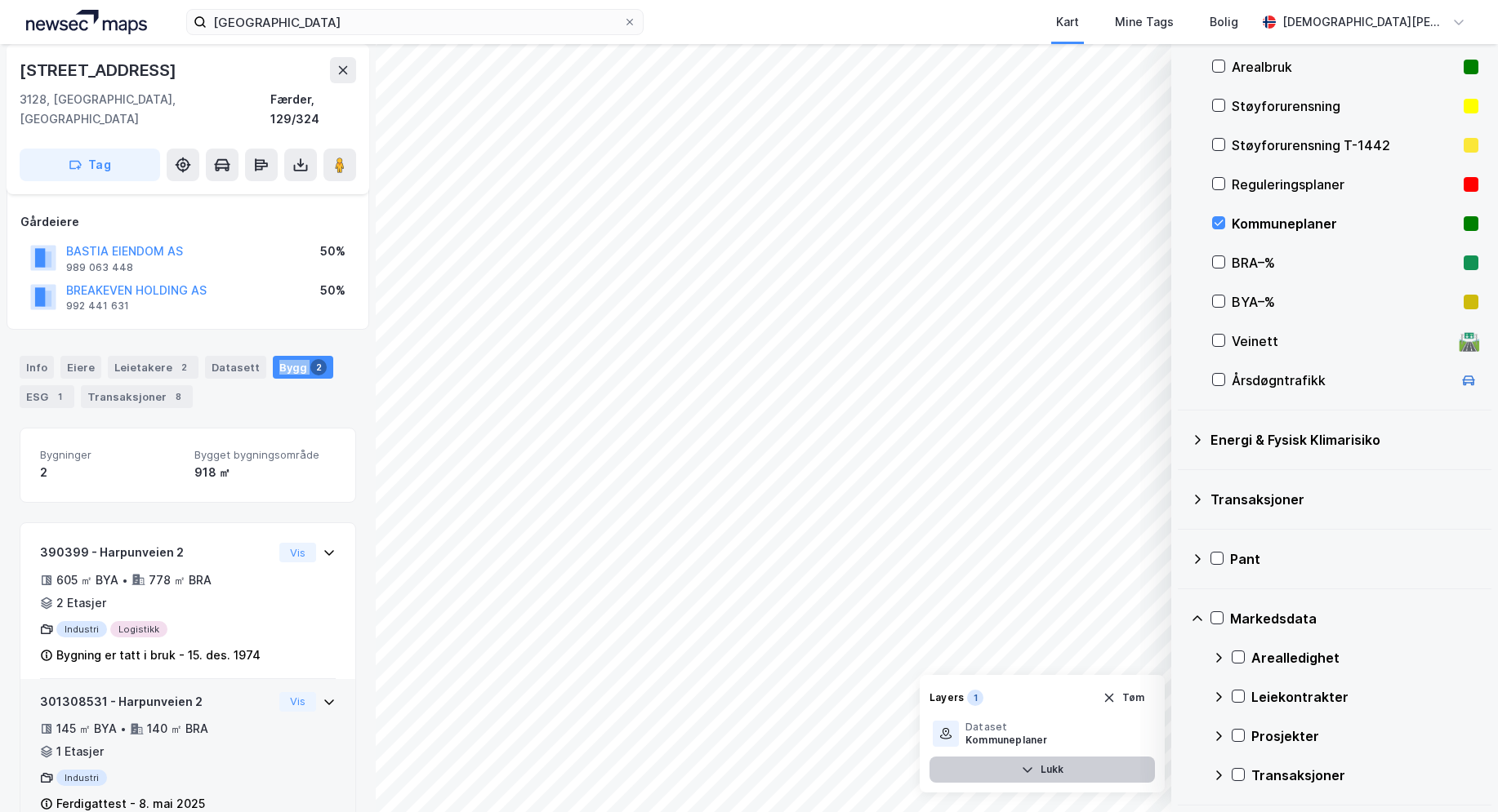
scroll to position [102, 0]
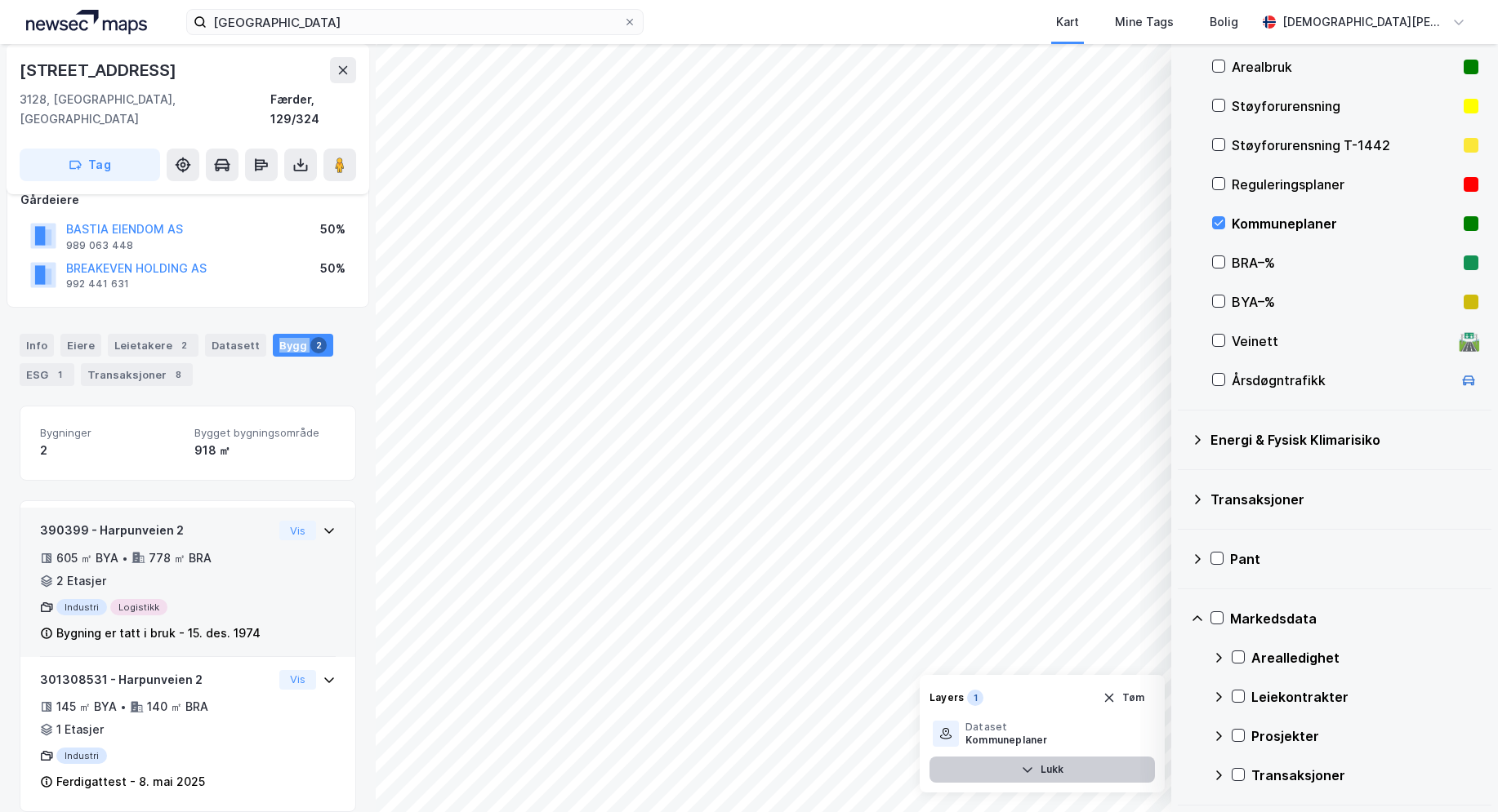
click at [134, 599] on div "Industri Logistikk" at bounding box center [156, 607] width 232 height 17
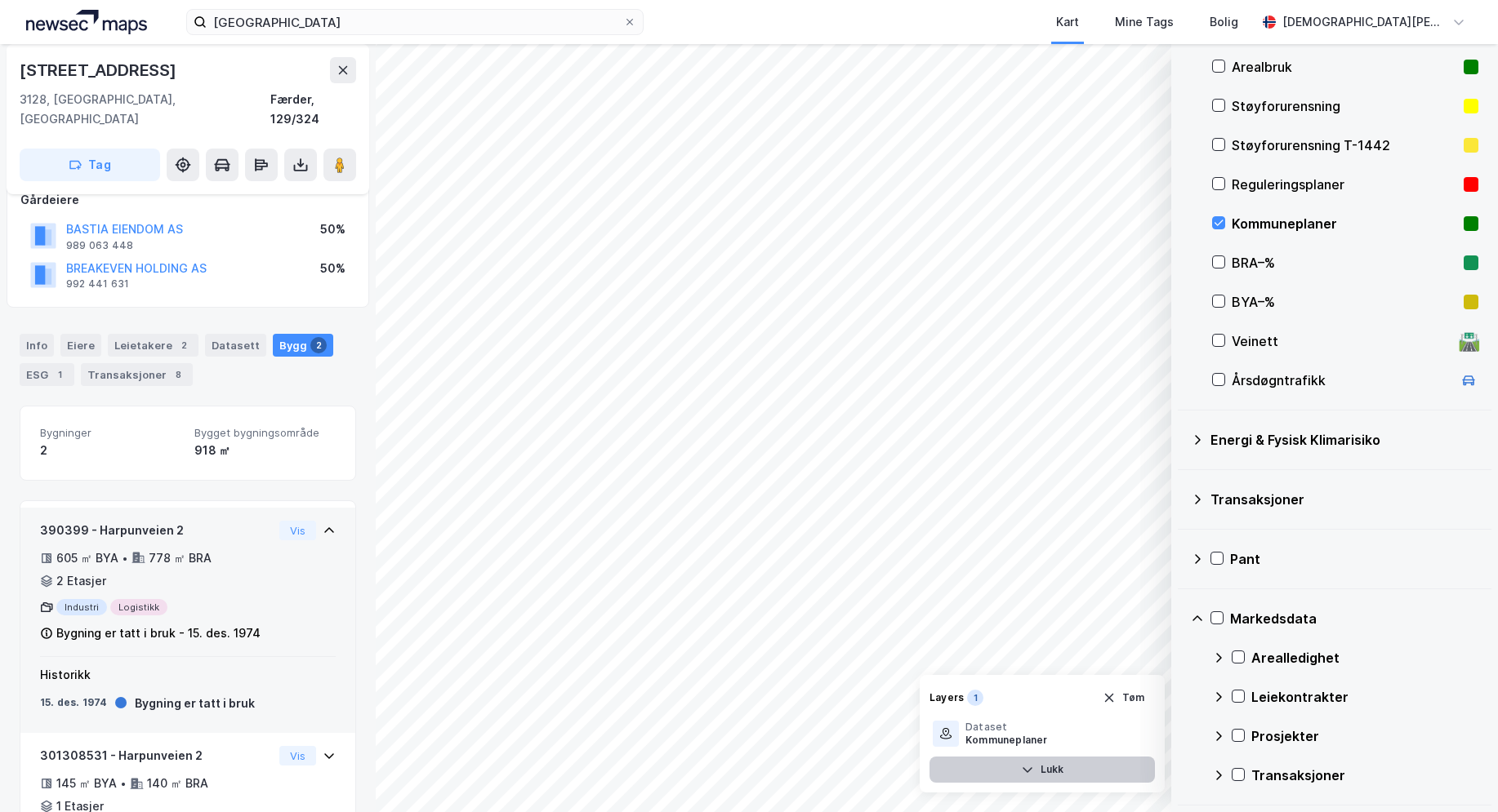
scroll to position [180, 0]
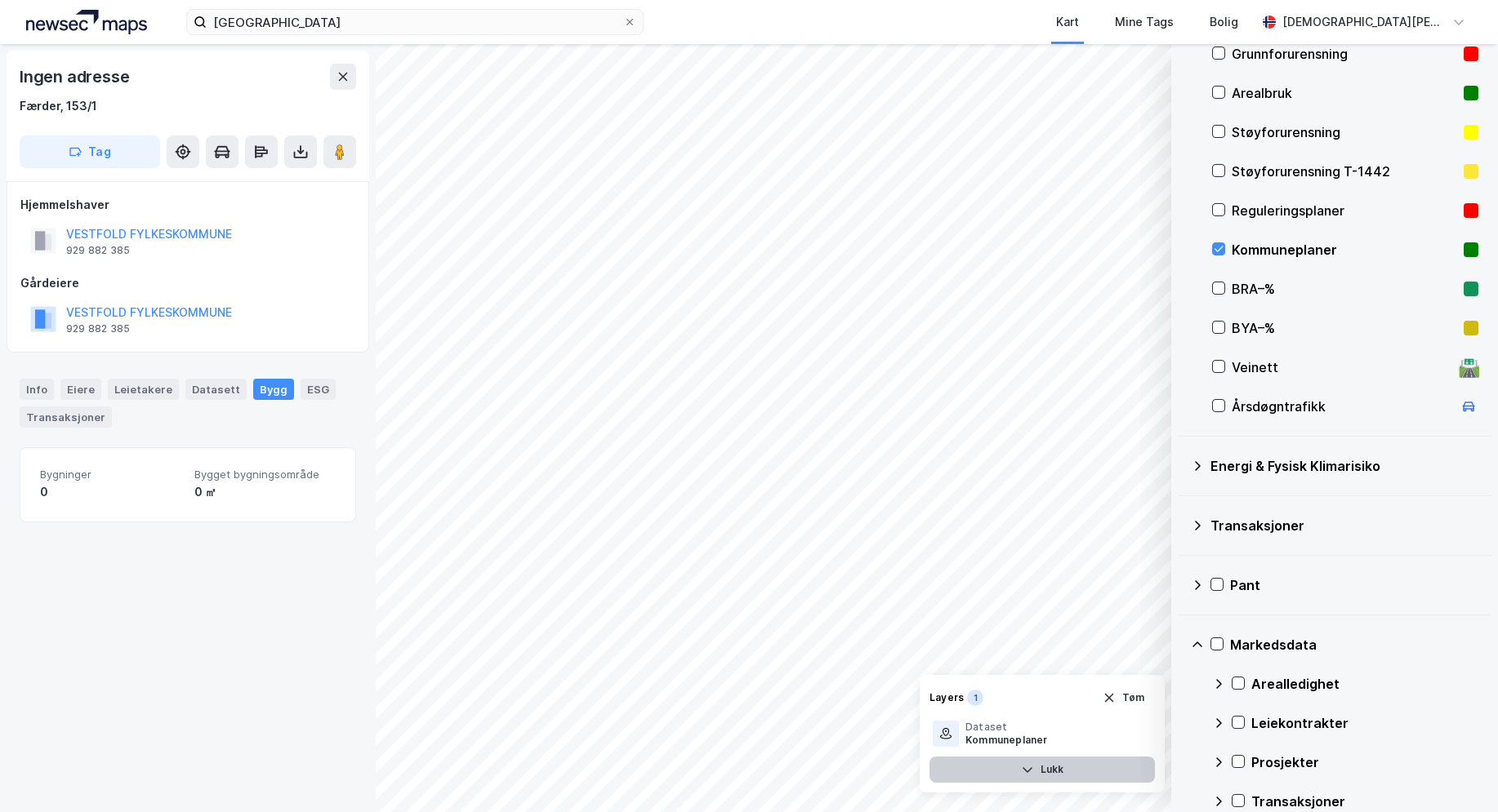
scroll to position [289, 0]
